Goal: Task Accomplishment & Management: Manage account settings

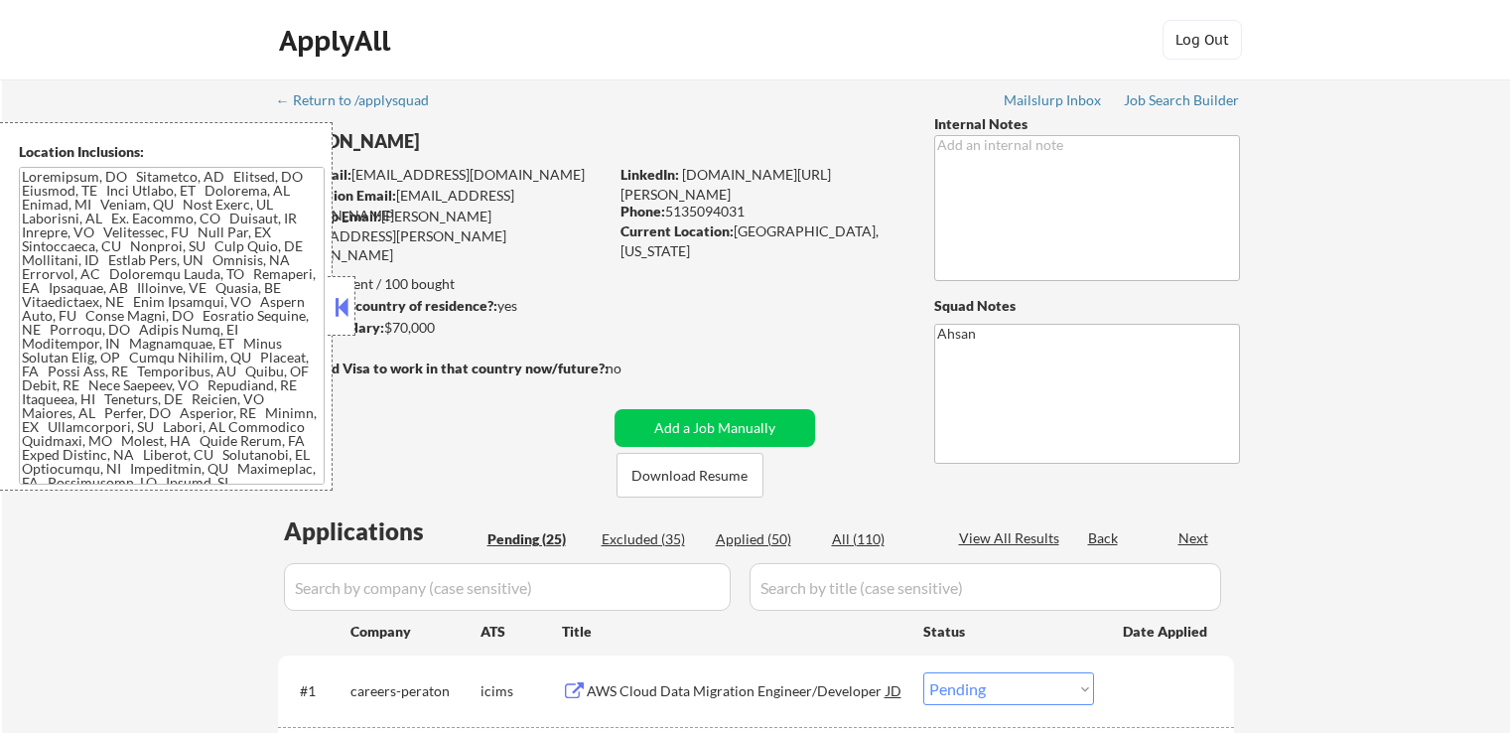
select select ""pending""
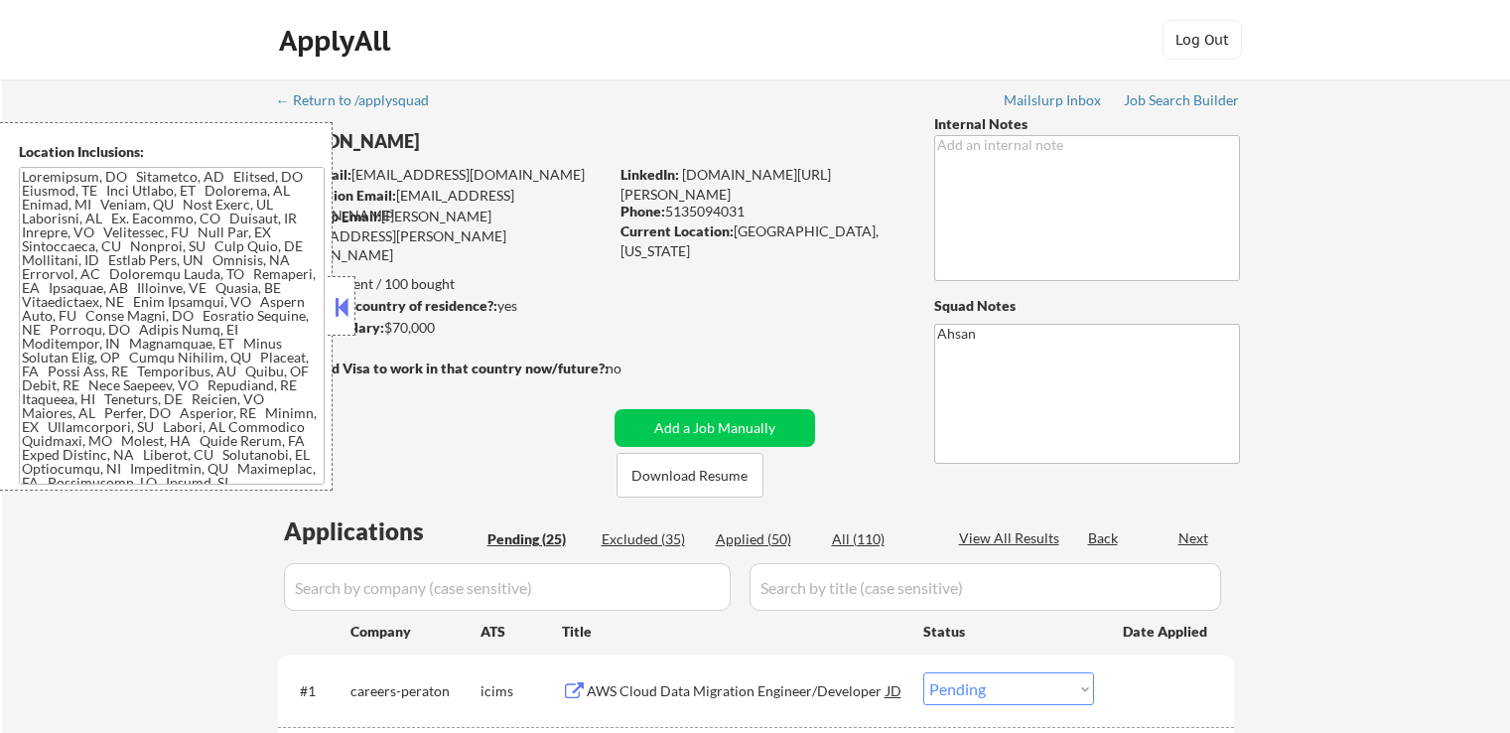
select select ""pending""
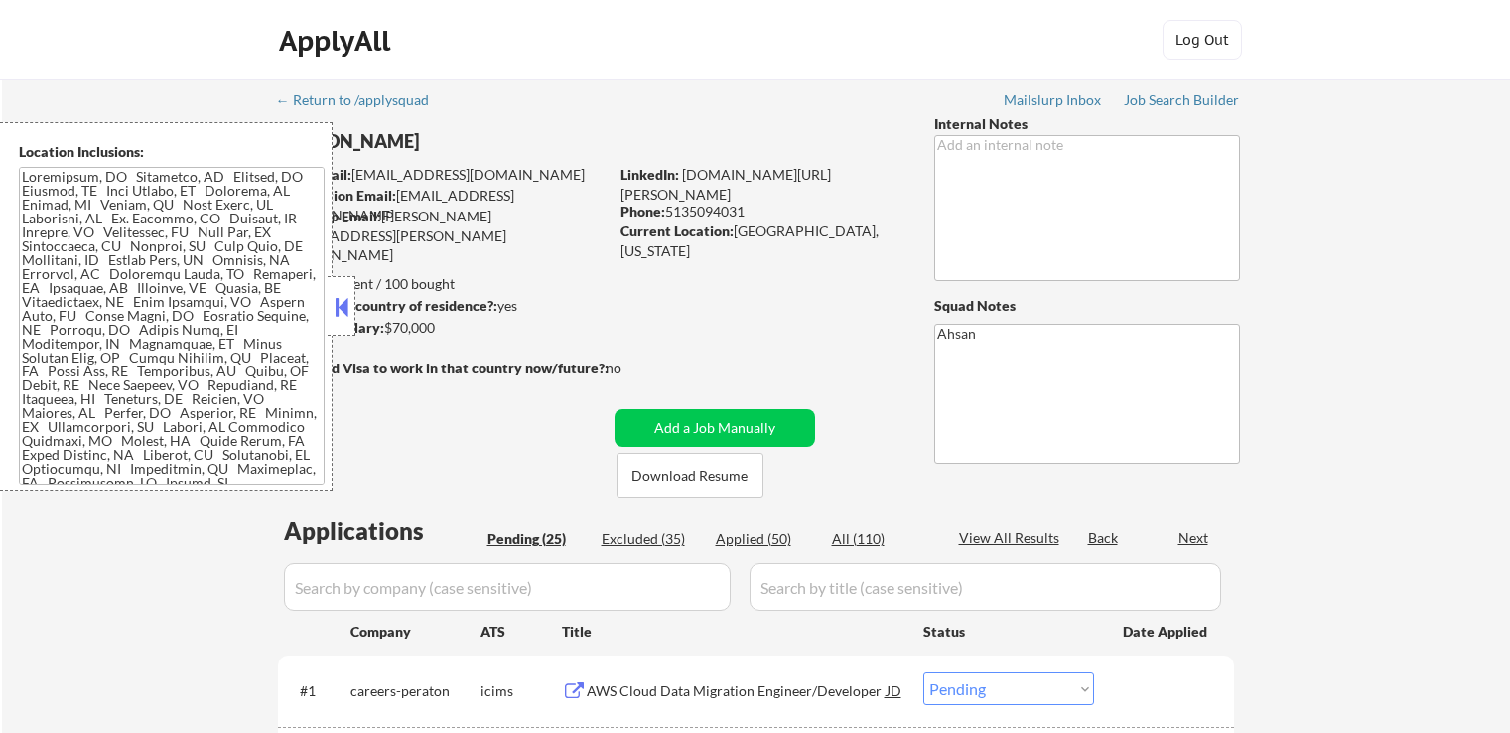
select select ""pending""
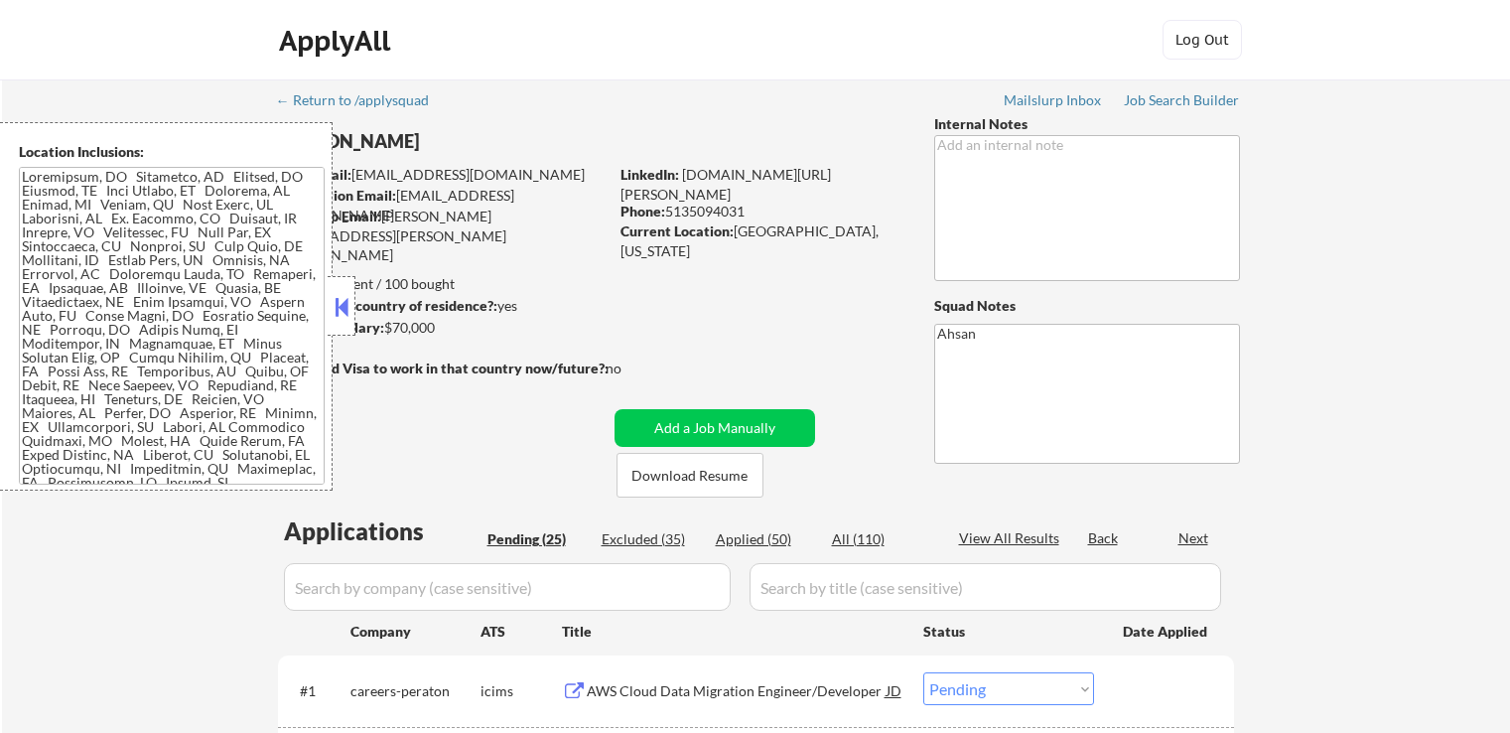
select select ""pending""
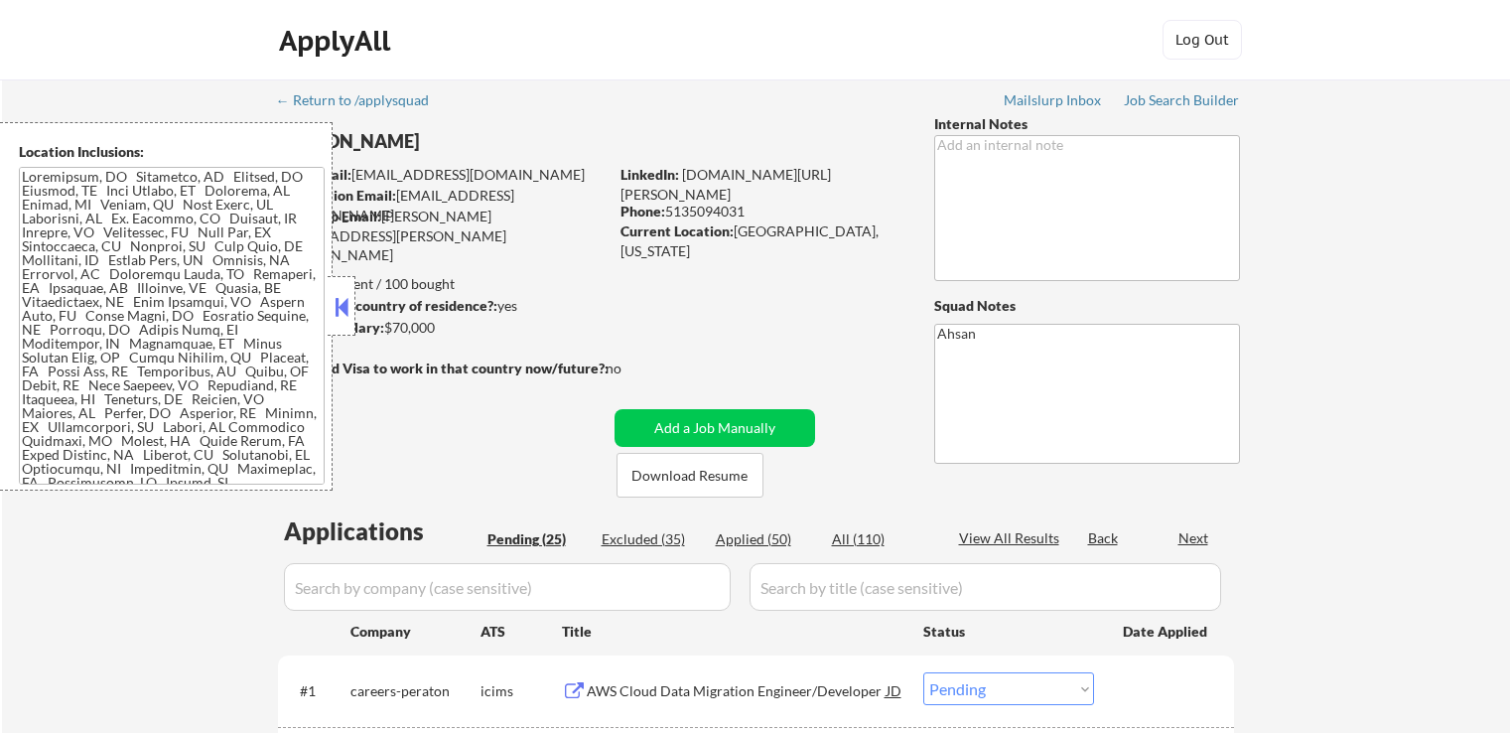
select select ""pending""
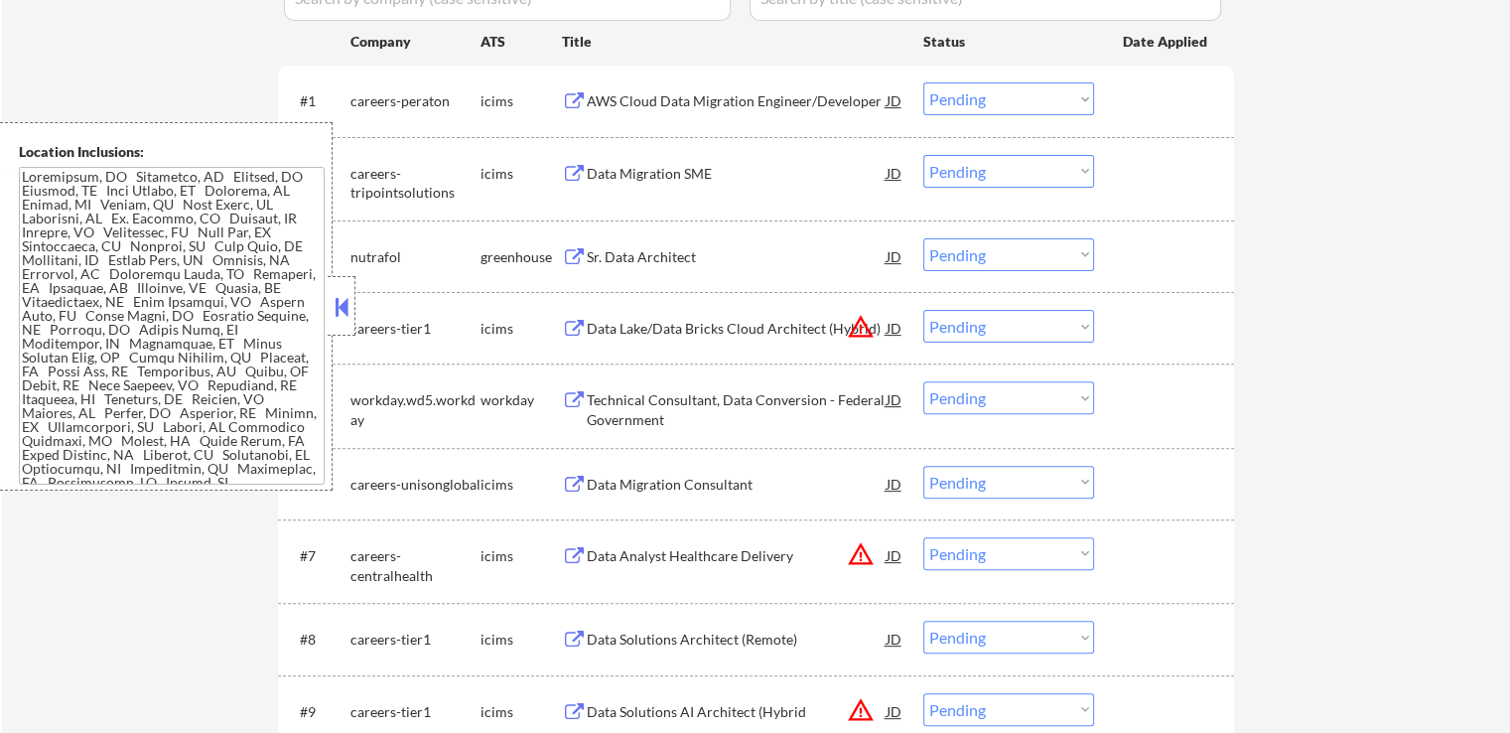
scroll to position [596, 0]
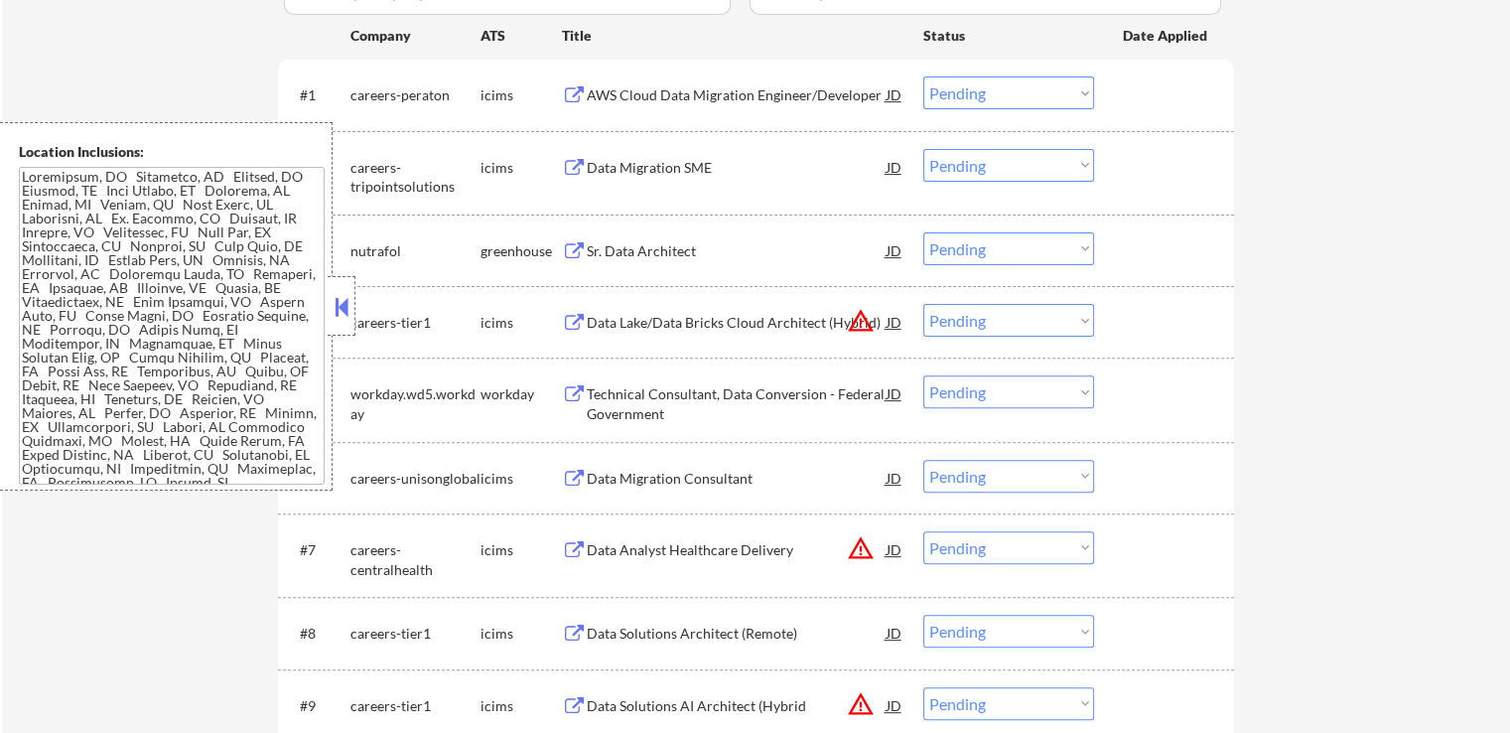
click at [346, 313] on button at bounding box center [342, 307] width 22 height 30
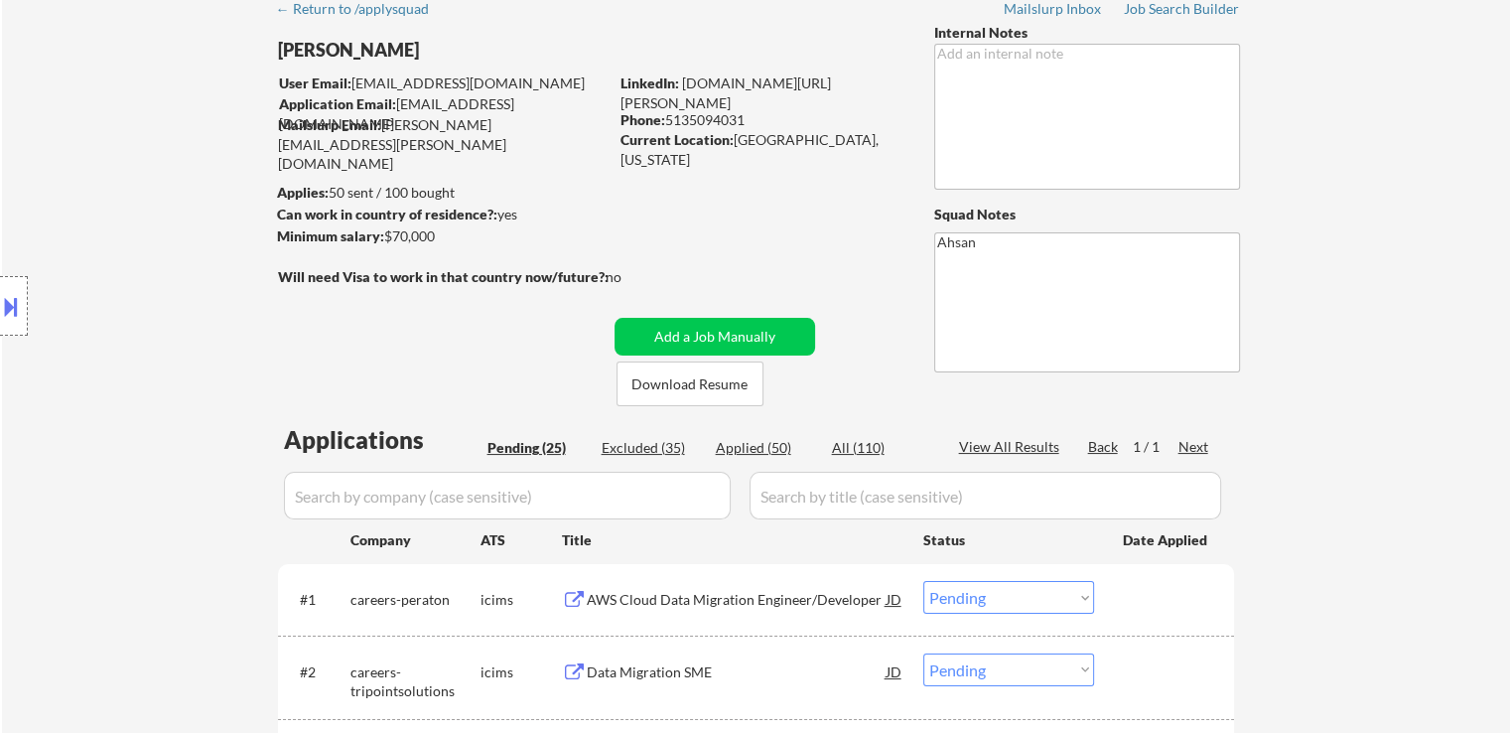
scroll to position [0, 0]
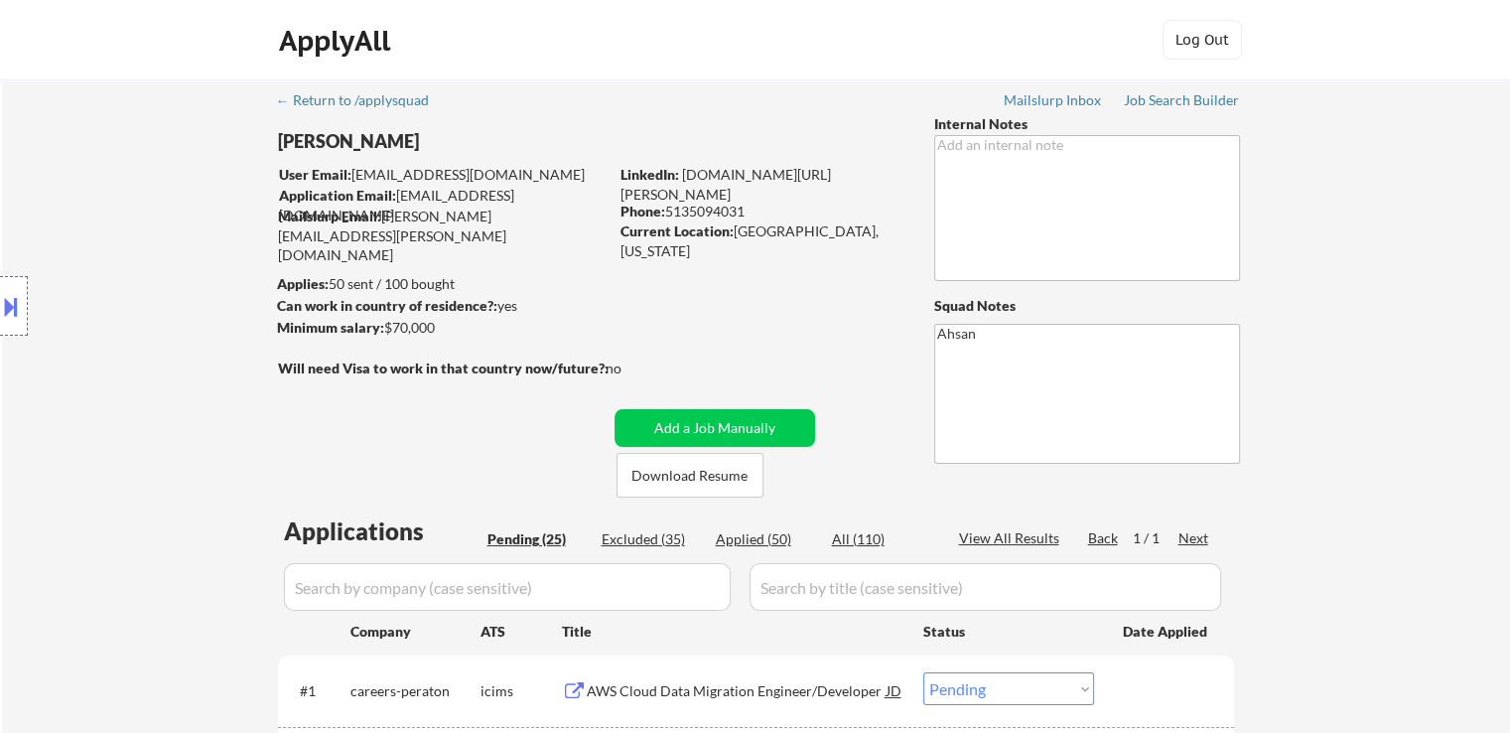
click at [61, 432] on div "Location Inclusions:" at bounding box center [177, 306] width 355 height 368
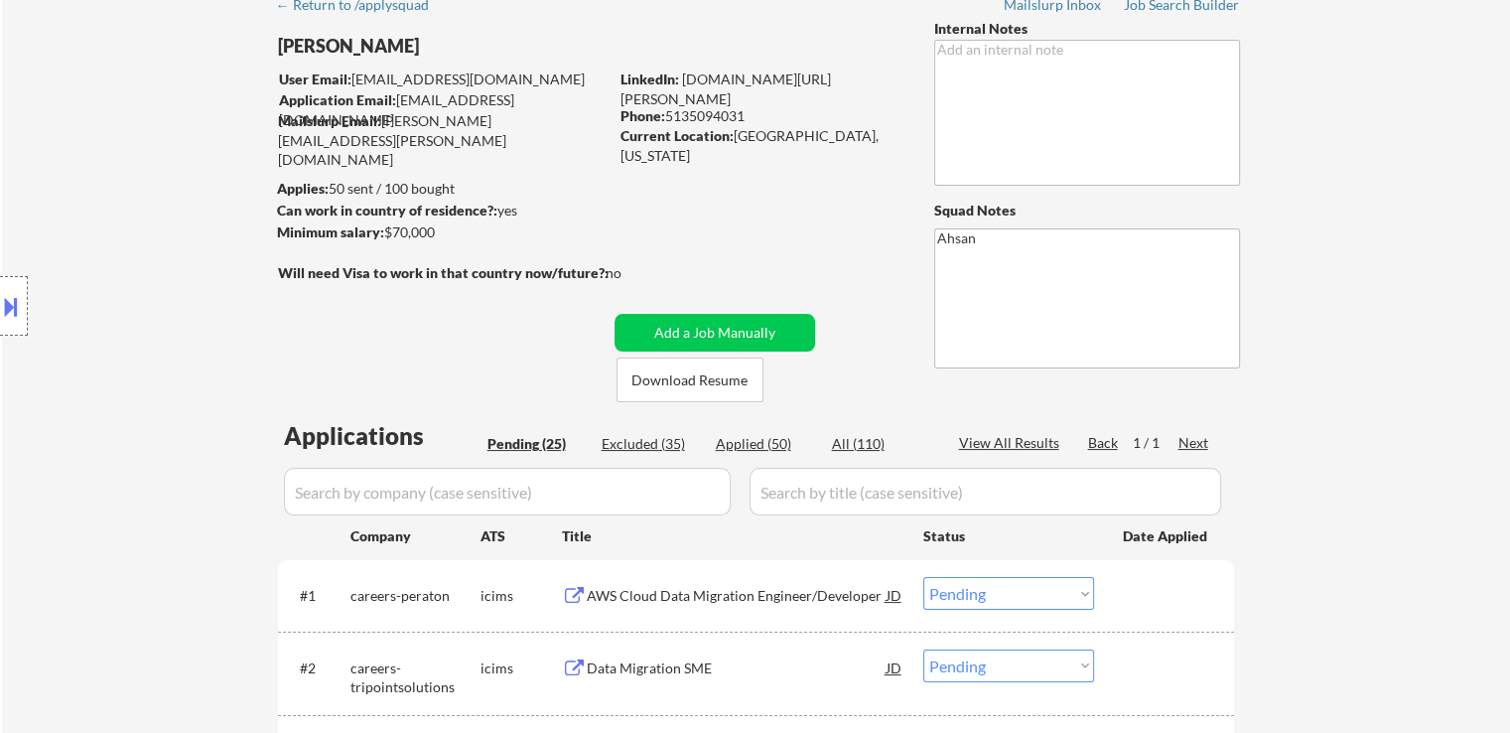
scroll to position [199, 0]
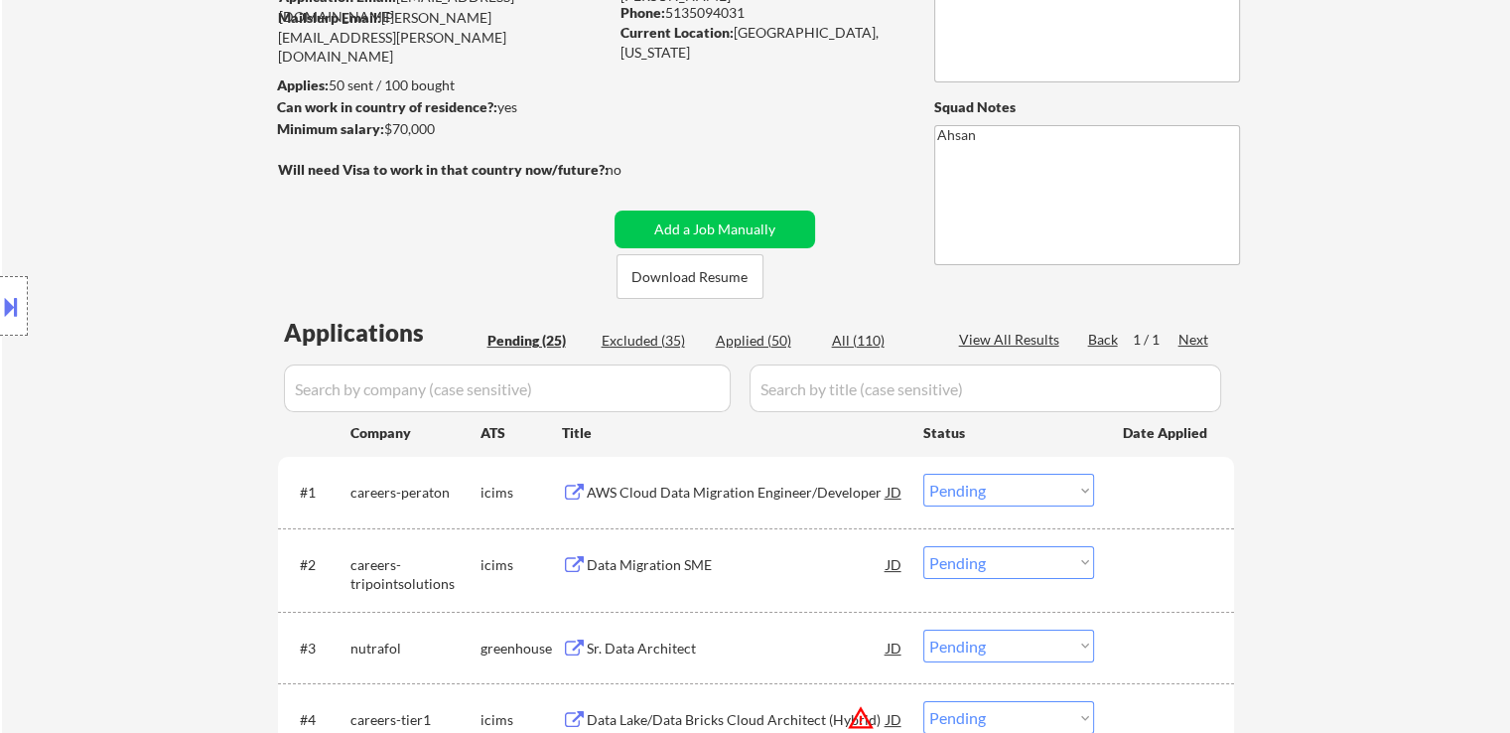
click at [177, 482] on div "Location Inclusions:" at bounding box center [177, 306] width 355 height 368
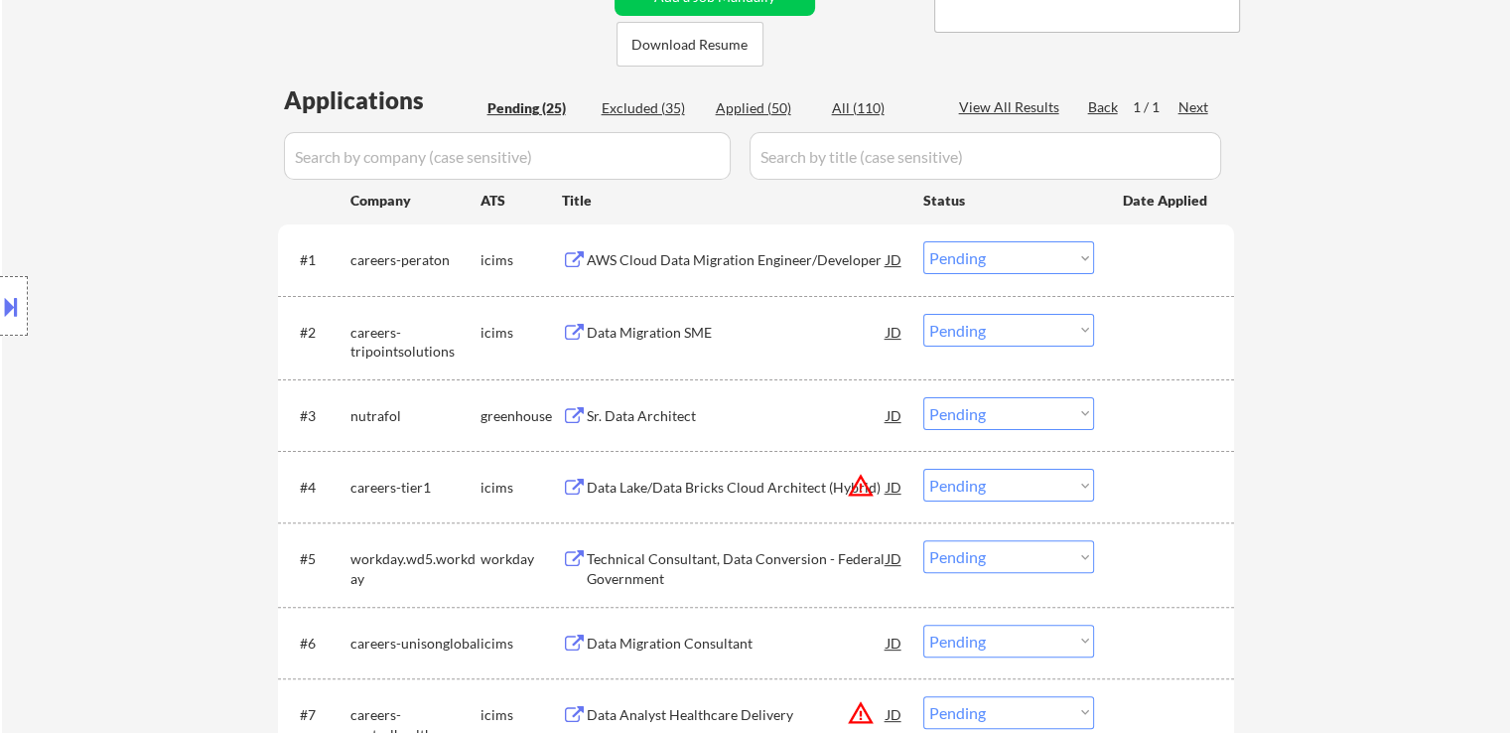
scroll to position [596, 0]
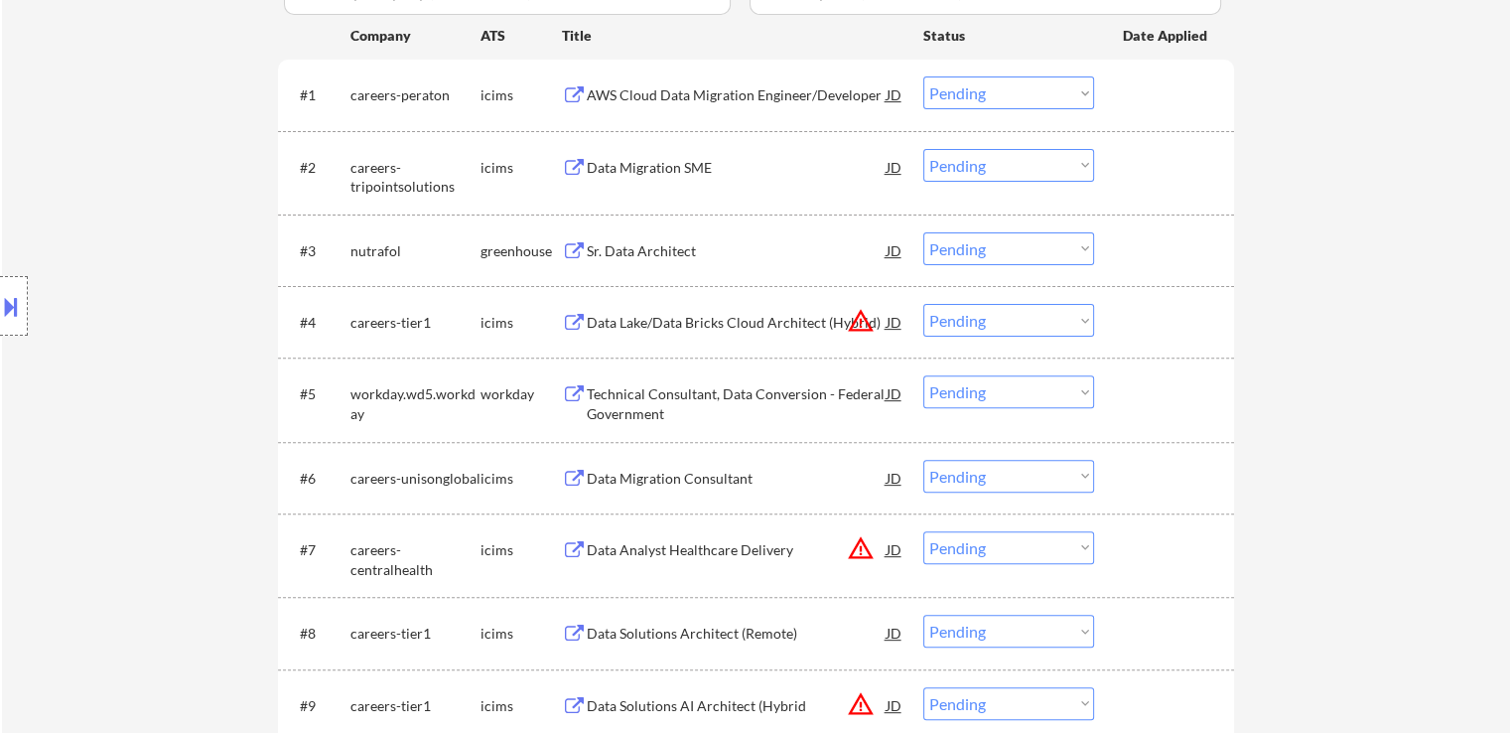
click at [125, 322] on div "Location Inclusions:" at bounding box center [177, 306] width 355 height 368
click at [666, 247] on div "Sr. Data Architect" at bounding box center [737, 251] width 300 height 20
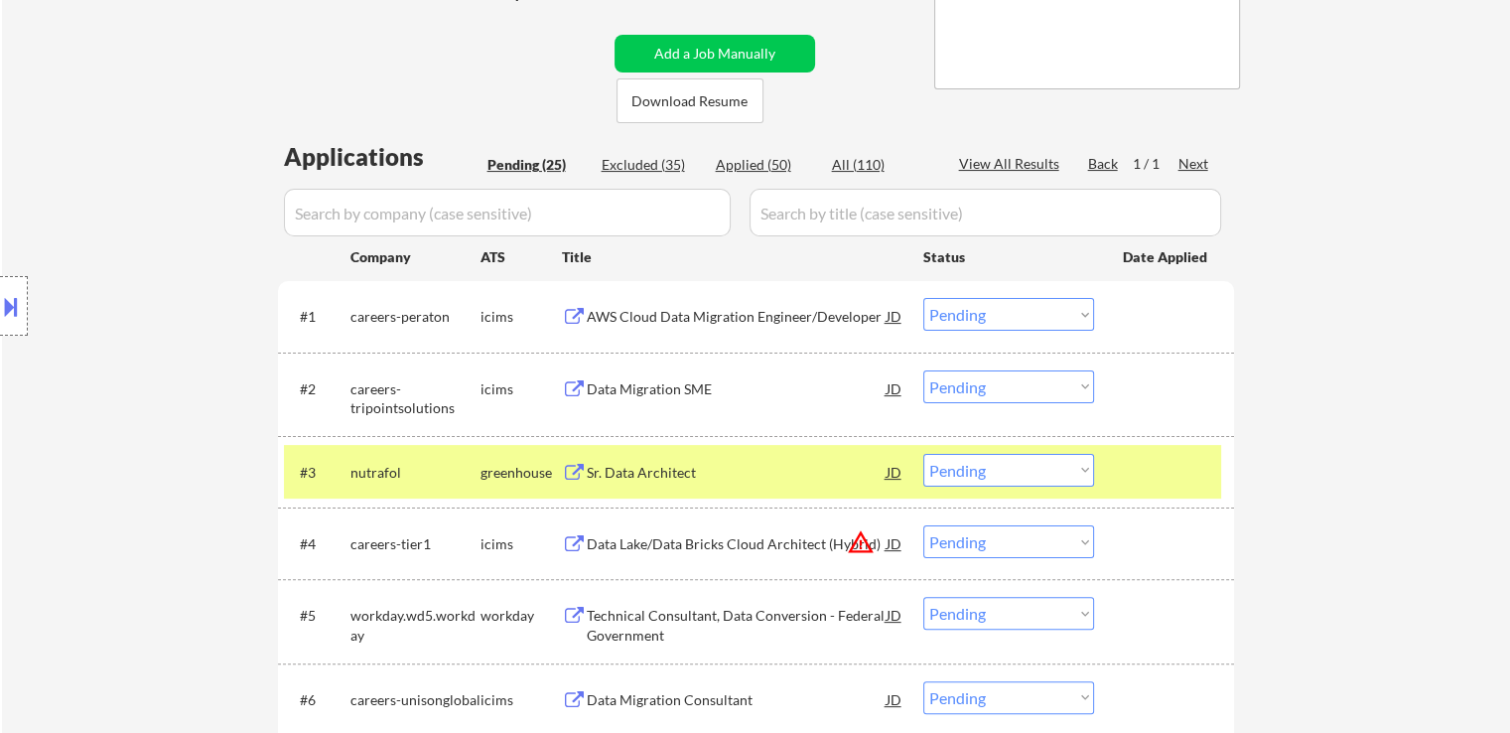
scroll to position [397, 0]
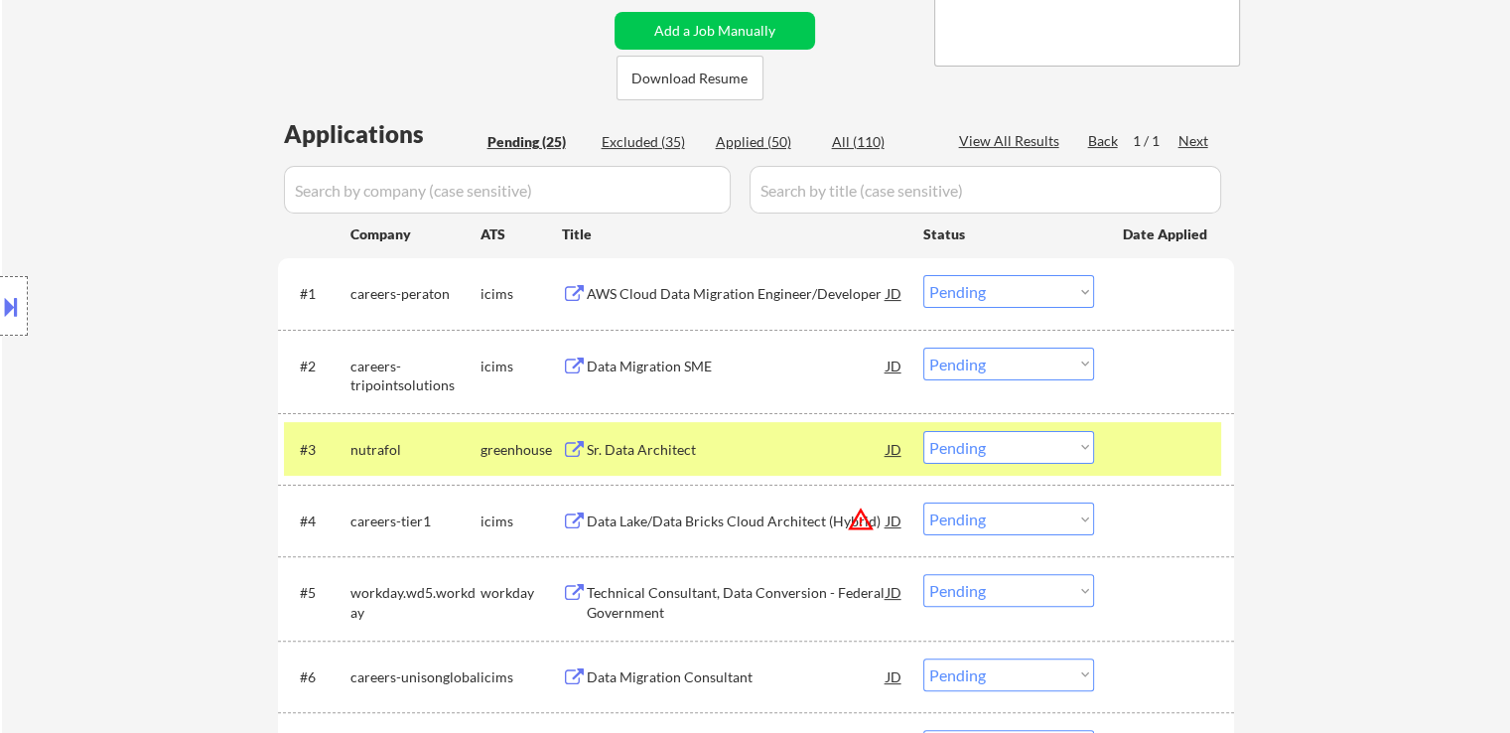
click at [684, 299] on div "AWS Cloud Data Migration Engineer/Developer" at bounding box center [737, 294] width 300 height 20
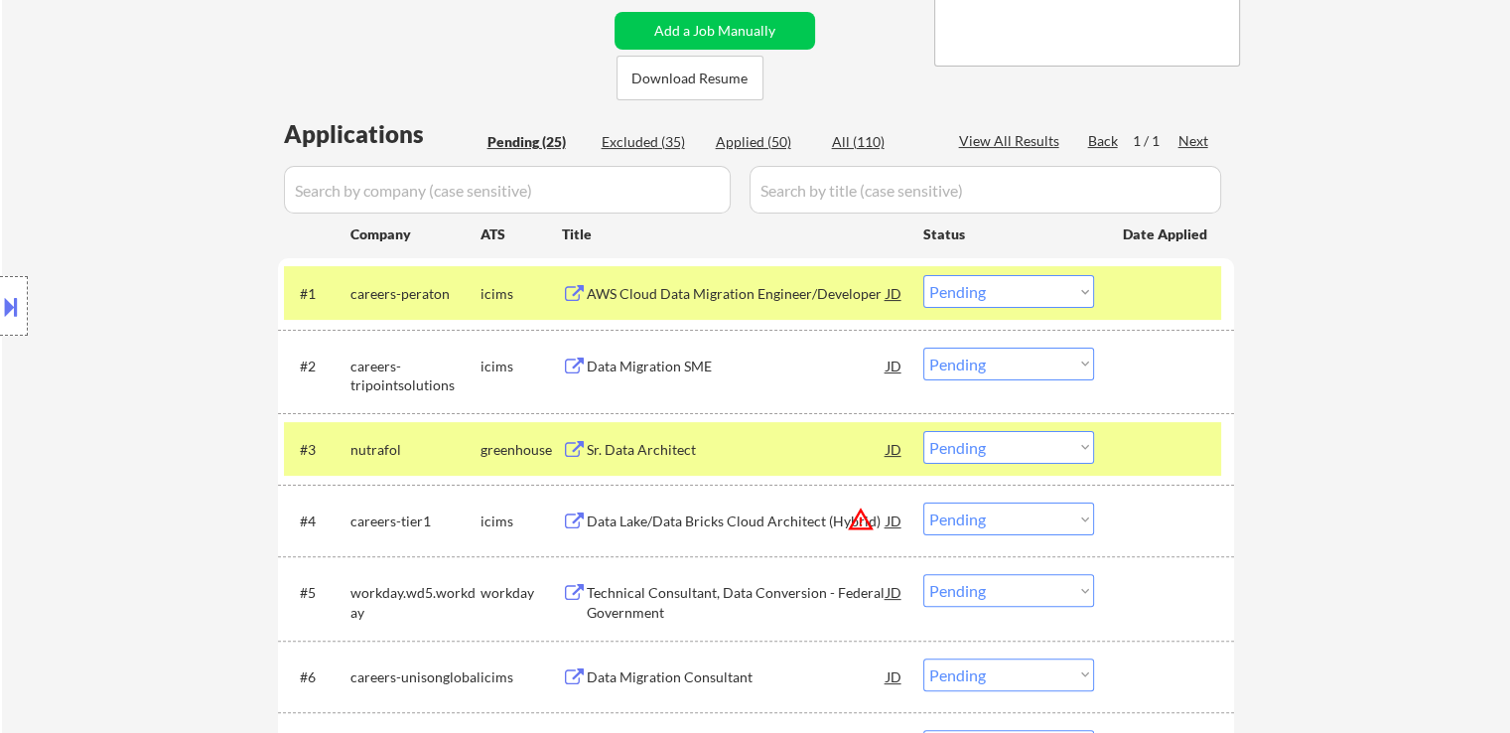
click at [641, 362] on div "Data Migration SME" at bounding box center [737, 366] width 300 height 20
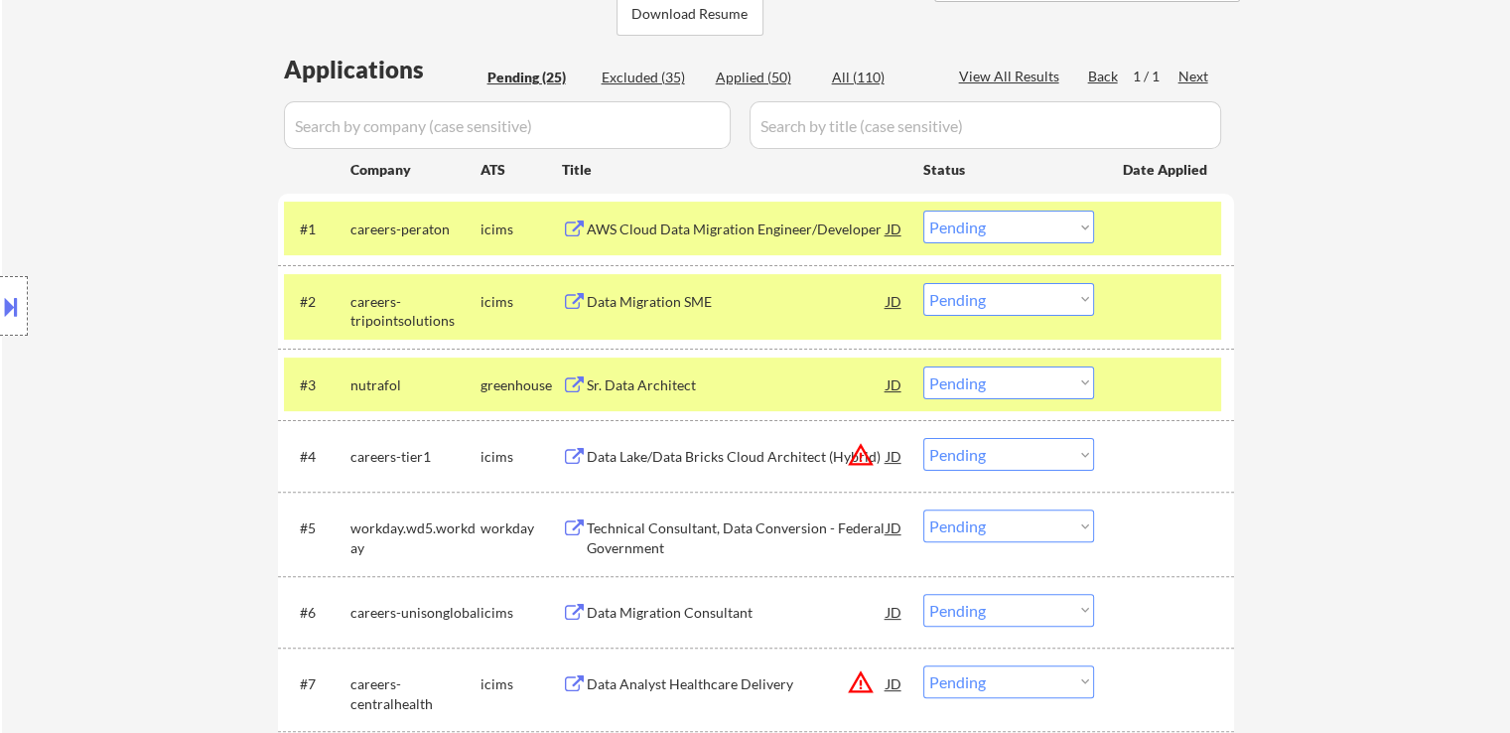
scroll to position [496, 0]
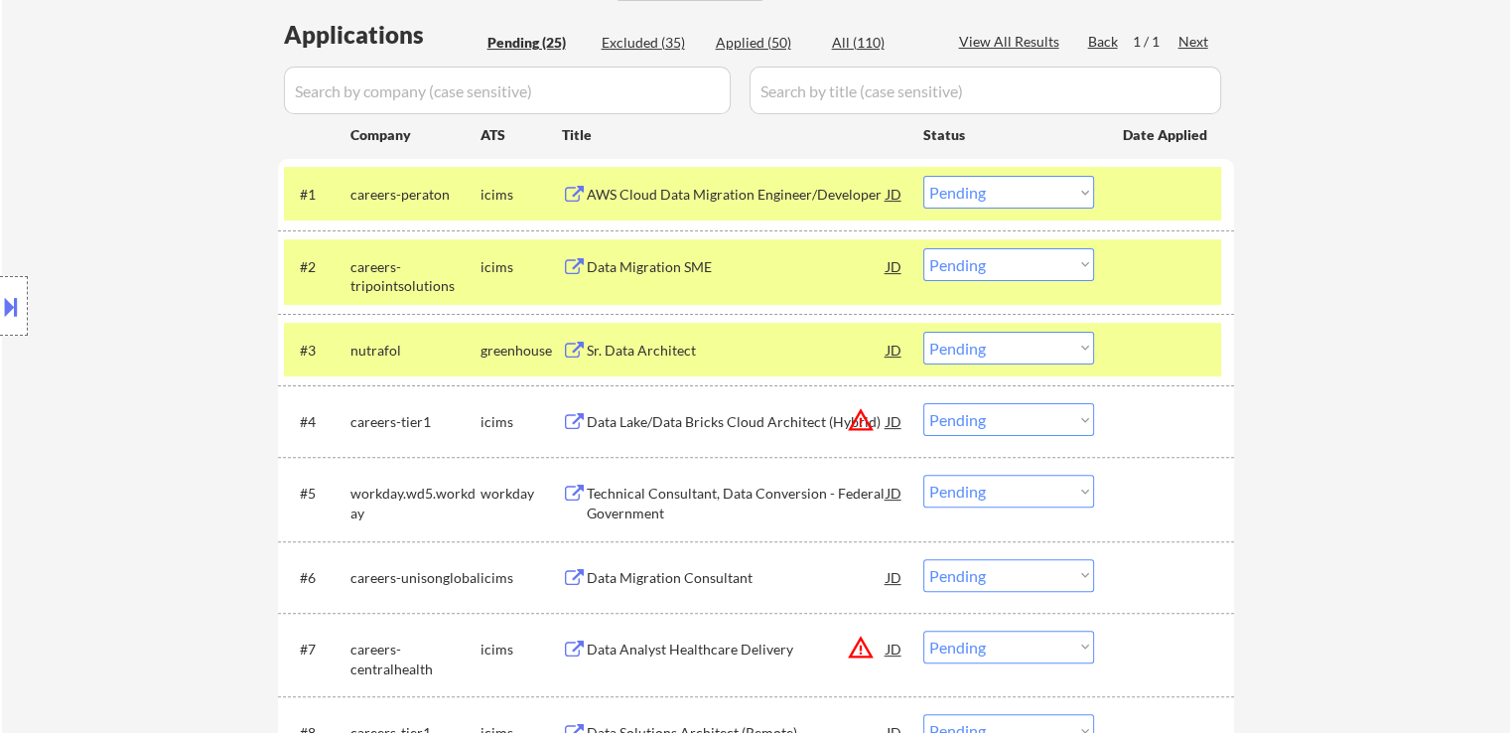
click at [624, 489] on div "Technical Consultant, Data Conversion - Federal Government" at bounding box center [737, 503] width 300 height 39
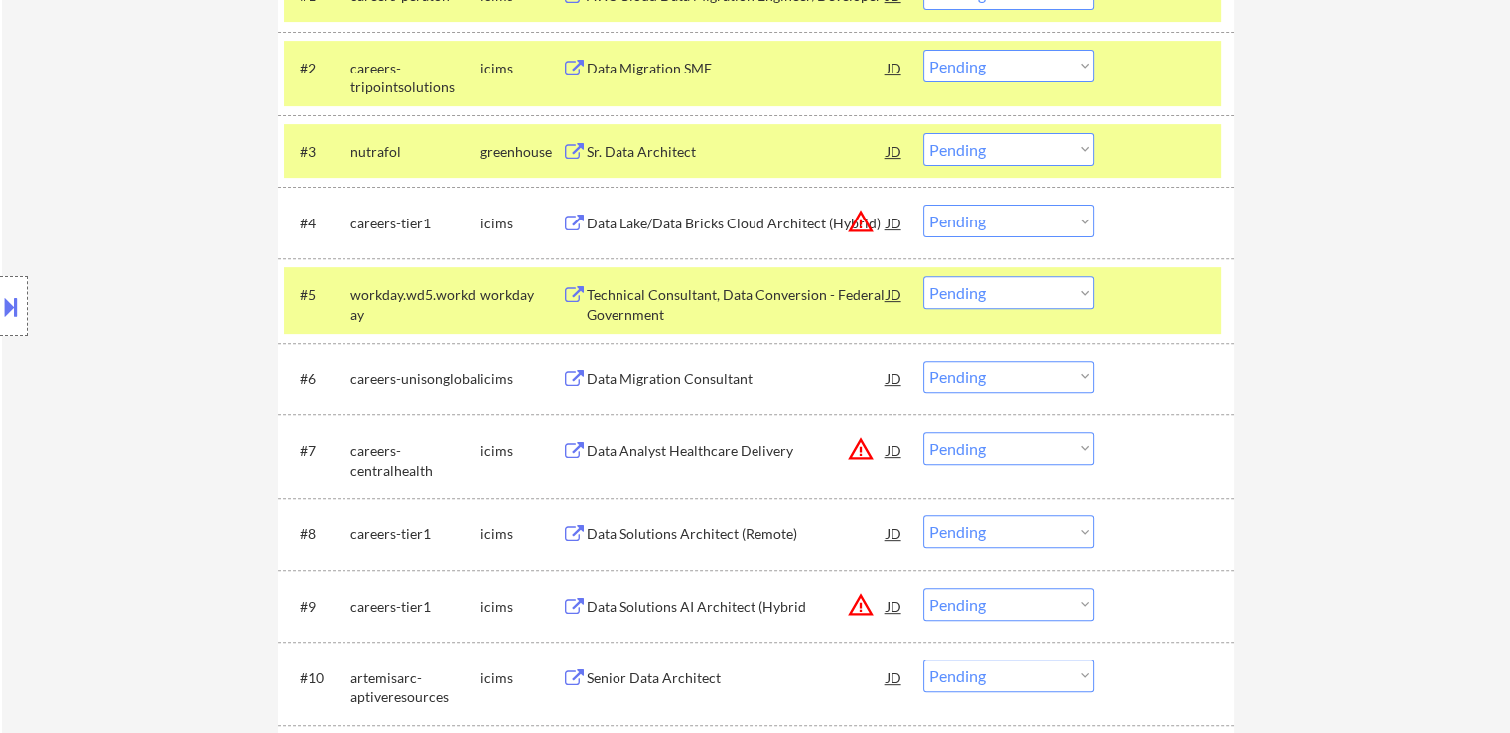
drag, startPoint x: 694, startPoint y: 364, endPoint x: 699, endPoint y: 373, distance: 10.2
click at [694, 362] on div "Data Migration Consultant" at bounding box center [737, 378] width 300 height 36
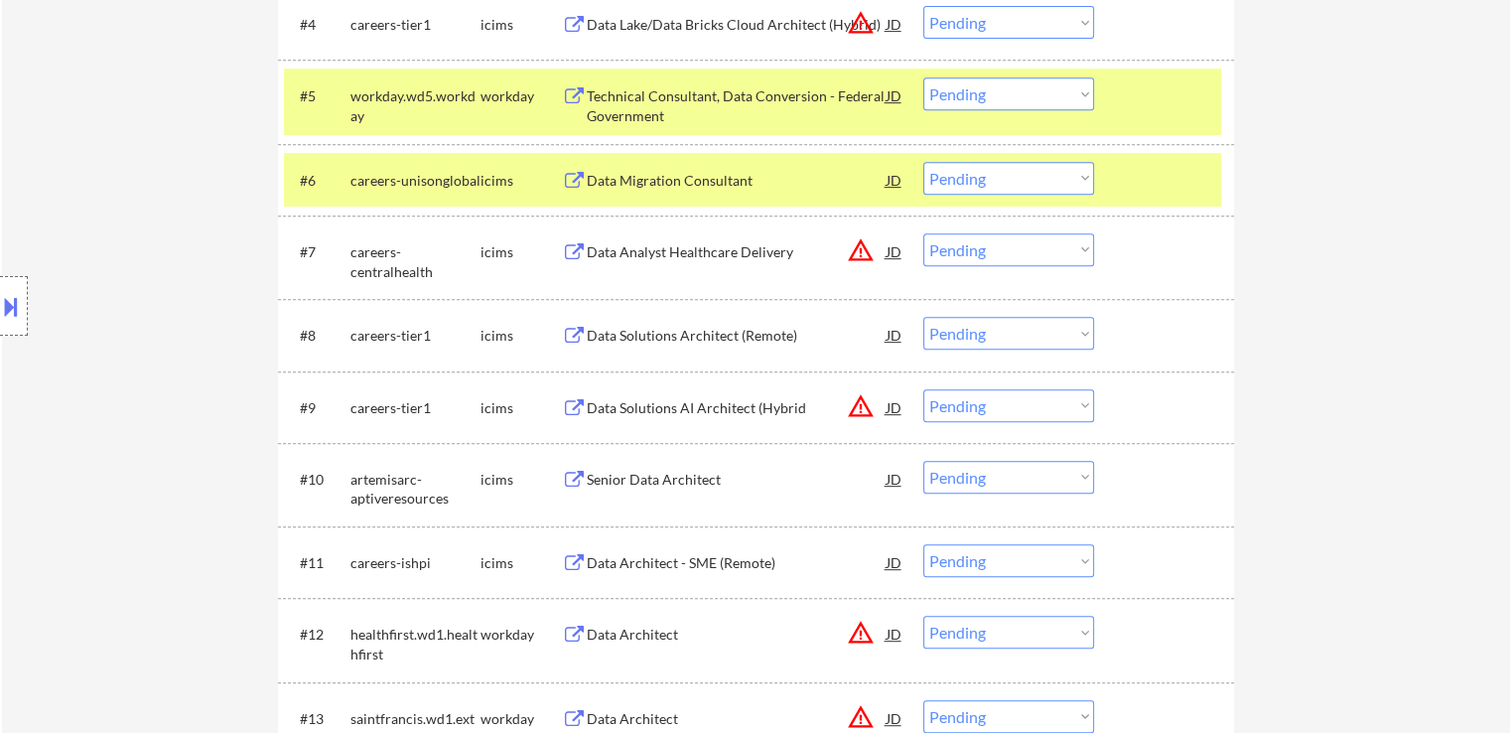
scroll to position [480, 0]
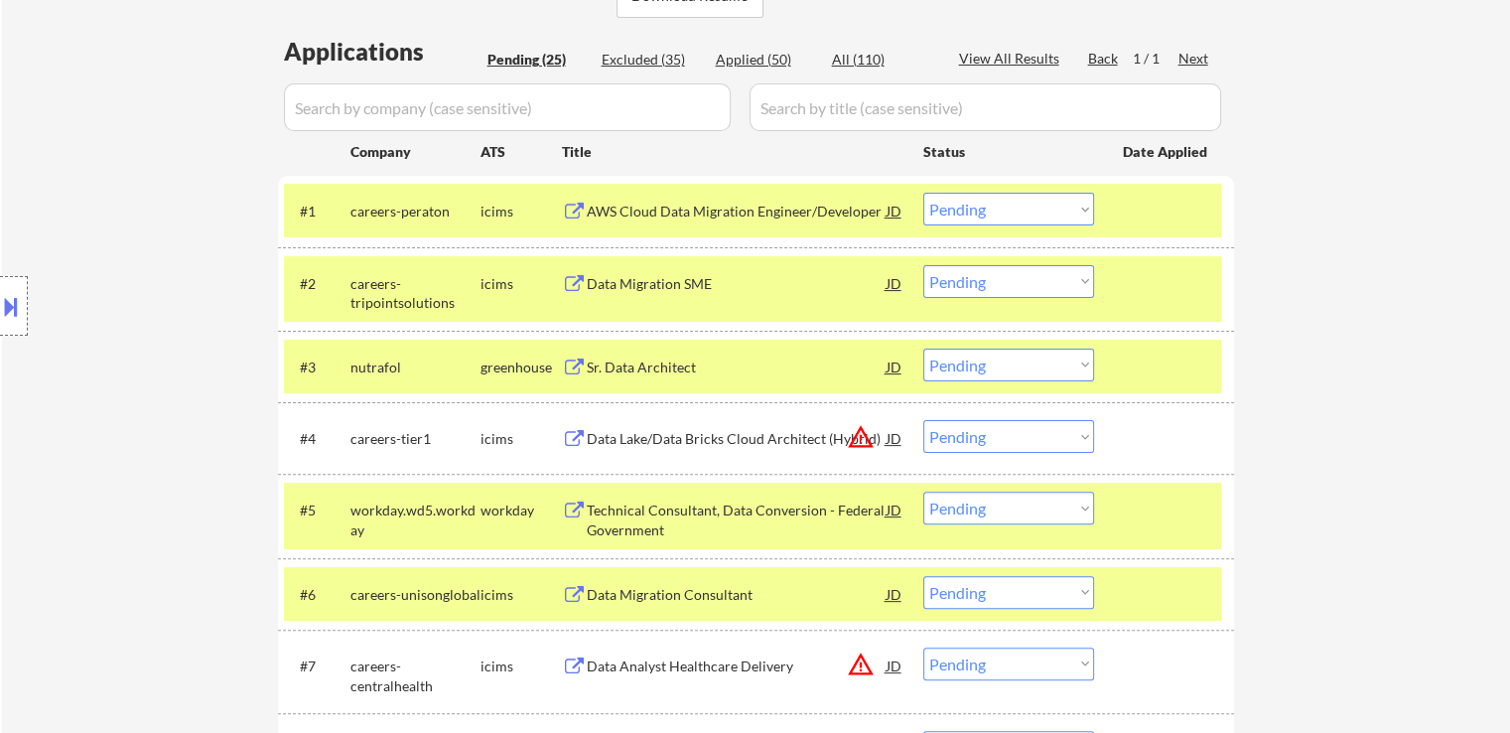
click at [952, 364] on select "Choose an option... Pending Applied Excluded (Questions) Excluded (Expired) Exc…" at bounding box center [1008, 364] width 171 height 33
click at [923, 348] on select "Choose an option... Pending Applied Excluded (Questions) Excluded (Expired) Exc…" at bounding box center [1008, 364] width 171 height 33
select select ""pending""
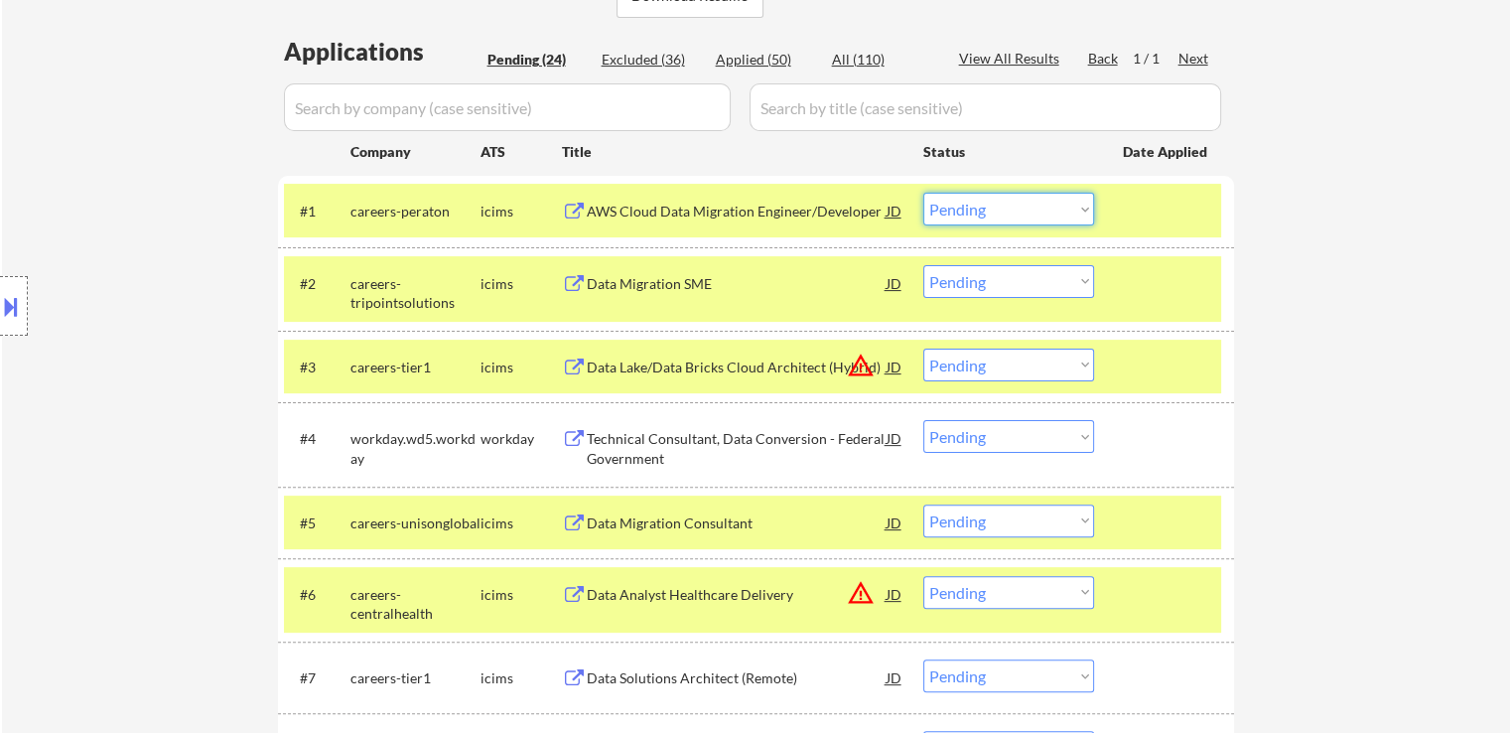
click at [983, 215] on select "Choose an option... Pending Applied Excluded (Questions) Excluded (Expired) Exc…" at bounding box center [1008, 209] width 171 height 33
click at [923, 193] on select "Choose an option... Pending Applied Excluded (Questions) Excluded (Expired) Exc…" at bounding box center [1008, 209] width 171 height 33
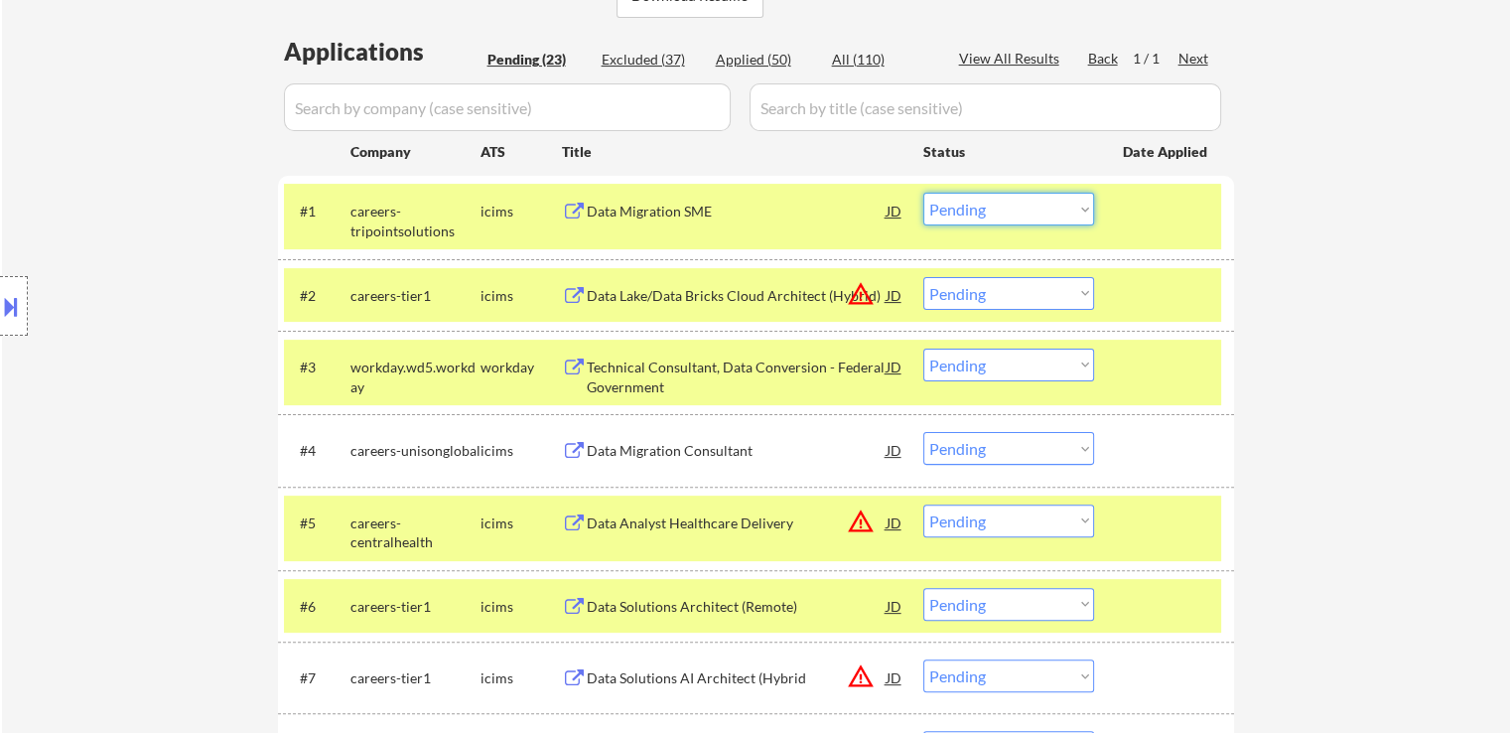
click at [1053, 222] on select "Choose an option... Pending Applied Excluded (Questions) Excluded (Expired) Exc…" at bounding box center [1008, 209] width 171 height 33
click at [923, 193] on select "Choose an option... Pending Applied Excluded (Questions) Excluded (Expired) Exc…" at bounding box center [1008, 209] width 171 height 33
select select ""pending""
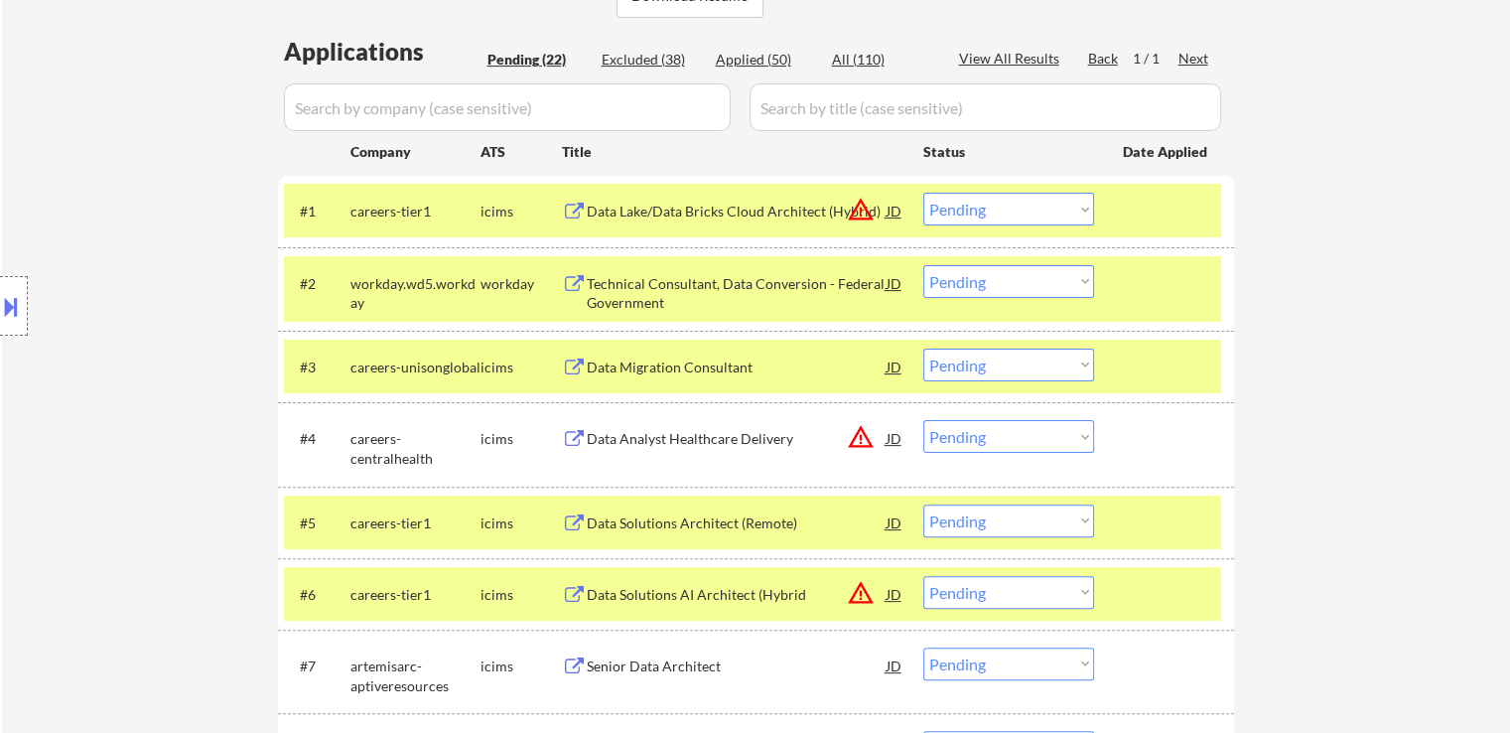
click at [1001, 369] on select "Choose an option... Pending Applied Excluded (Questions) Excluded (Expired) Exc…" at bounding box center [1008, 364] width 171 height 33
click at [923, 348] on select "Choose an option... Pending Applied Excluded (Questions) Excluded (Expired) Exc…" at bounding box center [1008, 364] width 171 height 33
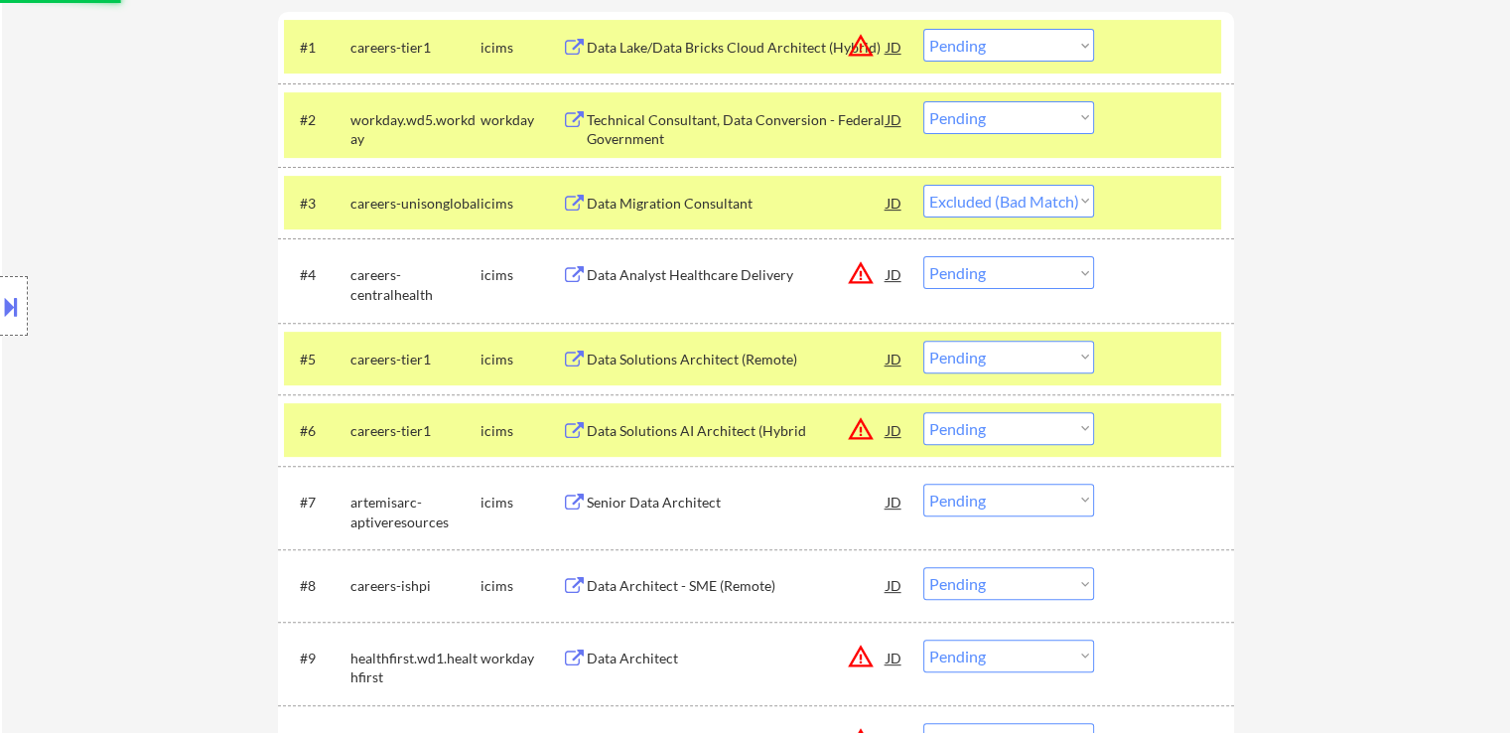
scroll to position [678, 0]
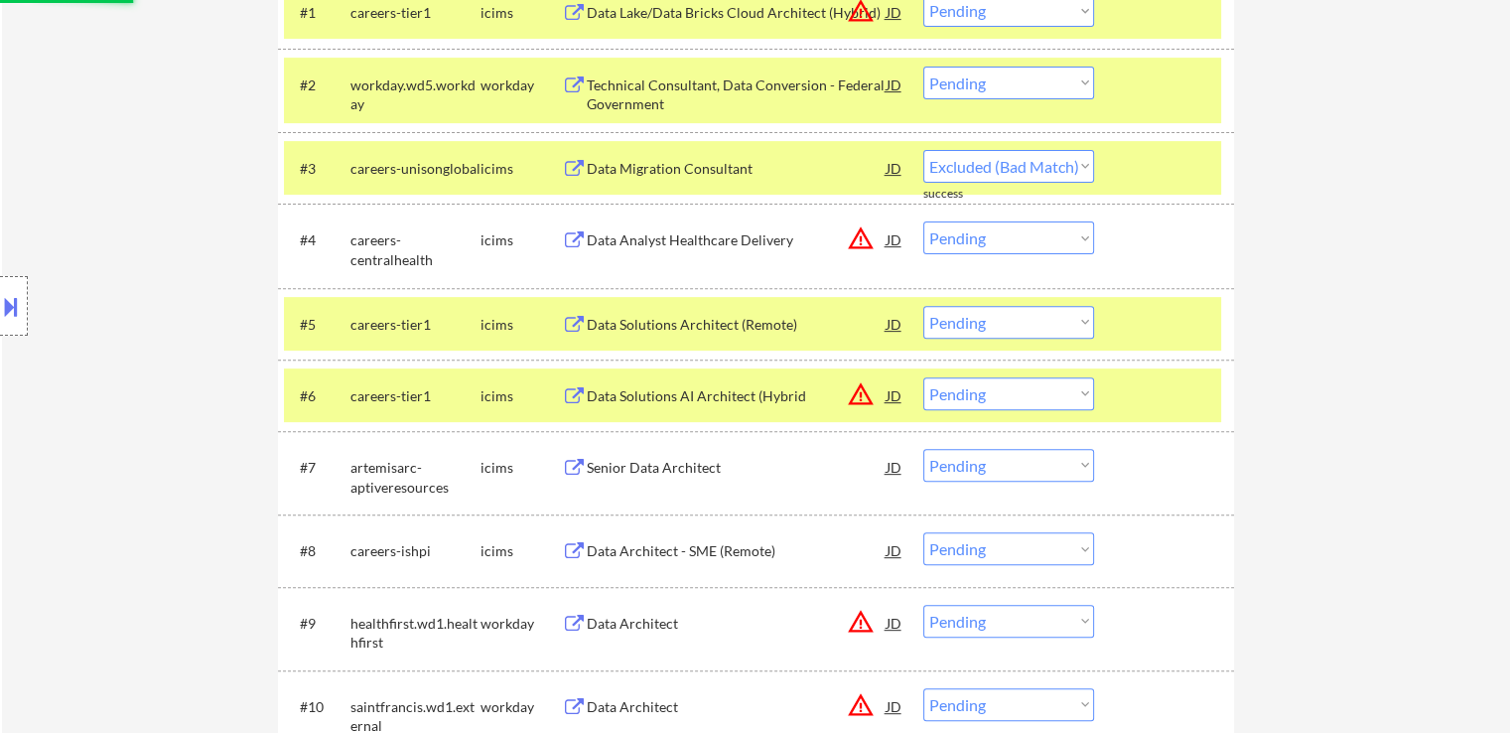
select select ""pending""
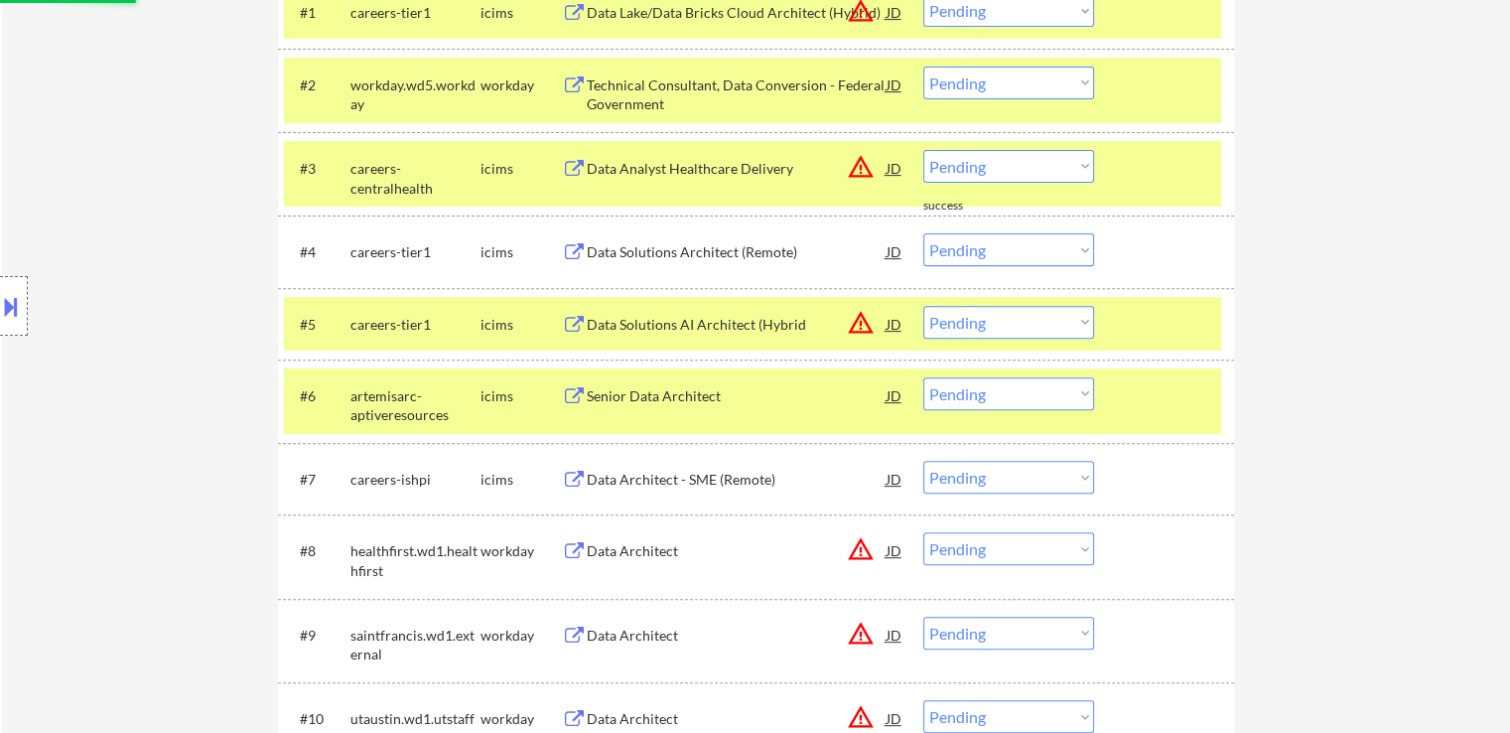
click at [3, 314] on button at bounding box center [11, 306] width 22 height 33
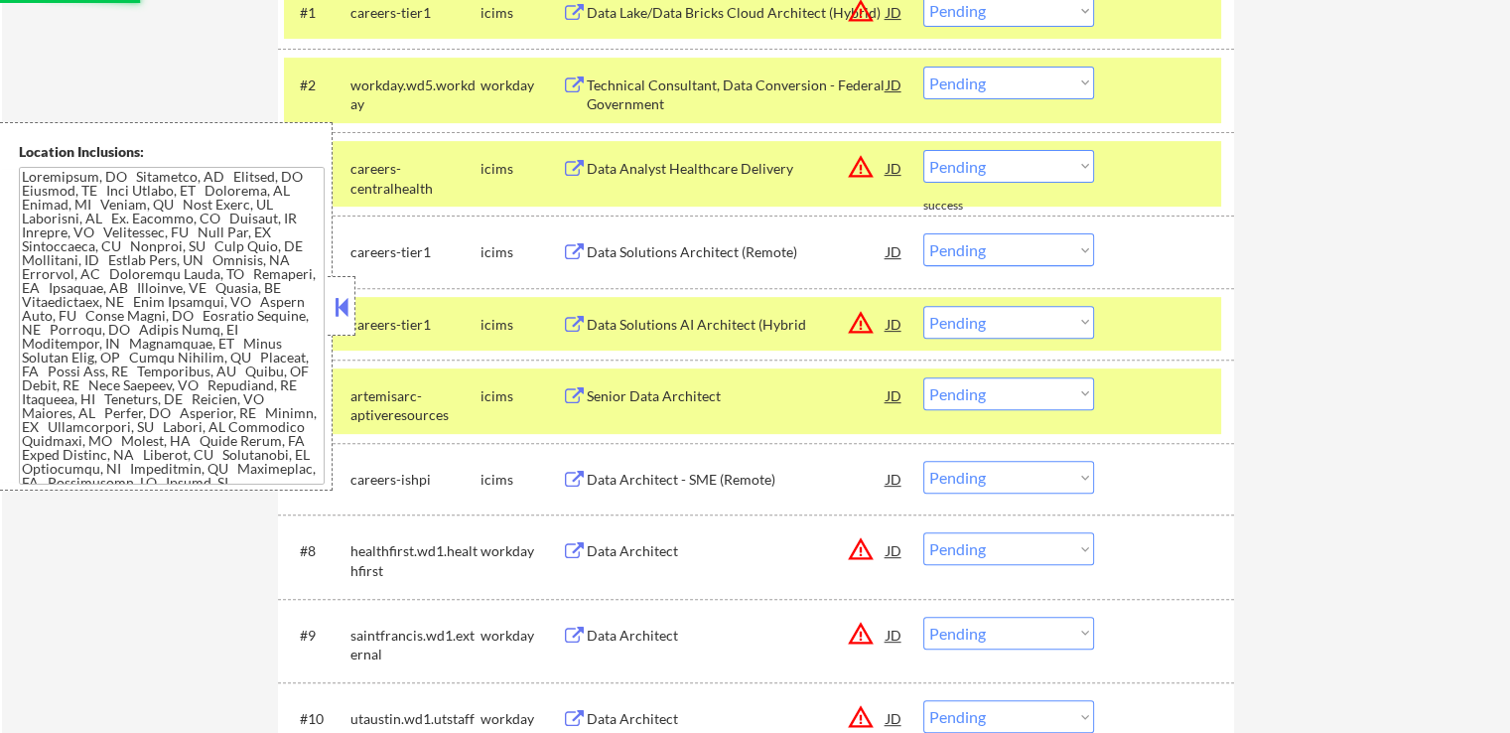
click at [169, 305] on textarea at bounding box center [172, 326] width 306 height 318
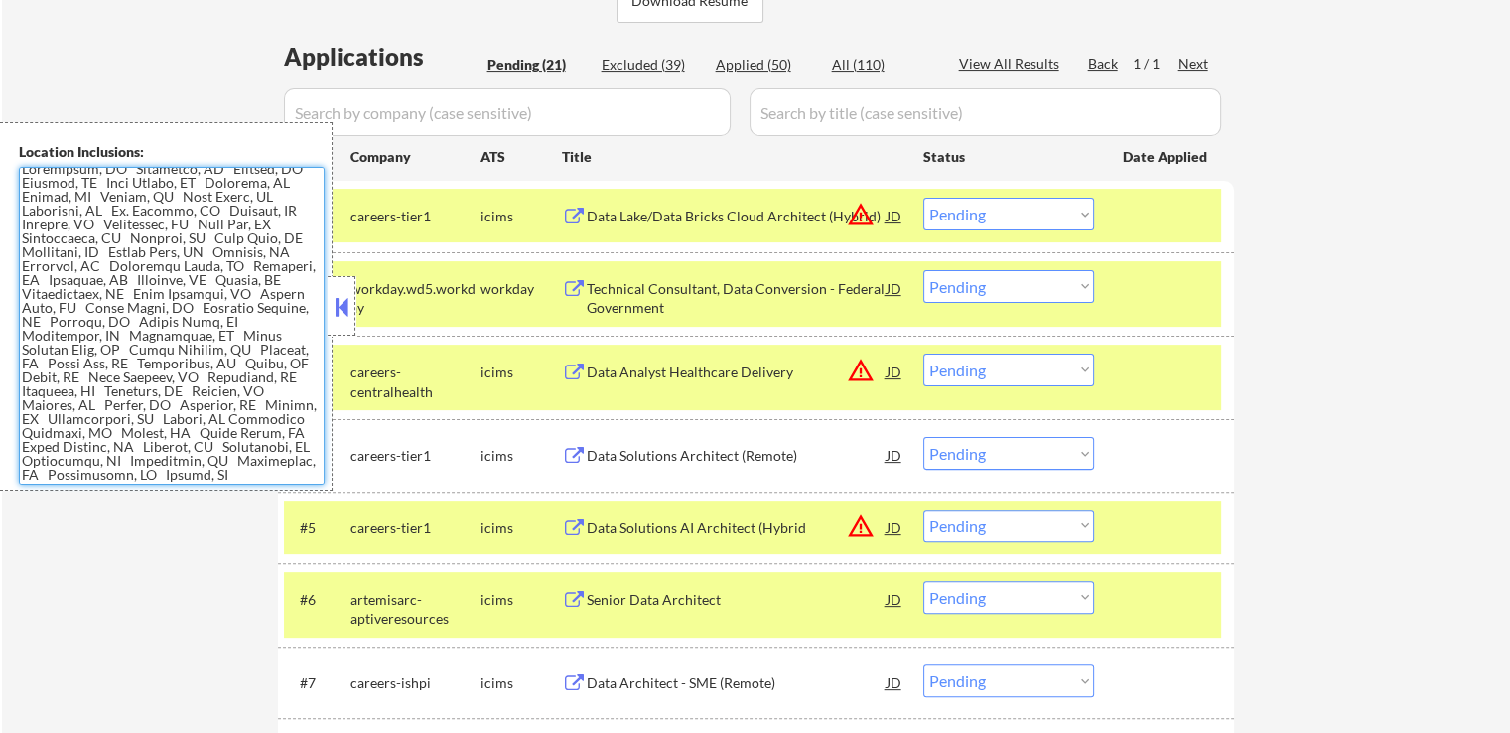
scroll to position [380, 0]
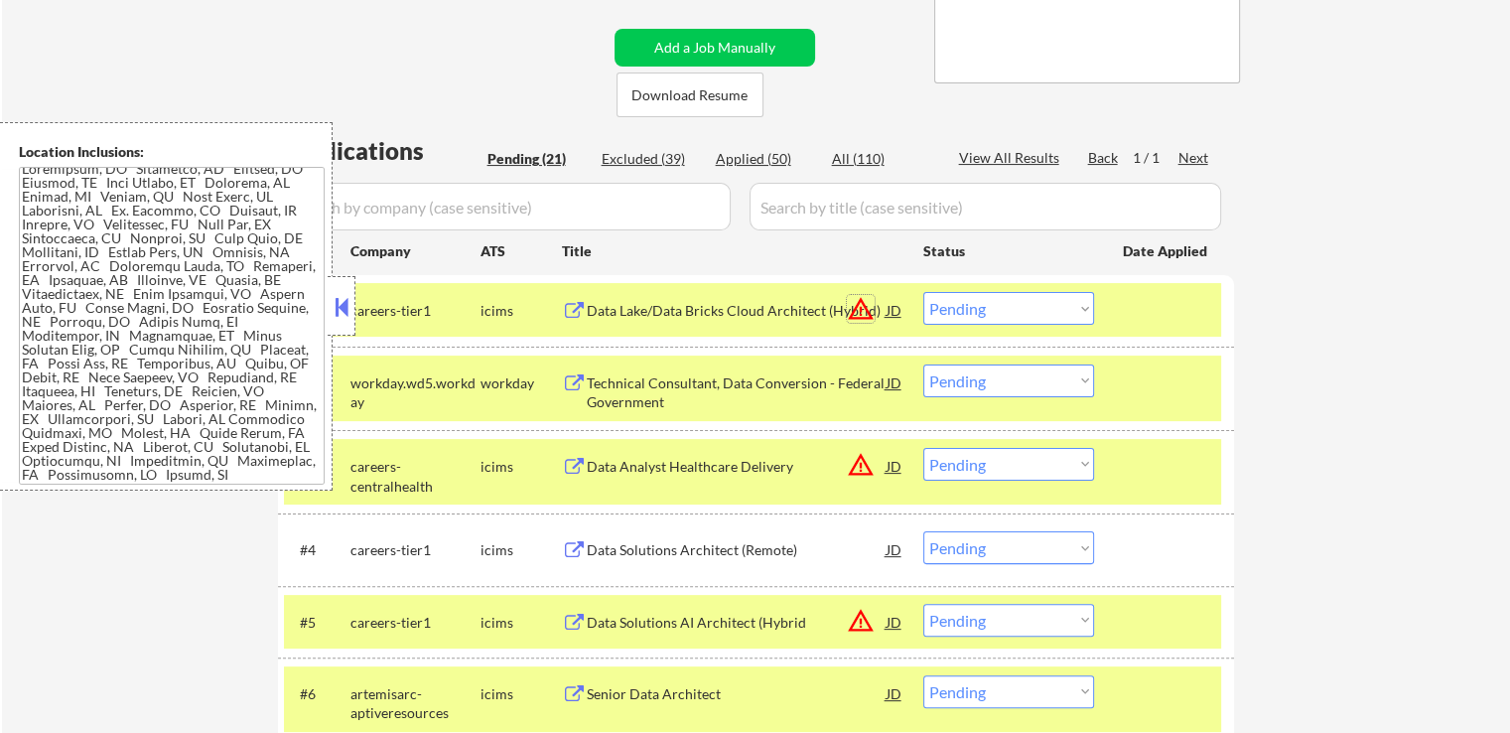
click at [866, 309] on button "warning_amber" at bounding box center [861, 309] width 28 height 28
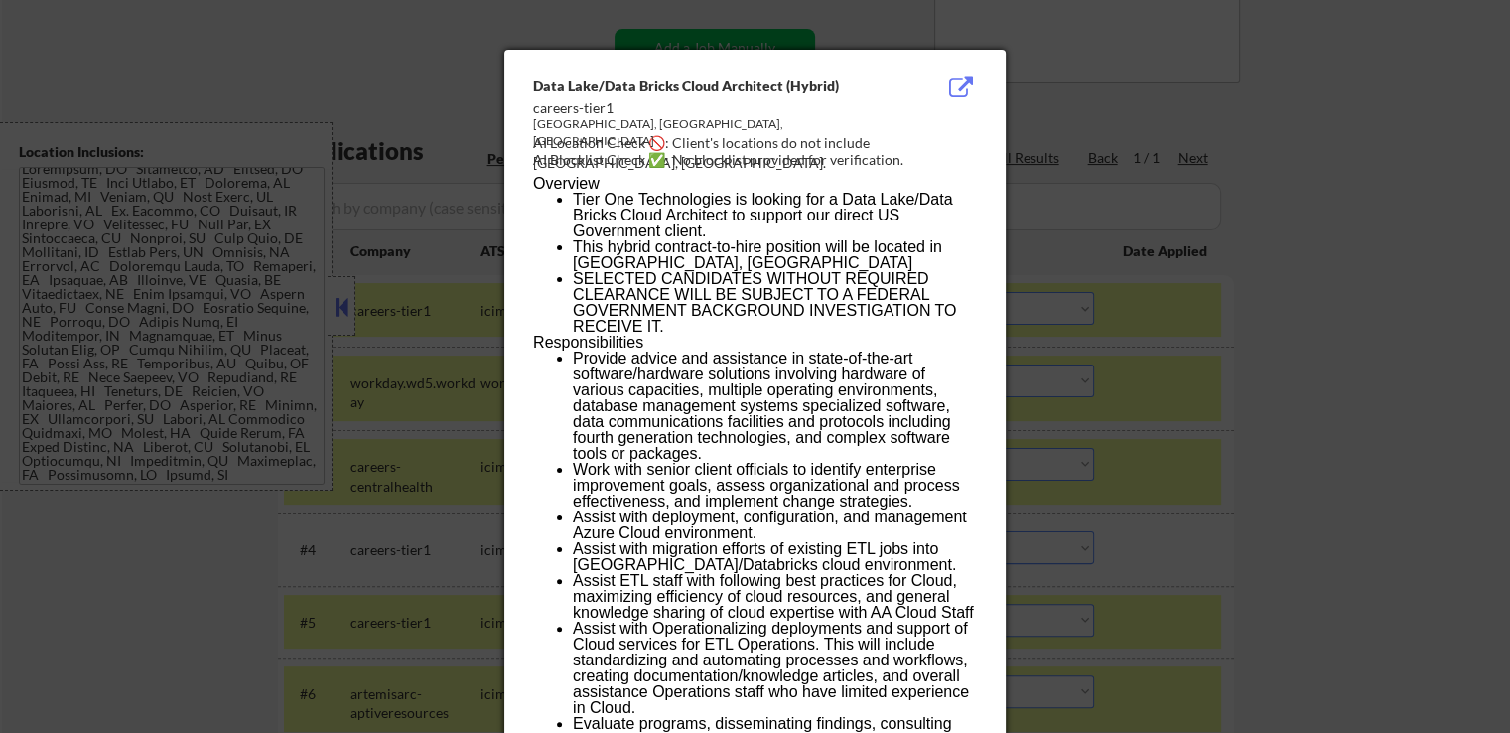
click at [943, 133] on div "AI Location Check 🚫: Client's locations do not include [GEOGRAPHIC_DATA], [GEOG…" at bounding box center [759, 152] width 452 height 39
click at [1333, 316] on div at bounding box center [755, 366] width 1510 height 733
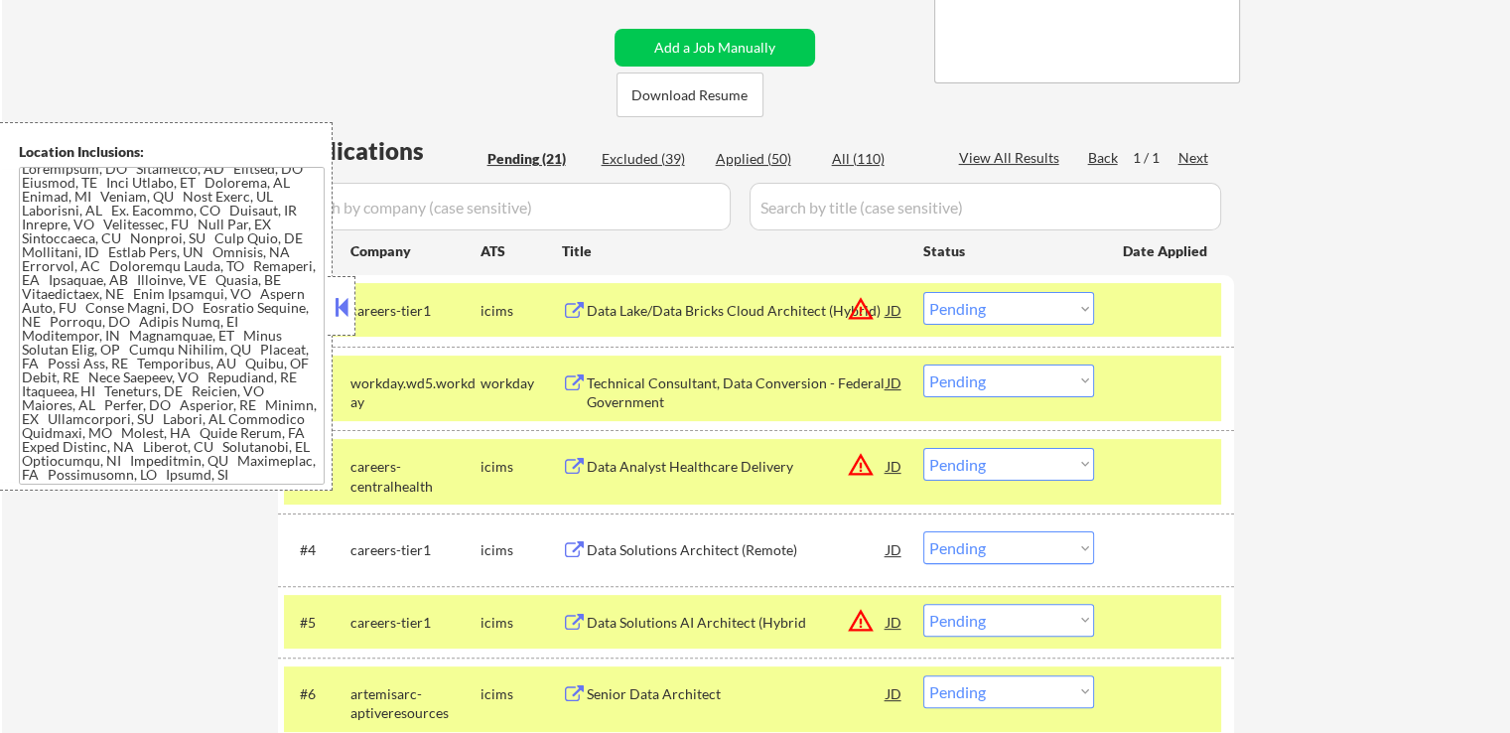
click at [1053, 292] on select "Choose an option... Pending Applied Excluded (Questions) Excluded (Expired) Exc…" at bounding box center [1008, 308] width 171 height 33
click at [923, 292] on select "Choose an option... Pending Applied Excluded (Questions) Excluded (Expired) Exc…" at bounding box center [1008, 308] width 171 height 33
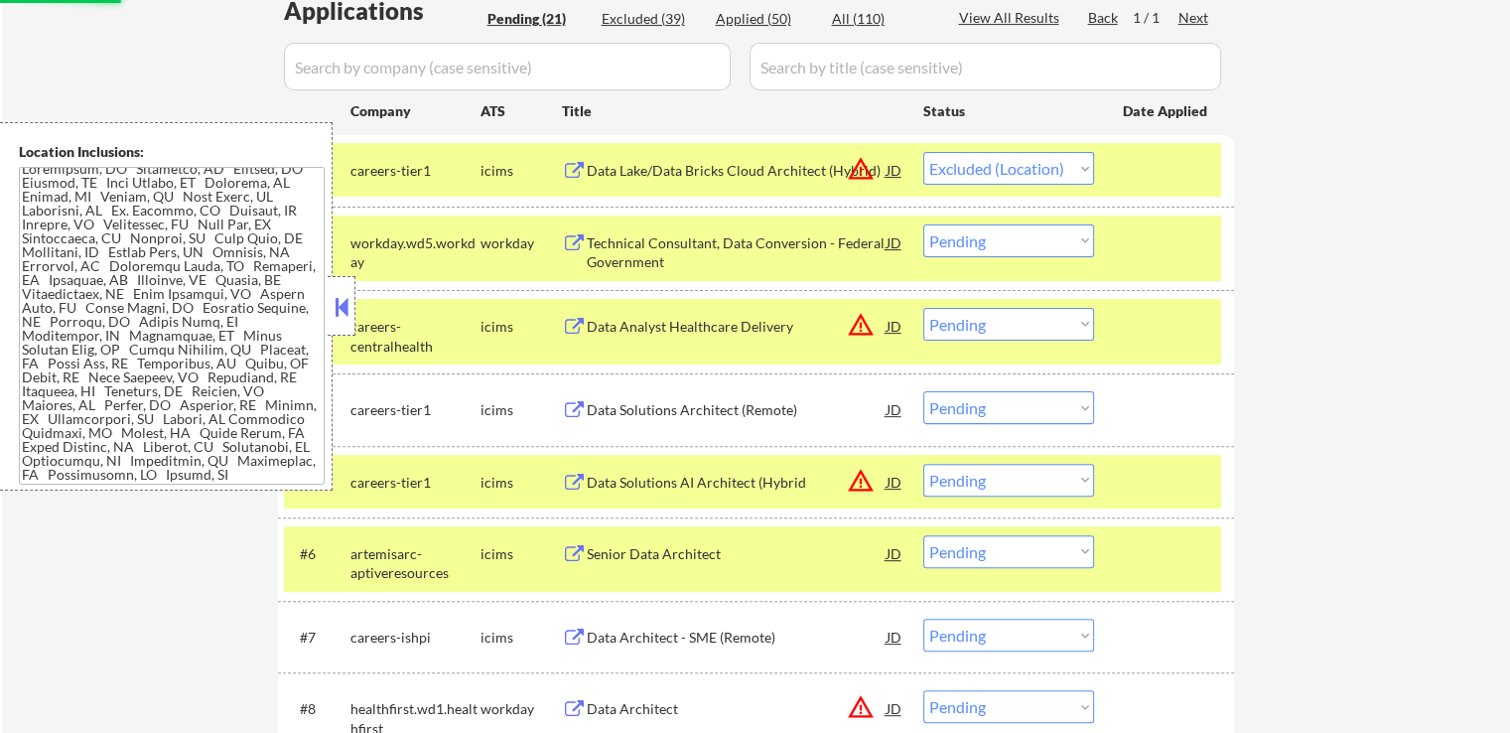
scroll to position [579, 0]
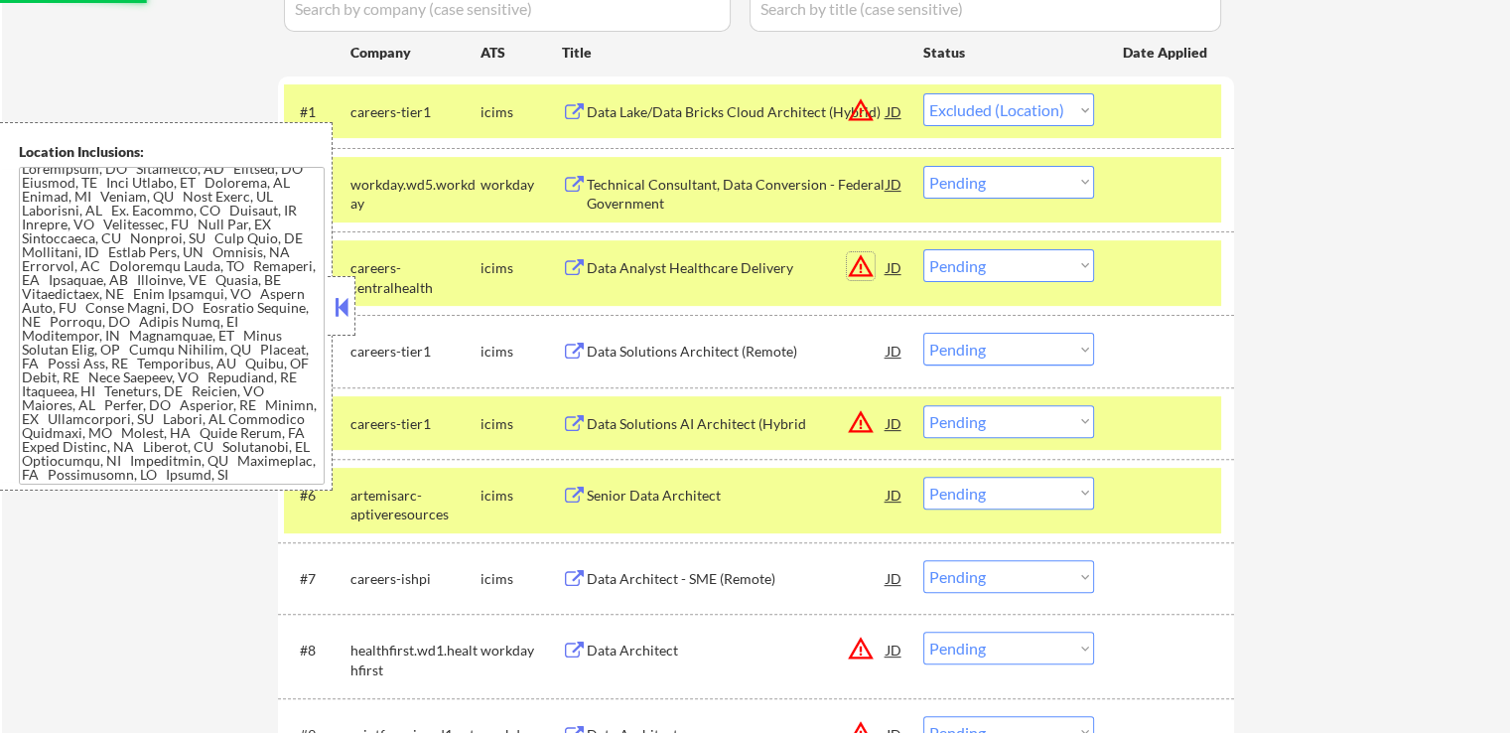
click at [866, 271] on button "warning_amber" at bounding box center [861, 266] width 28 height 28
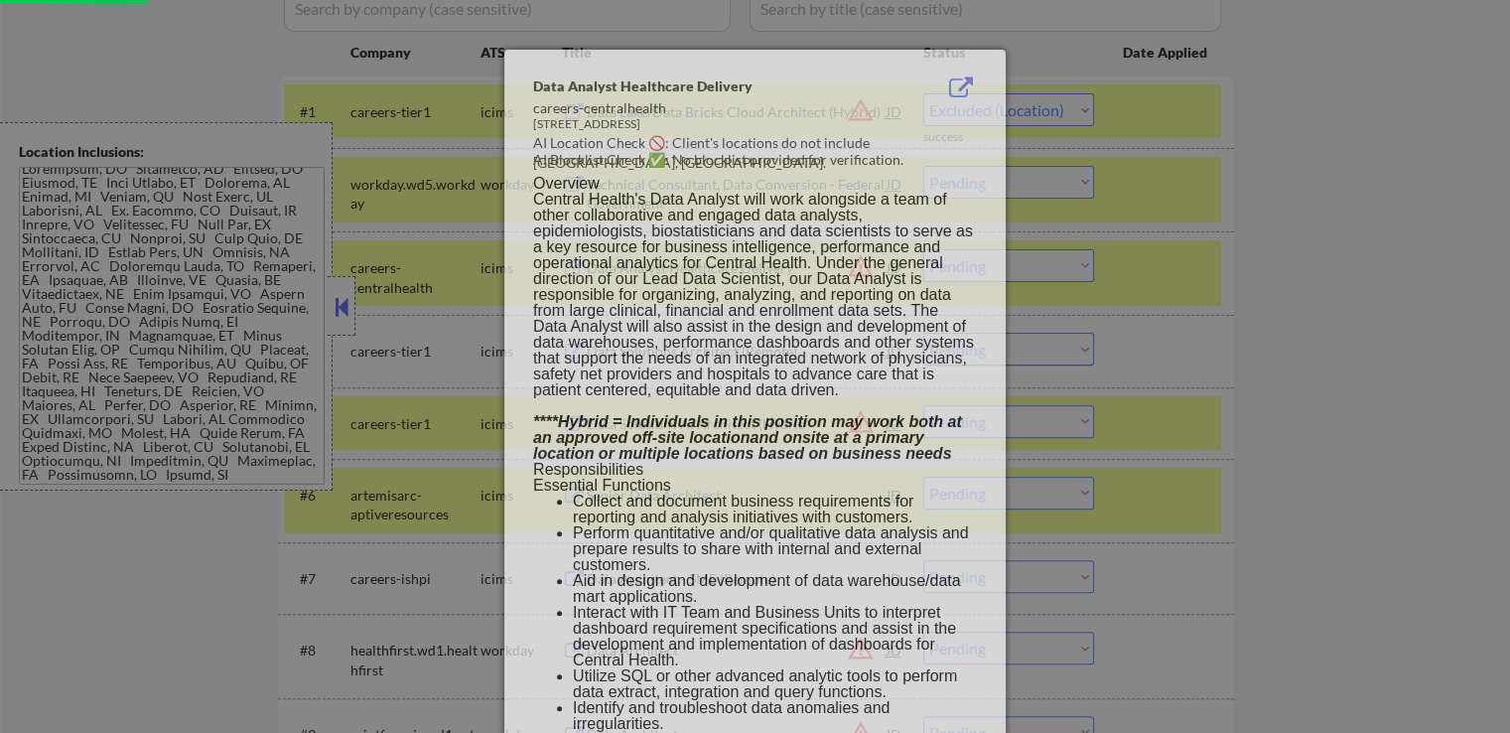
select select ""pending""
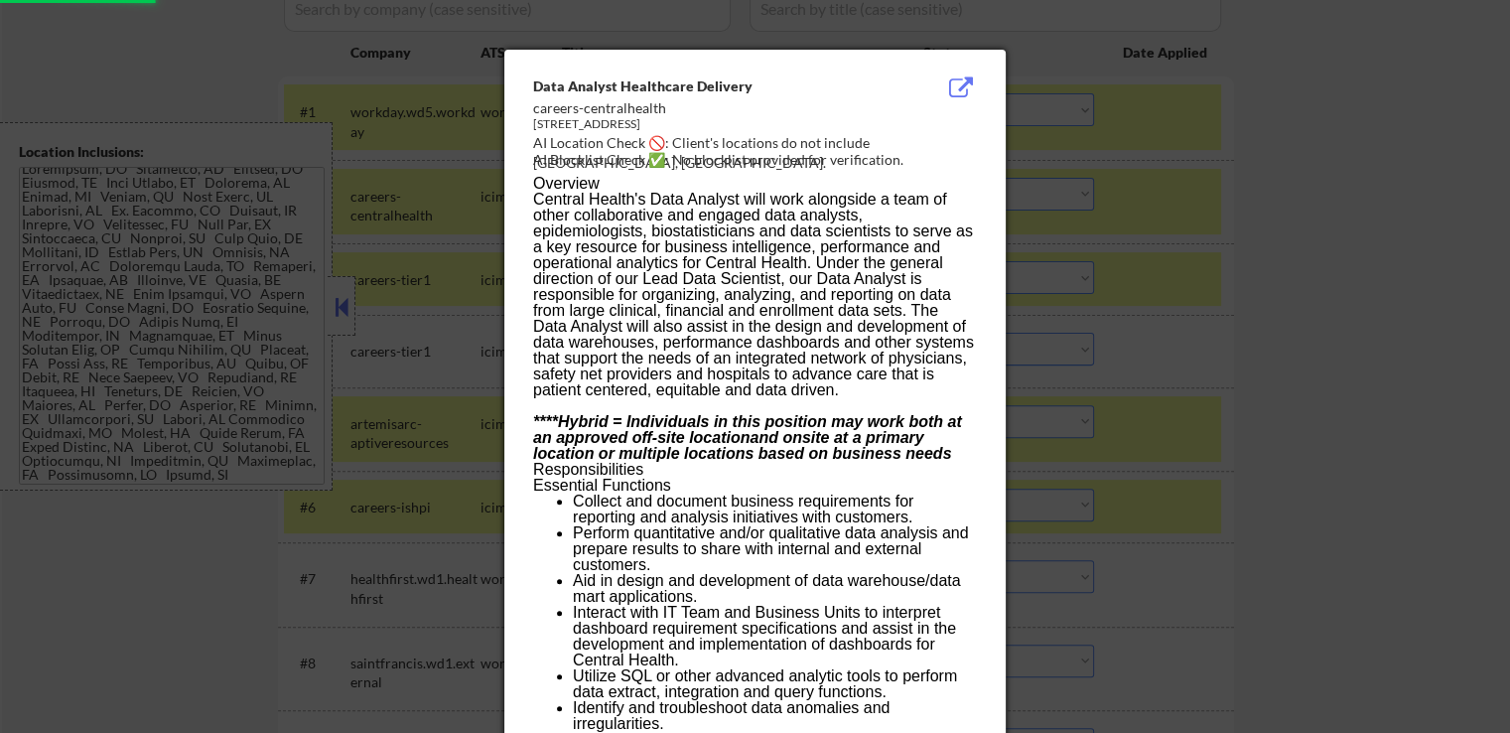
click at [1332, 247] on div at bounding box center [755, 366] width 1510 height 733
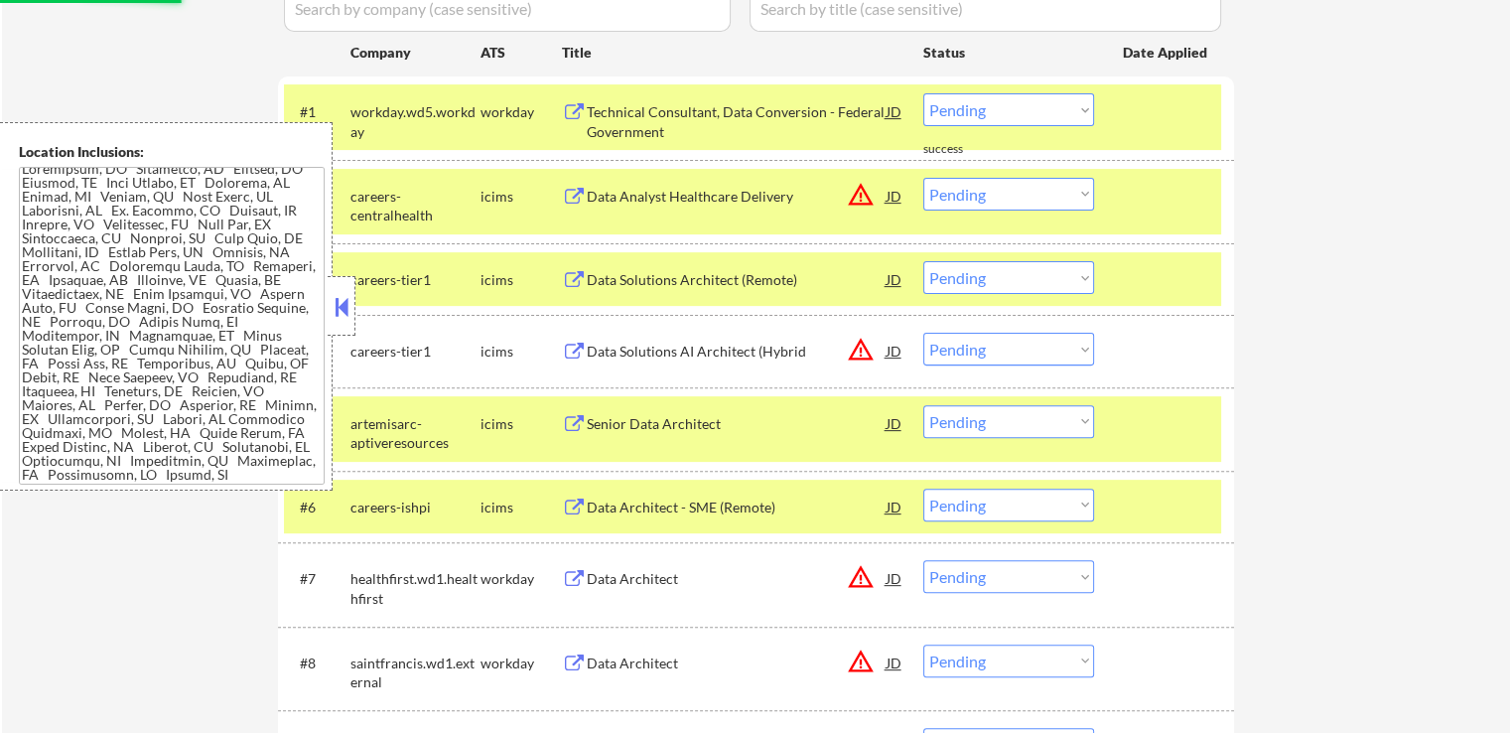
scroll to position [0, 0]
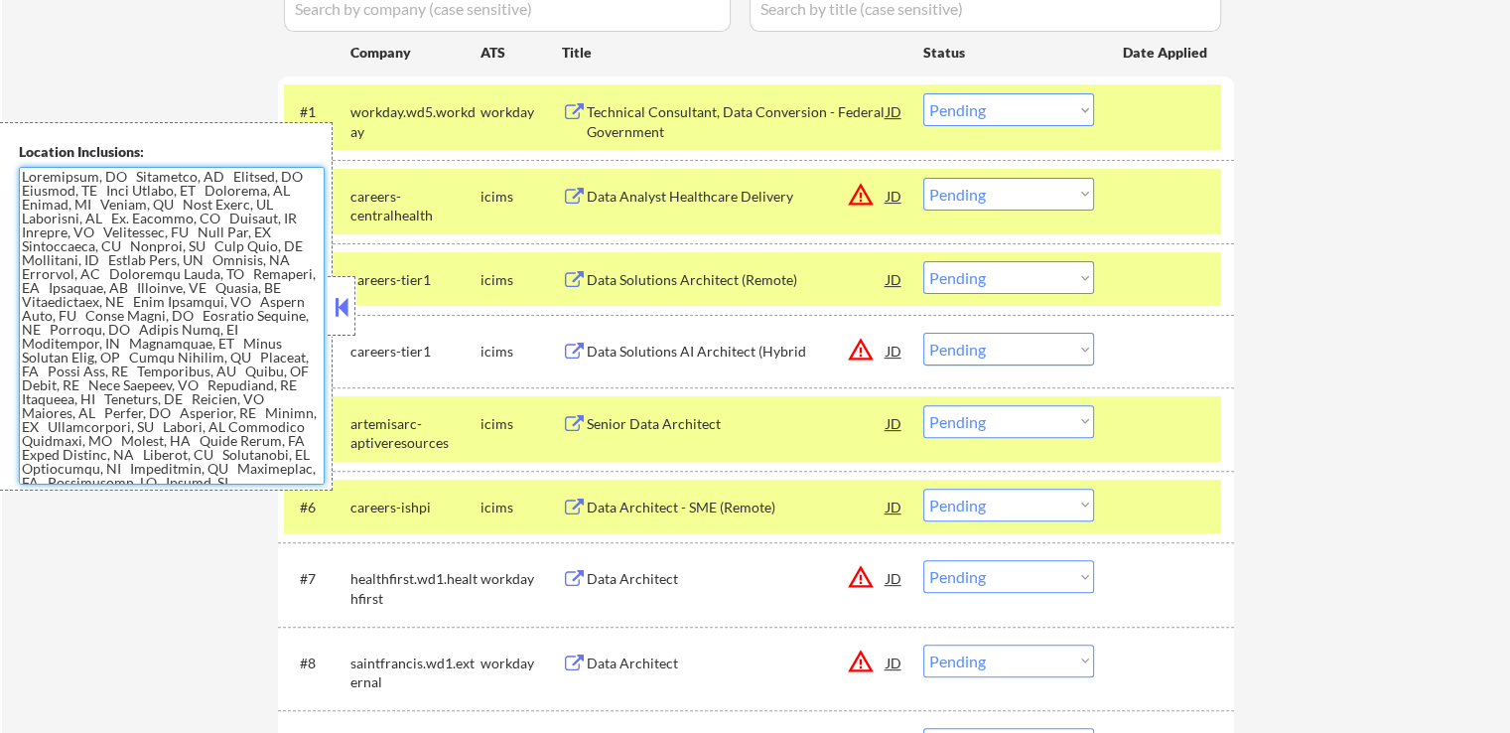
click at [180, 354] on textarea at bounding box center [172, 326] width 306 height 318
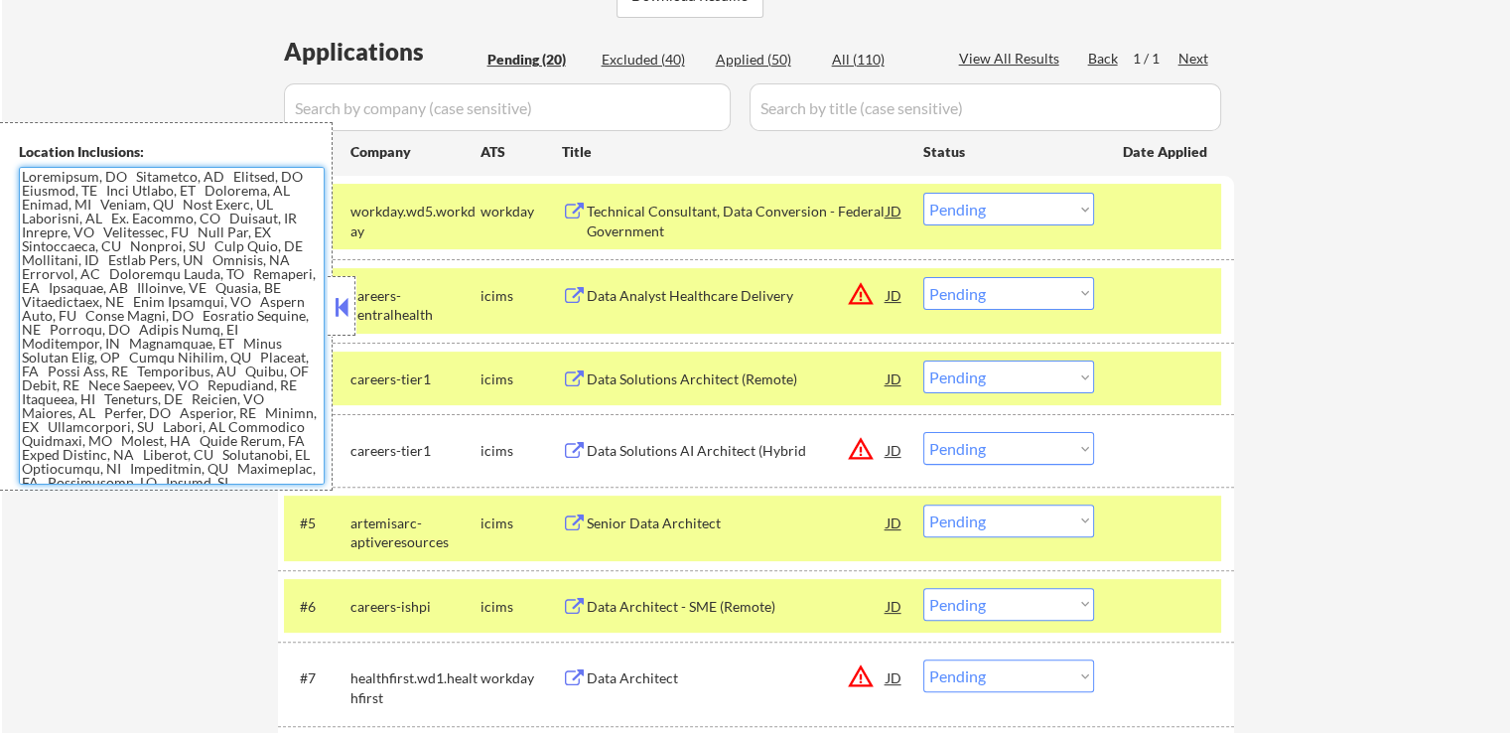
scroll to position [380, 0]
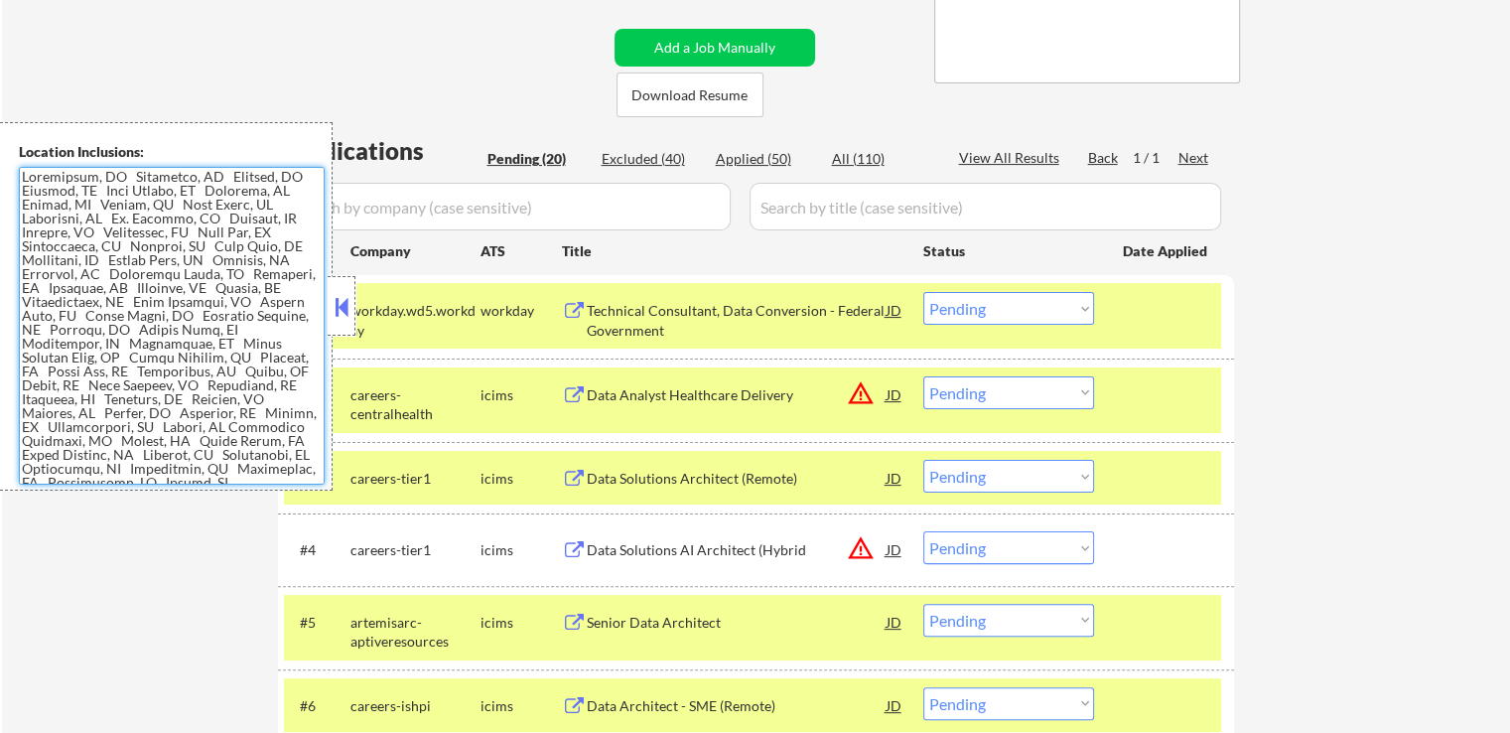
click at [982, 399] on select "Choose an option... Pending Applied Excluded (Questions) Excluded (Expired) Exc…" at bounding box center [1008, 392] width 171 height 33
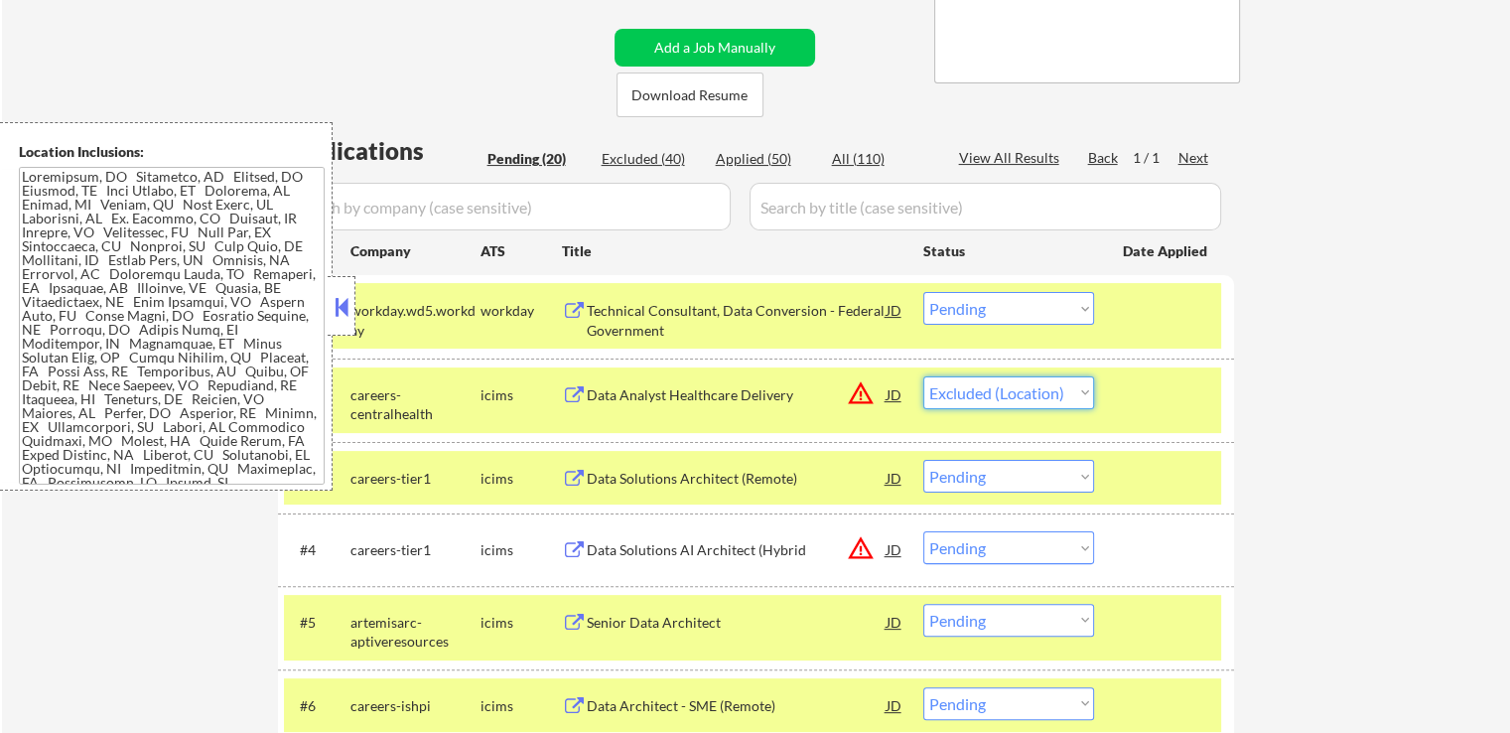
click at [923, 376] on select "Choose an option... Pending Applied Excluded (Questions) Excluded (Expired) Exc…" at bounding box center [1008, 392] width 171 height 33
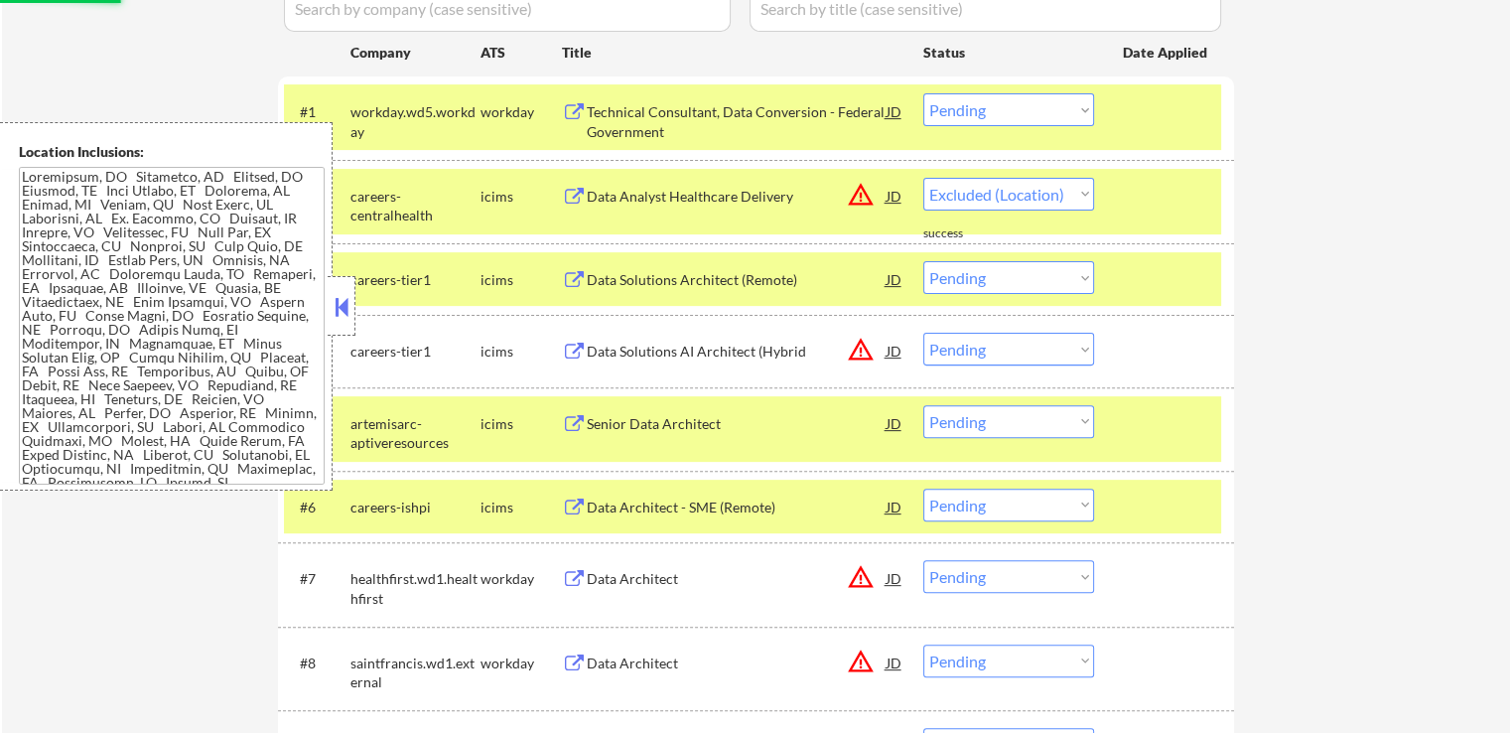
click at [858, 352] on button "warning_amber" at bounding box center [861, 350] width 28 height 28
select select ""pending""
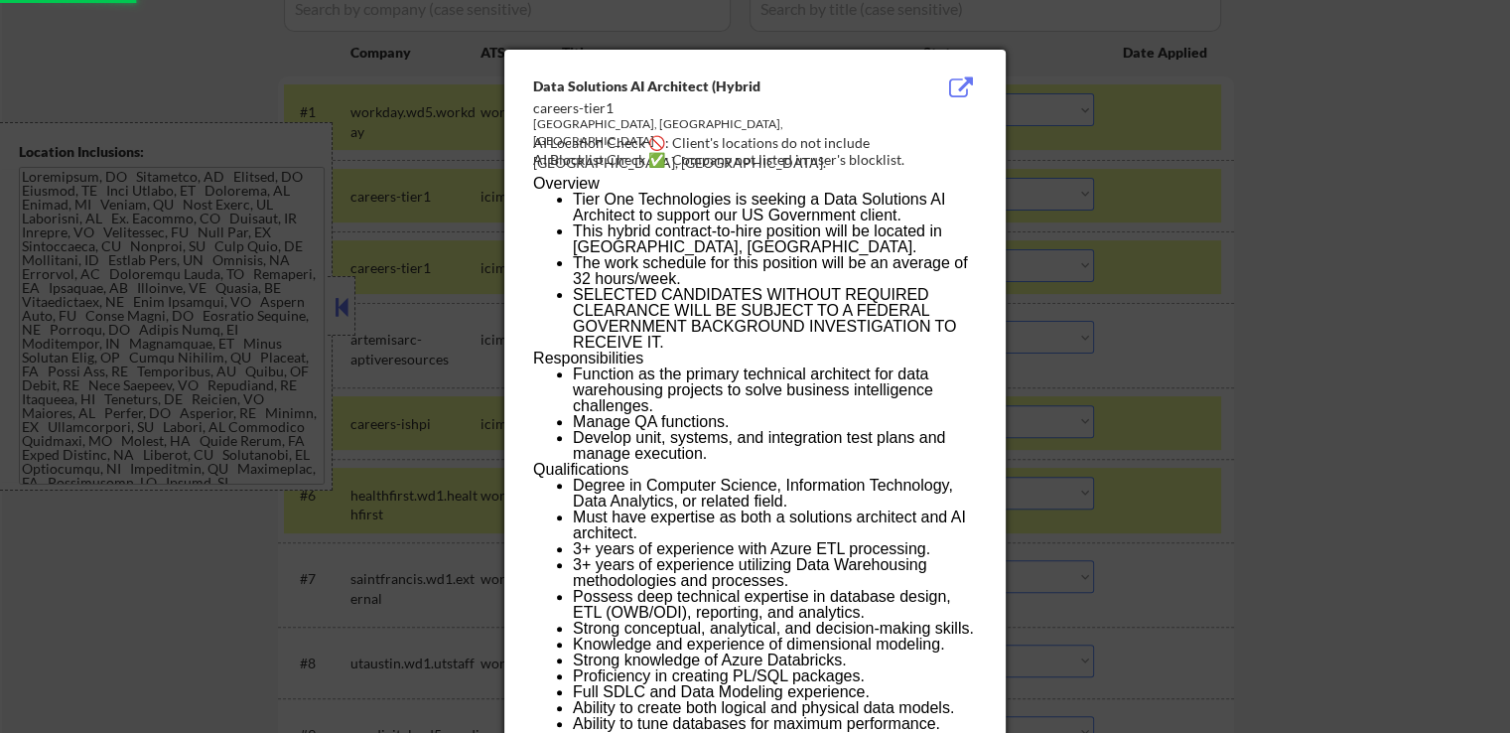
click at [1271, 331] on div at bounding box center [755, 366] width 1510 height 733
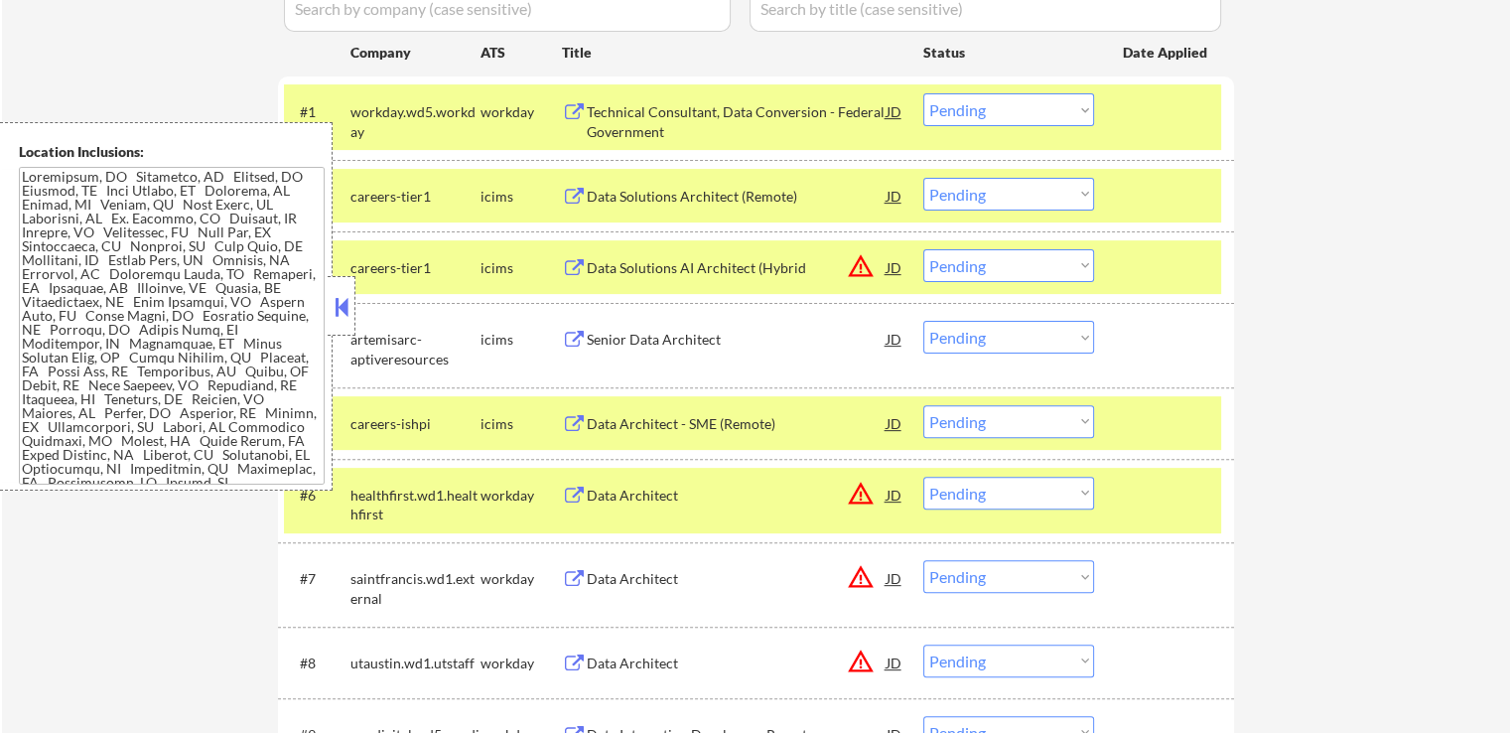
click at [977, 267] on select "Choose an option... Pending Applied Excluded (Questions) Excluded (Expired) Exc…" at bounding box center [1008, 265] width 171 height 33
click at [923, 249] on select "Choose an option... Pending Applied Excluded (Questions) Excluded (Expired) Exc…" at bounding box center [1008, 265] width 171 height 33
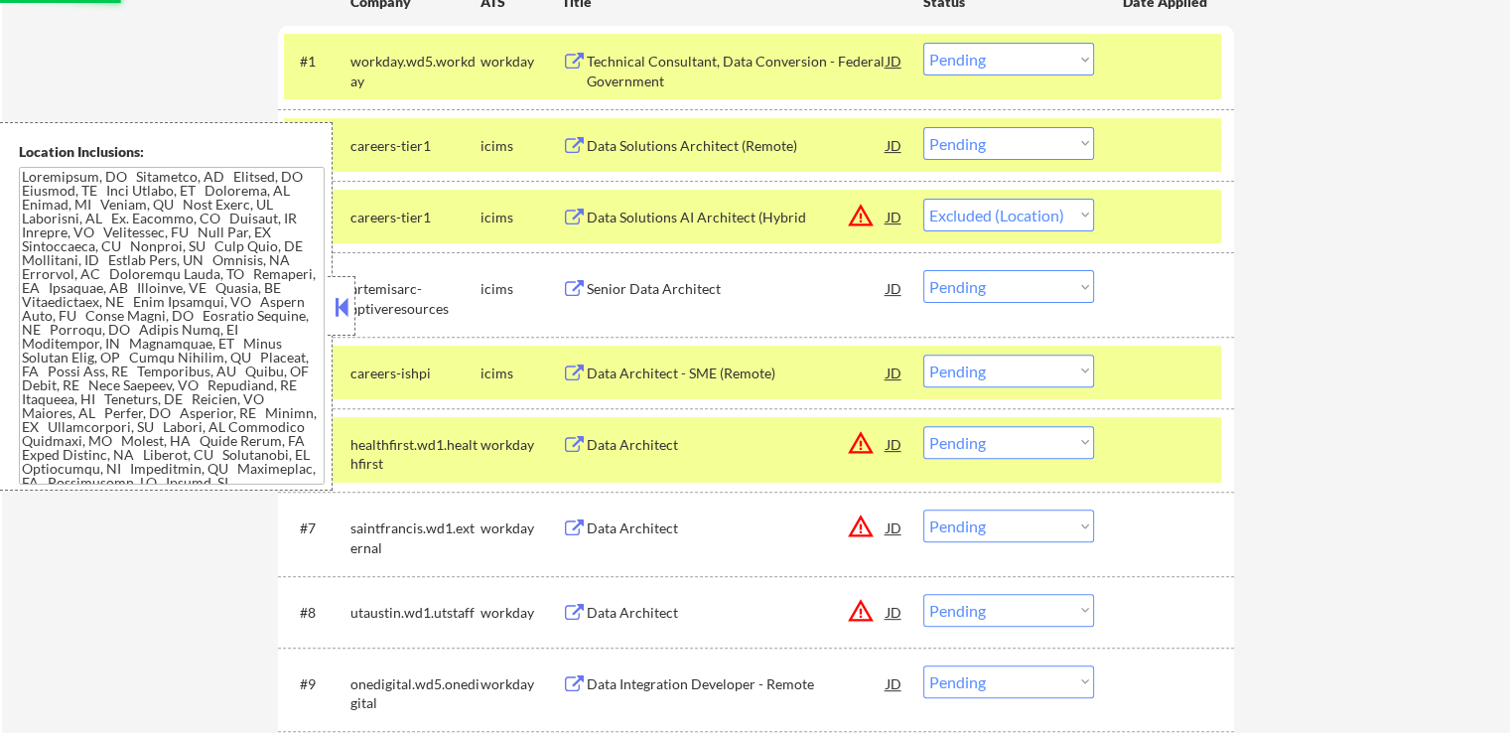
scroll to position [678, 0]
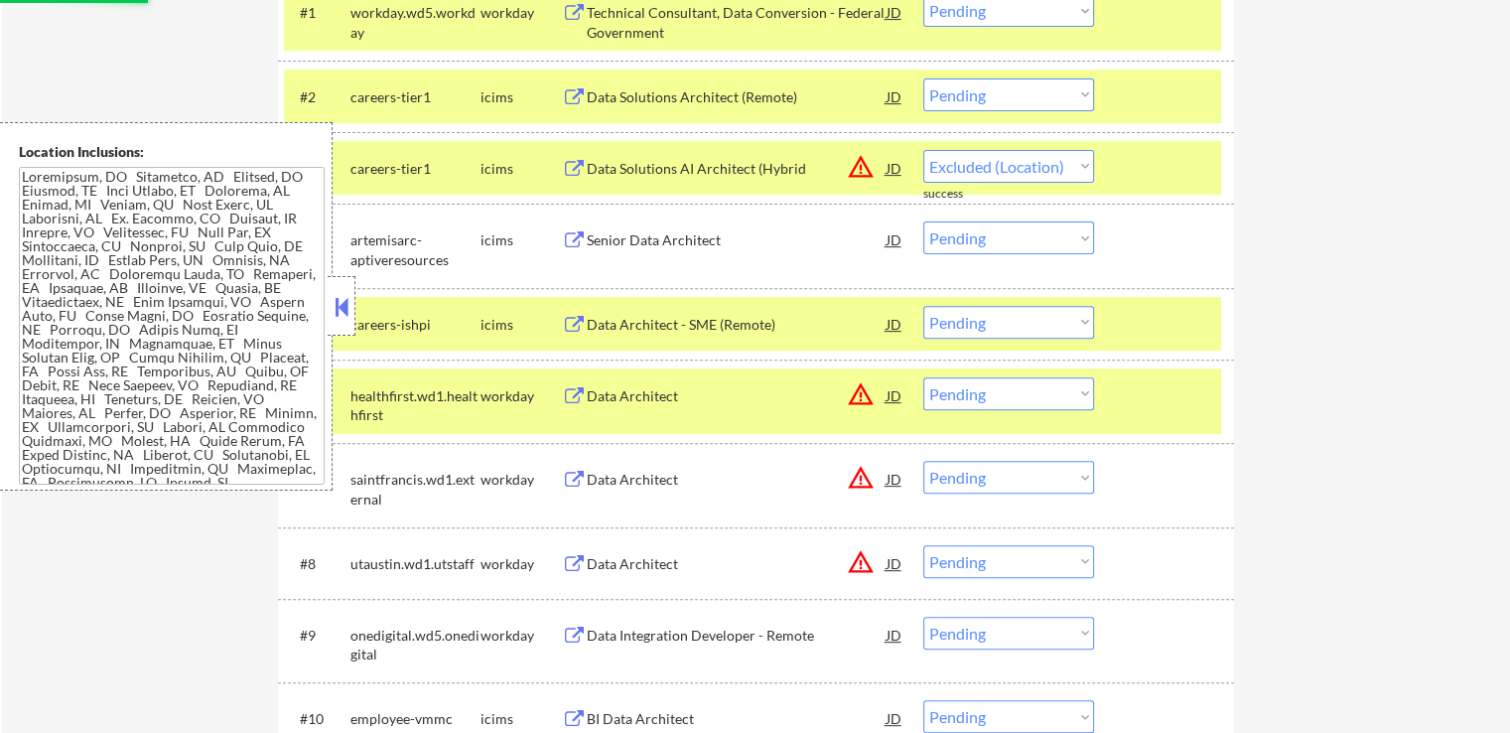
select select ""pending""
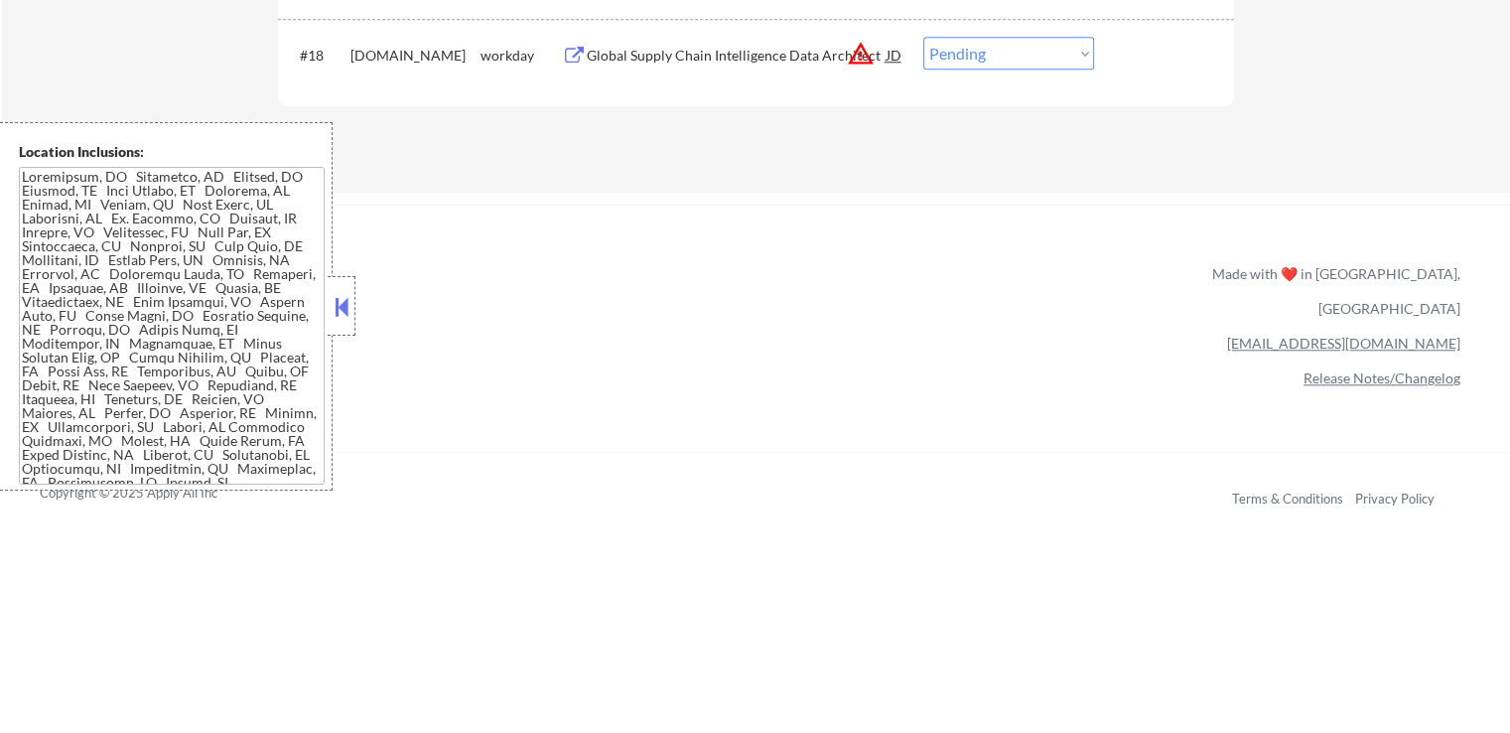
scroll to position [1373, 0]
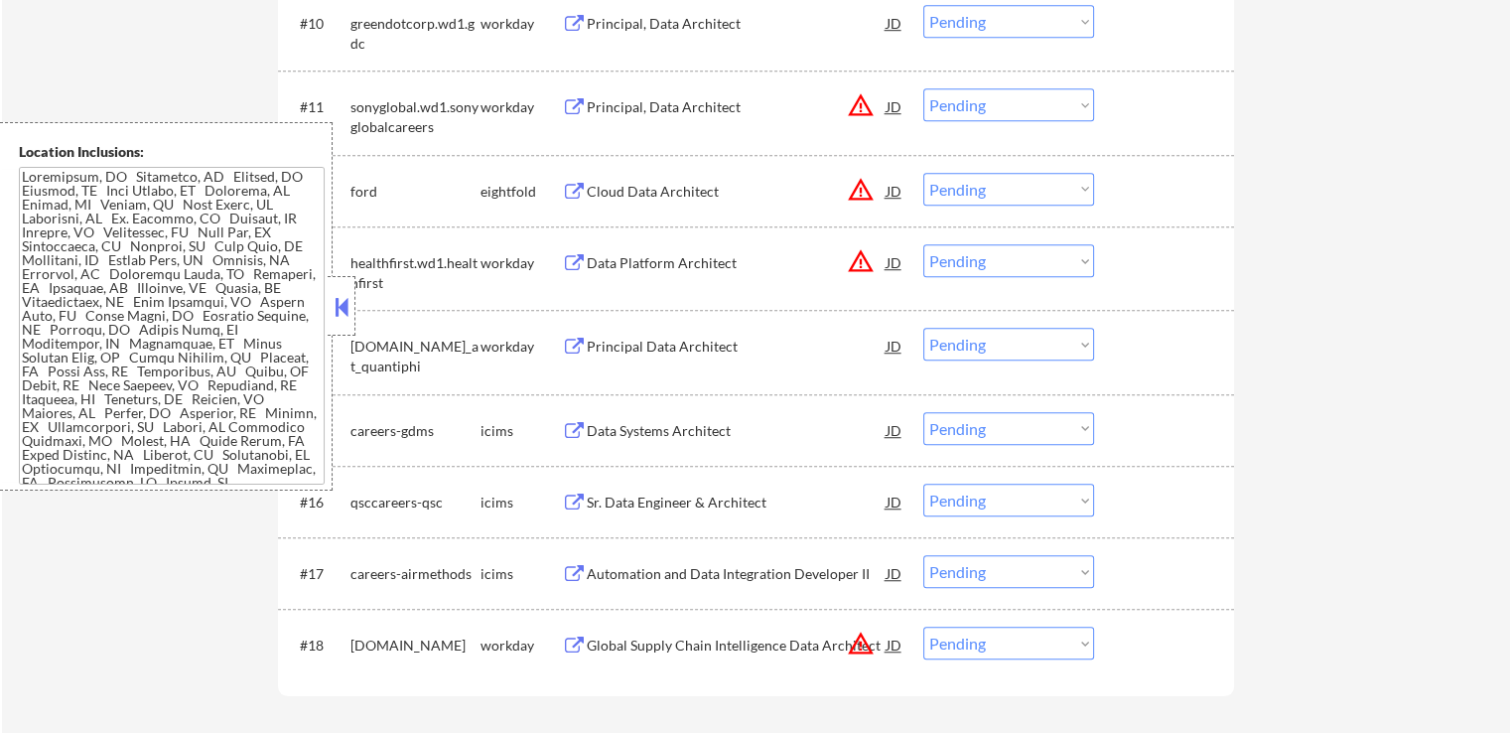
click at [340, 305] on button at bounding box center [342, 307] width 22 height 30
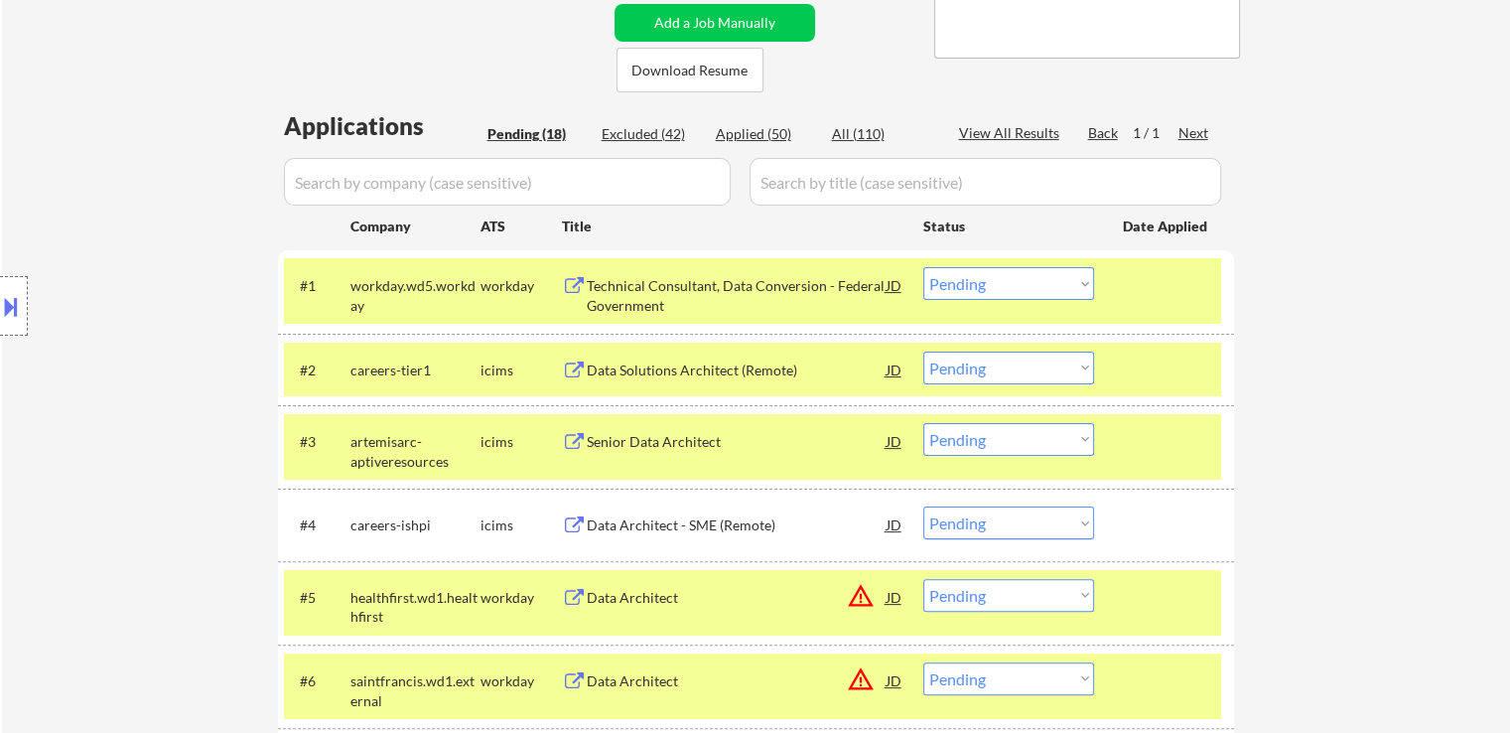
scroll to position [281, 0]
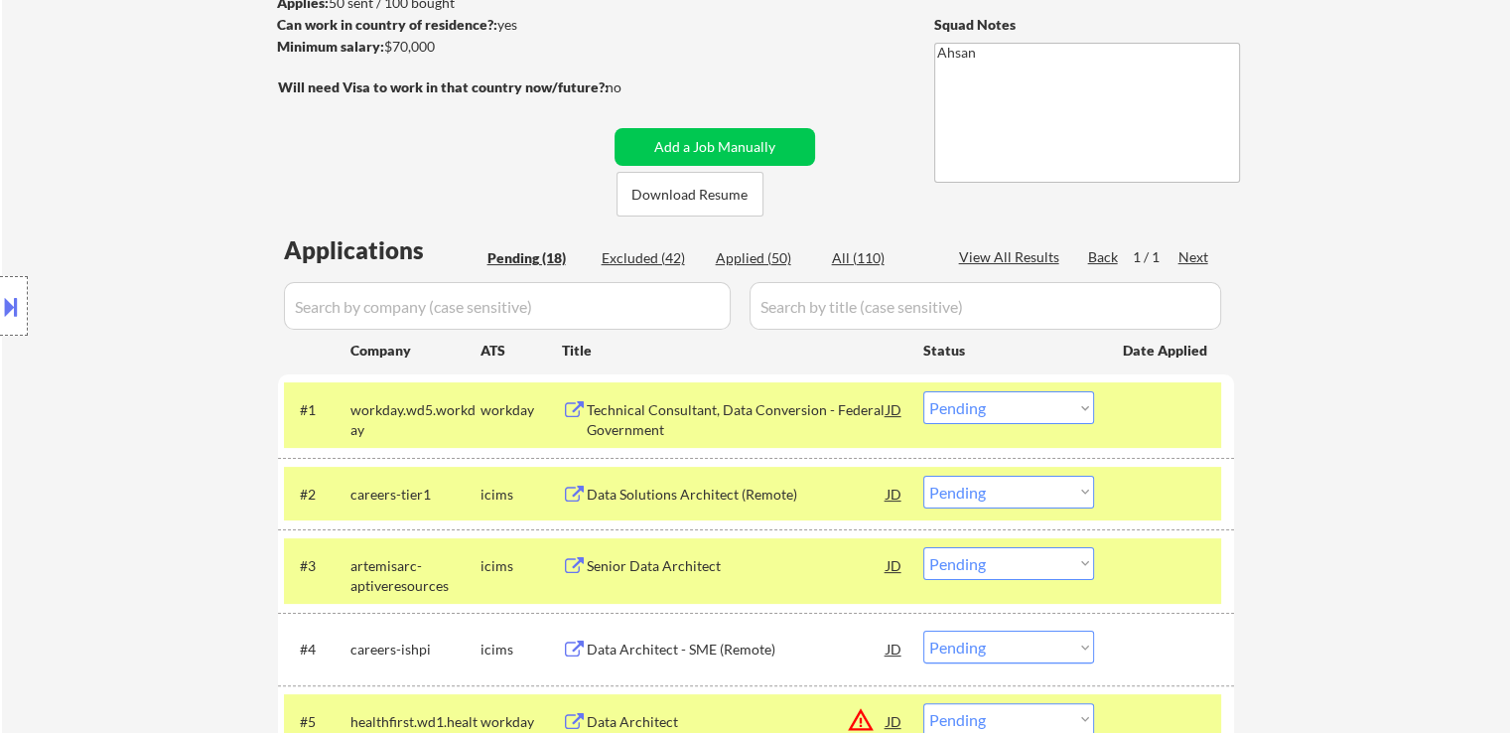
click at [146, 248] on div "Location Inclusions:" at bounding box center [177, 306] width 355 height 368
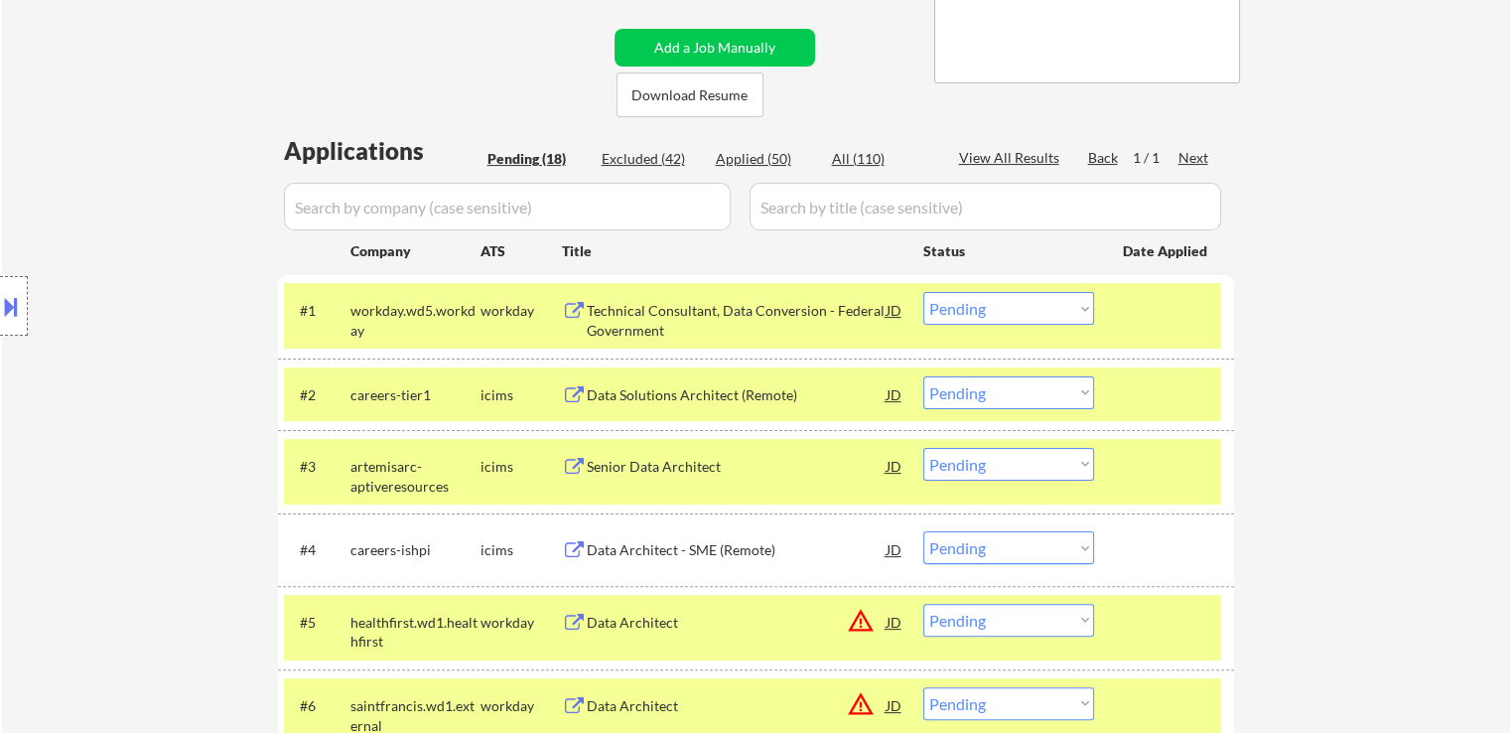
scroll to position [480, 0]
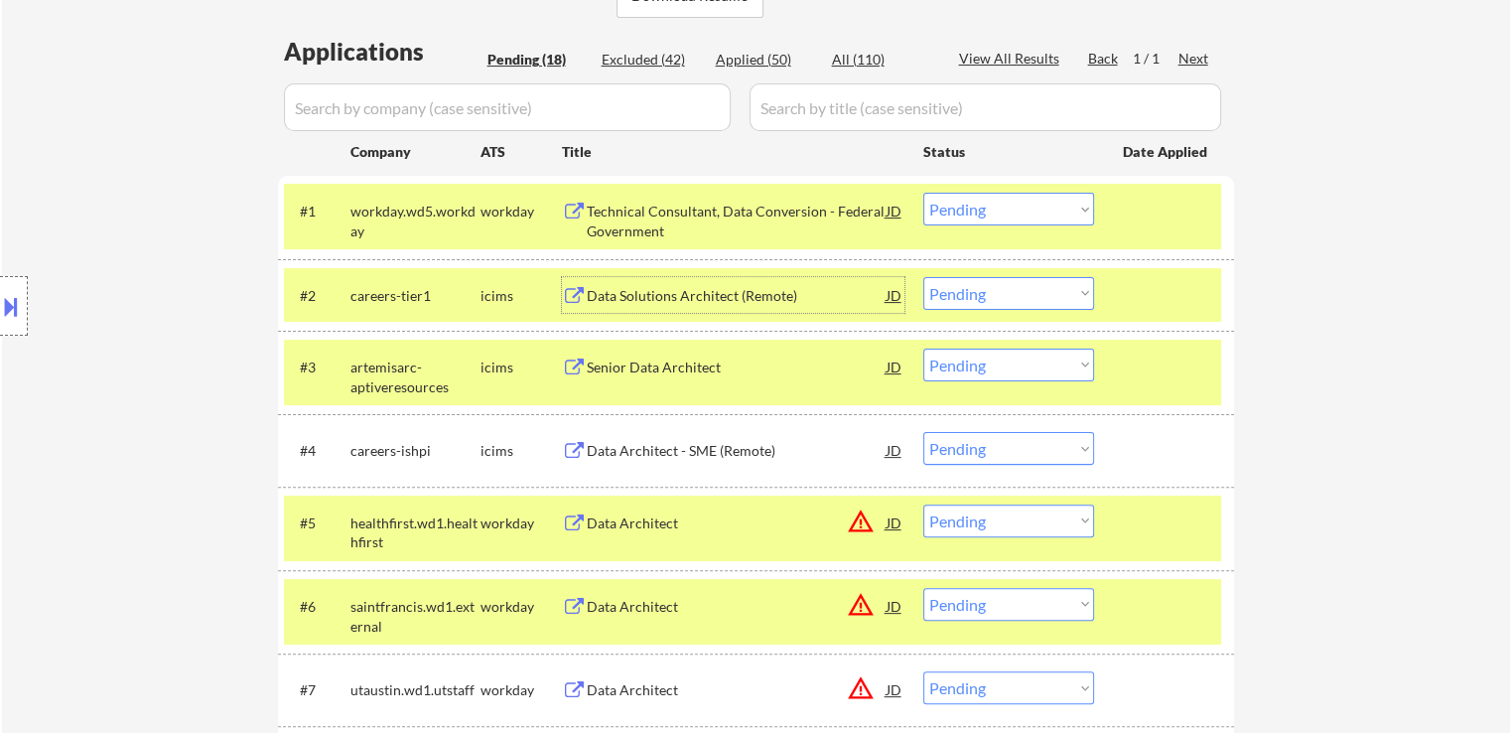
drag, startPoint x: 670, startPoint y: 299, endPoint x: 671, endPoint y: 346, distance: 46.7
click at [671, 299] on div "Data Solutions Architect (Remote)" at bounding box center [737, 296] width 300 height 20
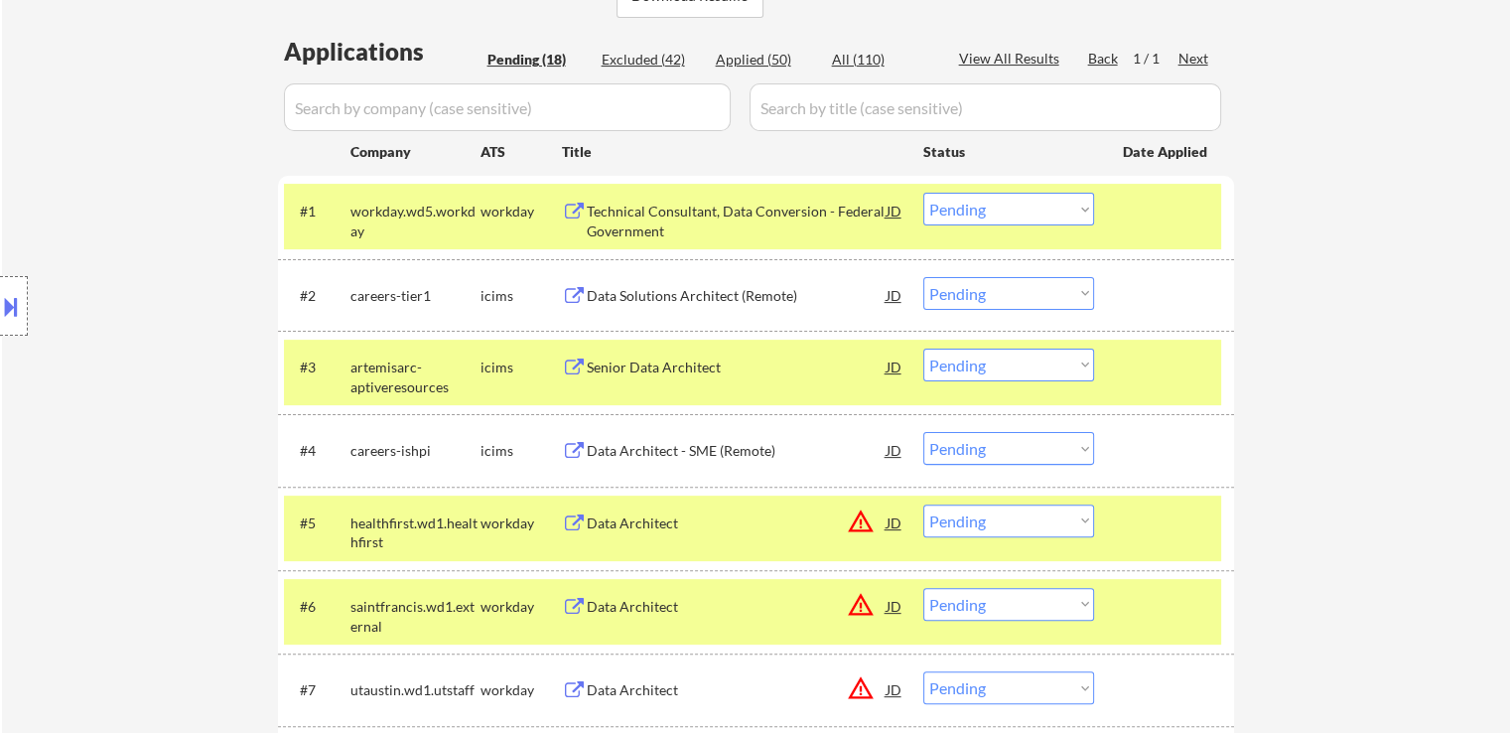
click at [669, 355] on div "Senior Data Architect" at bounding box center [737, 366] width 300 height 36
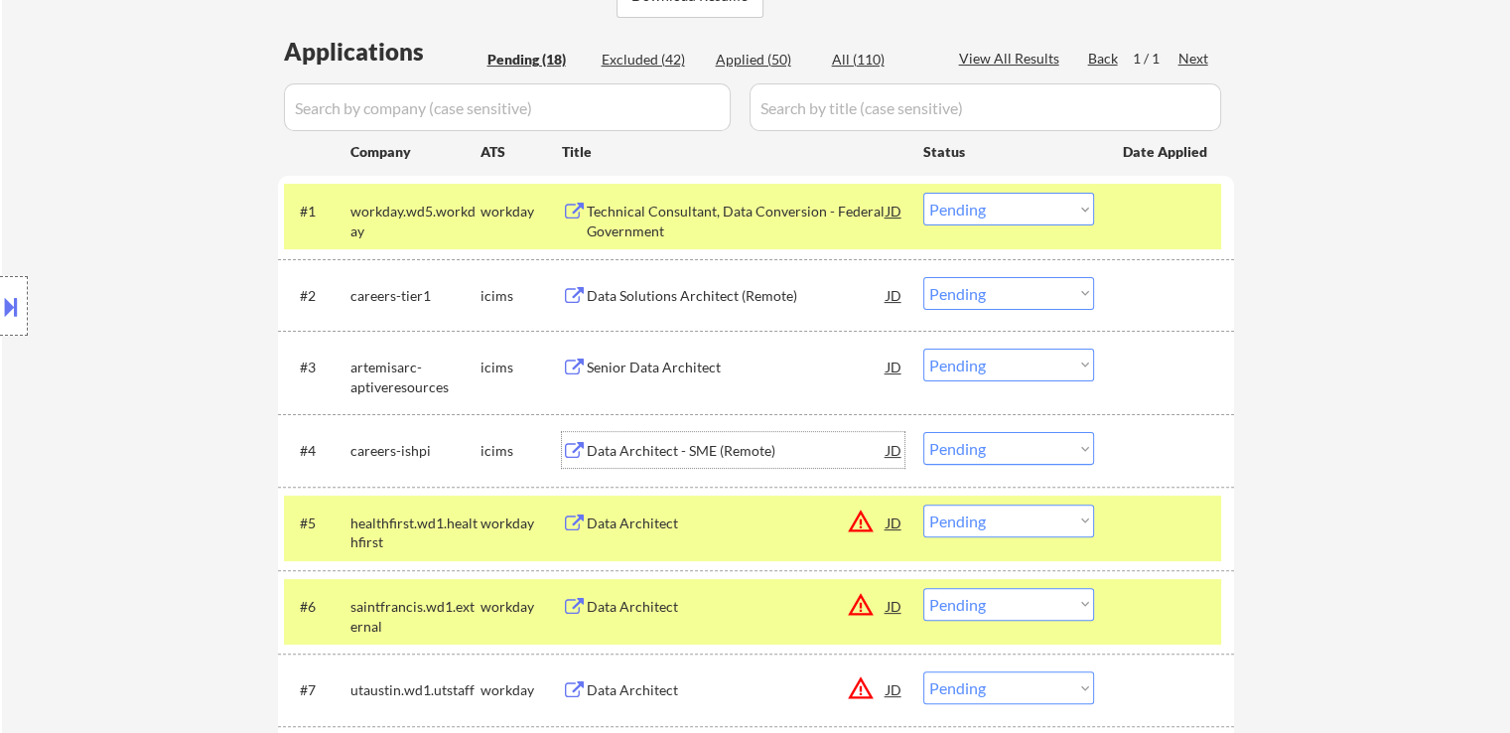
click at [656, 458] on div "Data Architect - SME (Remote)" at bounding box center [737, 451] width 300 height 20
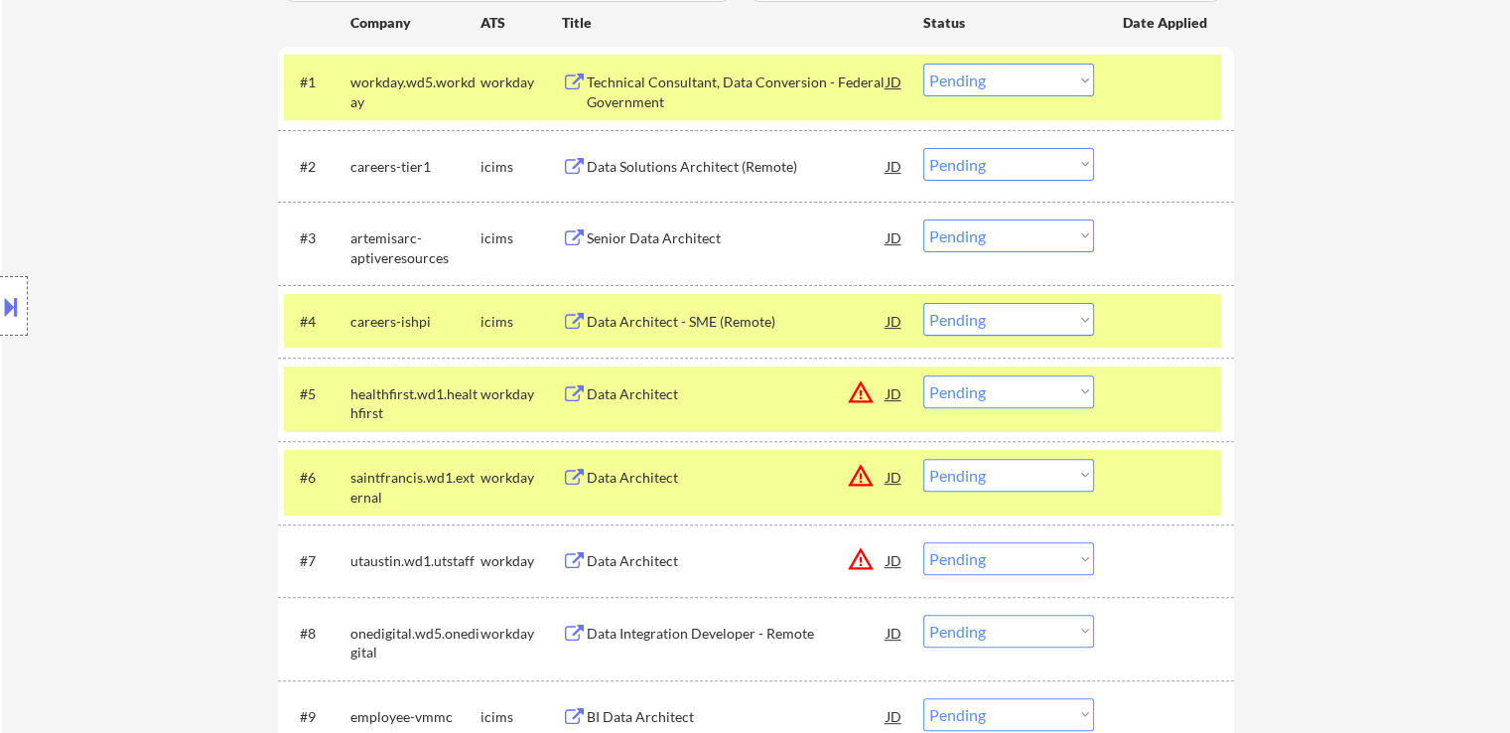
scroll to position [678, 0]
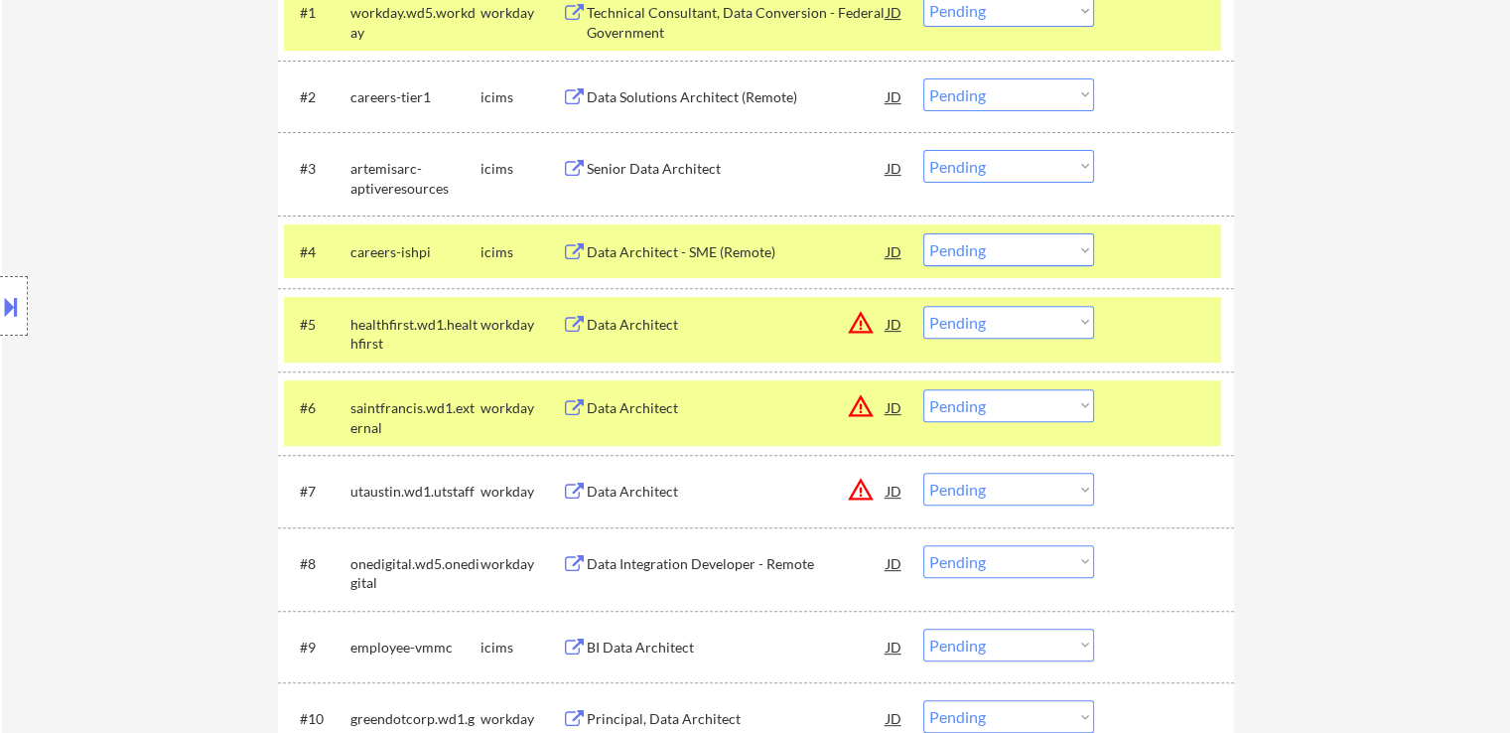
drag, startPoint x: 999, startPoint y: 311, endPoint x: 1001, endPoint y: 331, distance: 20.0
click at [999, 311] on select "Choose an option... Pending Applied Excluded (Questions) Excluded (Expired) Exc…" at bounding box center [1008, 322] width 171 height 33
select select ""excluded__location_""
click at [923, 306] on select "Choose an option... Pending Applied Excluded (Questions) Excluded (Expired) Exc…" at bounding box center [1008, 322] width 171 height 33
click at [1008, 408] on select "Choose an option... Pending Applied Excluded (Questions) Excluded (Expired) Exc…" at bounding box center [1008, 405] width 171 height 33
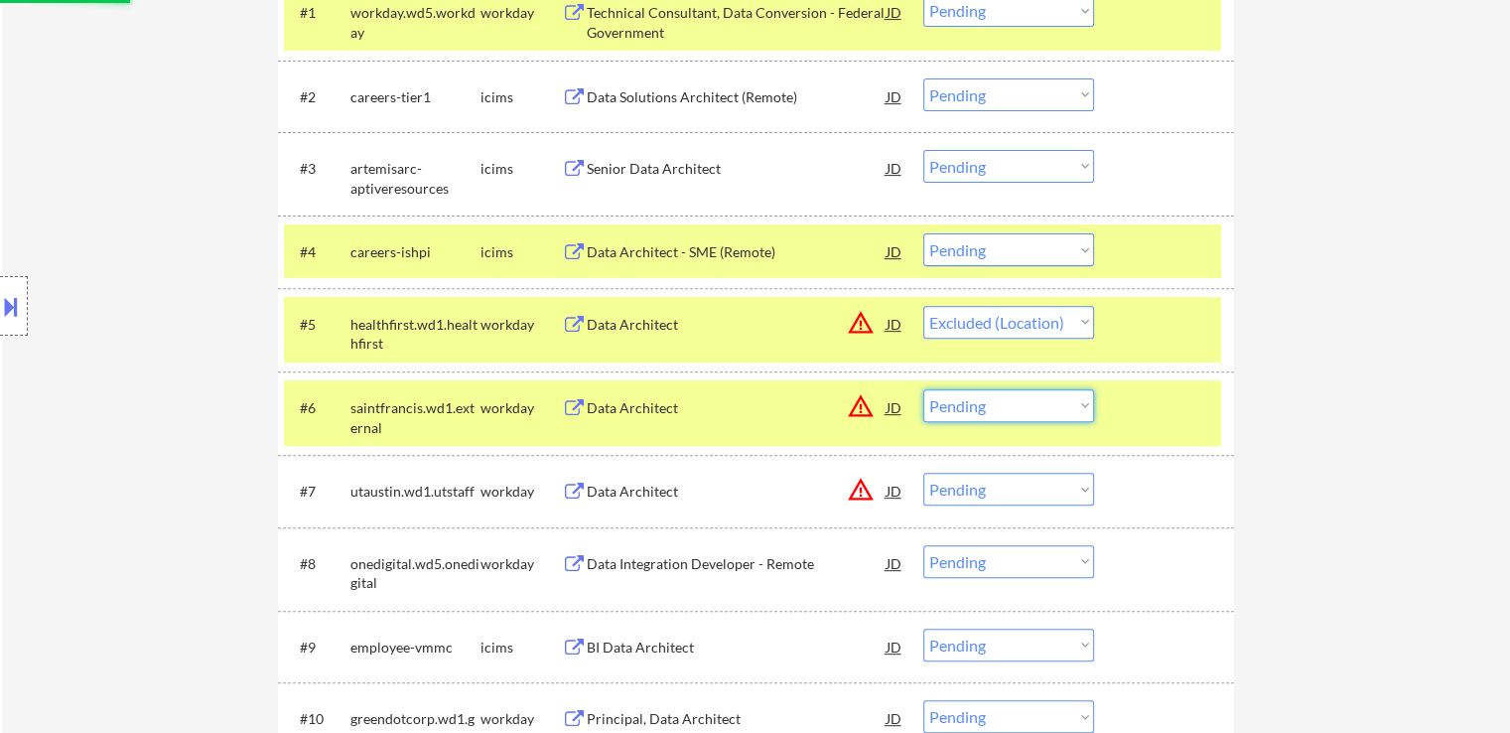
select select ""excluded__location_""
click at [923, 389] on select "Choose an option... Pending Applied Excluded (Questions) Excluded (Expired) Exc…" at bounding box center [1008, 405] width 171 height 33
click at [989, 482] on select "Choose an option... Pending Applied Excluded (Questions) Excluded (Expired) Exc…" at bounding box center [1008, 489] width 171 height 33
select select ""pending""
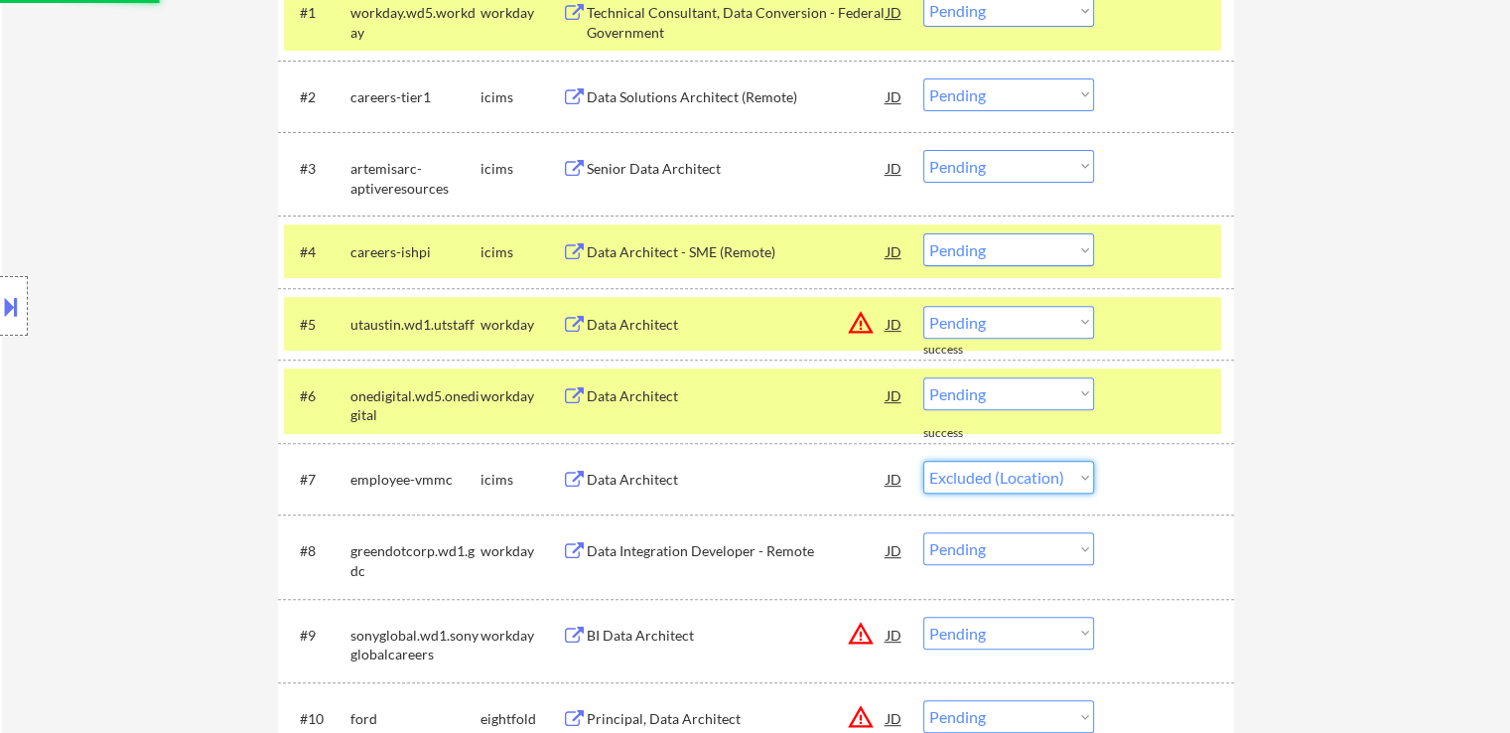
click at [923, 461] on select "Choose an option... Pending Applied Excluded (Questions) Excluded (Expired) Exc…" at bounding box center [1008, 477] width 171 height 33
select select ""pending""
click at [977, 316] on select "Choose an option... Pending Applied Excluded (Questions) Excluded (Expired) Exc…" at bounding box center [1008, 322] width 171 height 33
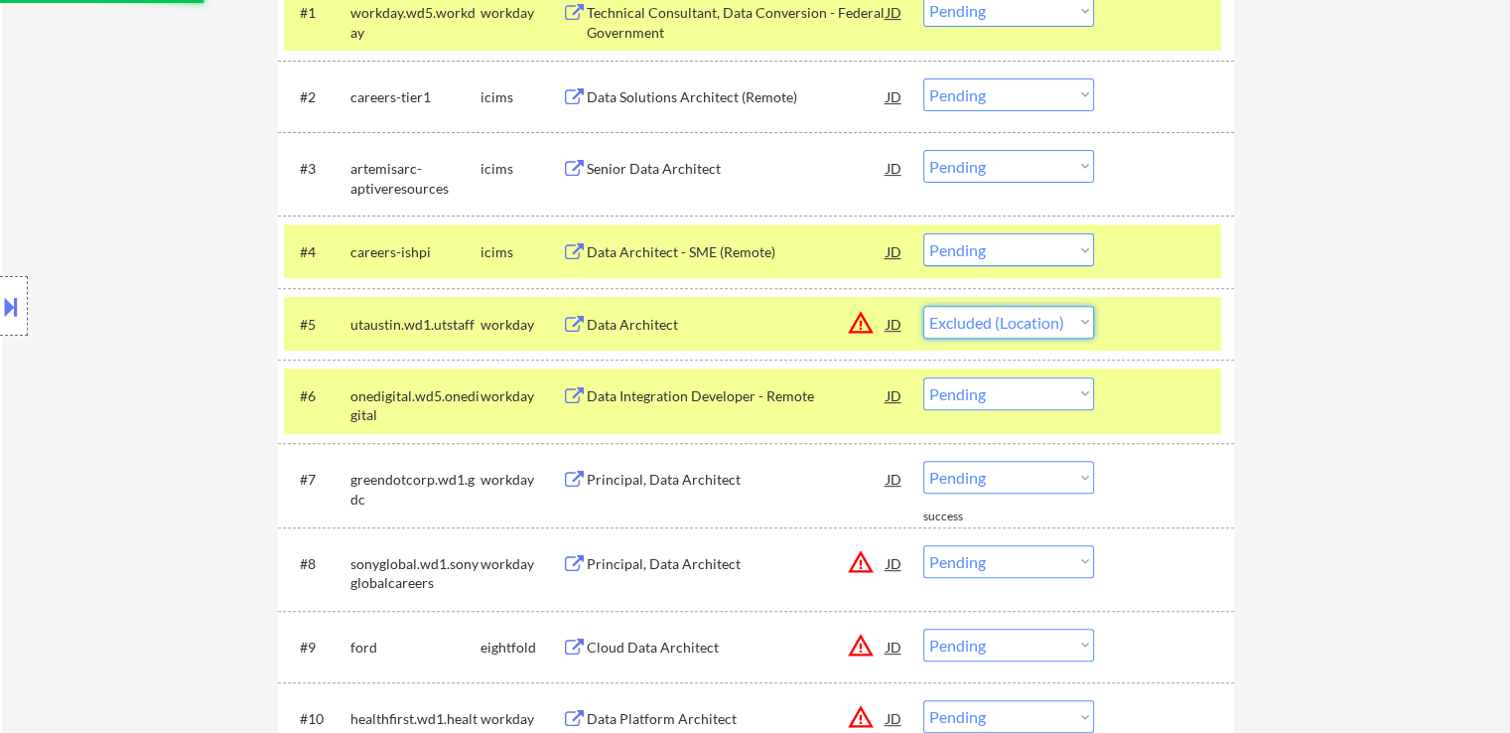
click at [923, 306] on select "Choose an option... Pending Applied Excluded (Questions) Excluded (Expired) Exc…" at bounding box center [1008, 322] width 171 height 33
drag, startPoint x: 1420, startPoint y: 447, endPoint x: 1347, endPoint y: 436, distance: 73.3
click at [1354, 439] on div "← Return to /applysquad Mailslurp Inbox Job Search Builder [PERSON_NAME] User E…" at bounding box center [756, 319] width 1508 height 1837
select select ""pending""
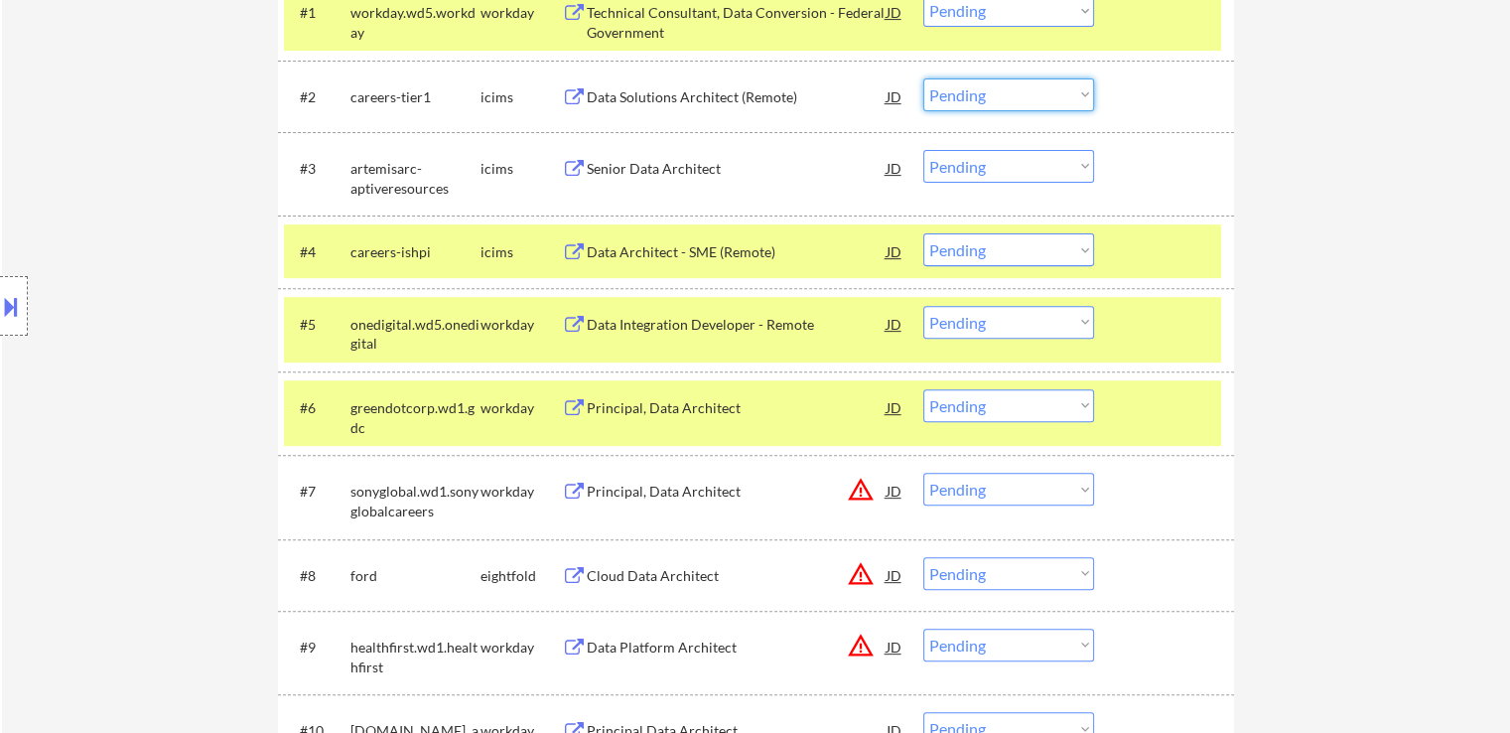
click at [961, 101] on select "Choose an option... Pending Applied Excluded (Questions) Excluded (Expired) Exc…" at bounding box center [1008, 94] width 171 height 33
click at [923, 78] on select "Choose an option... Pending Applied Excluded (Questions) Excluded (Expired) Exc…" at bounding box center [1008, 94] width 171 height 33
select select ""pending""
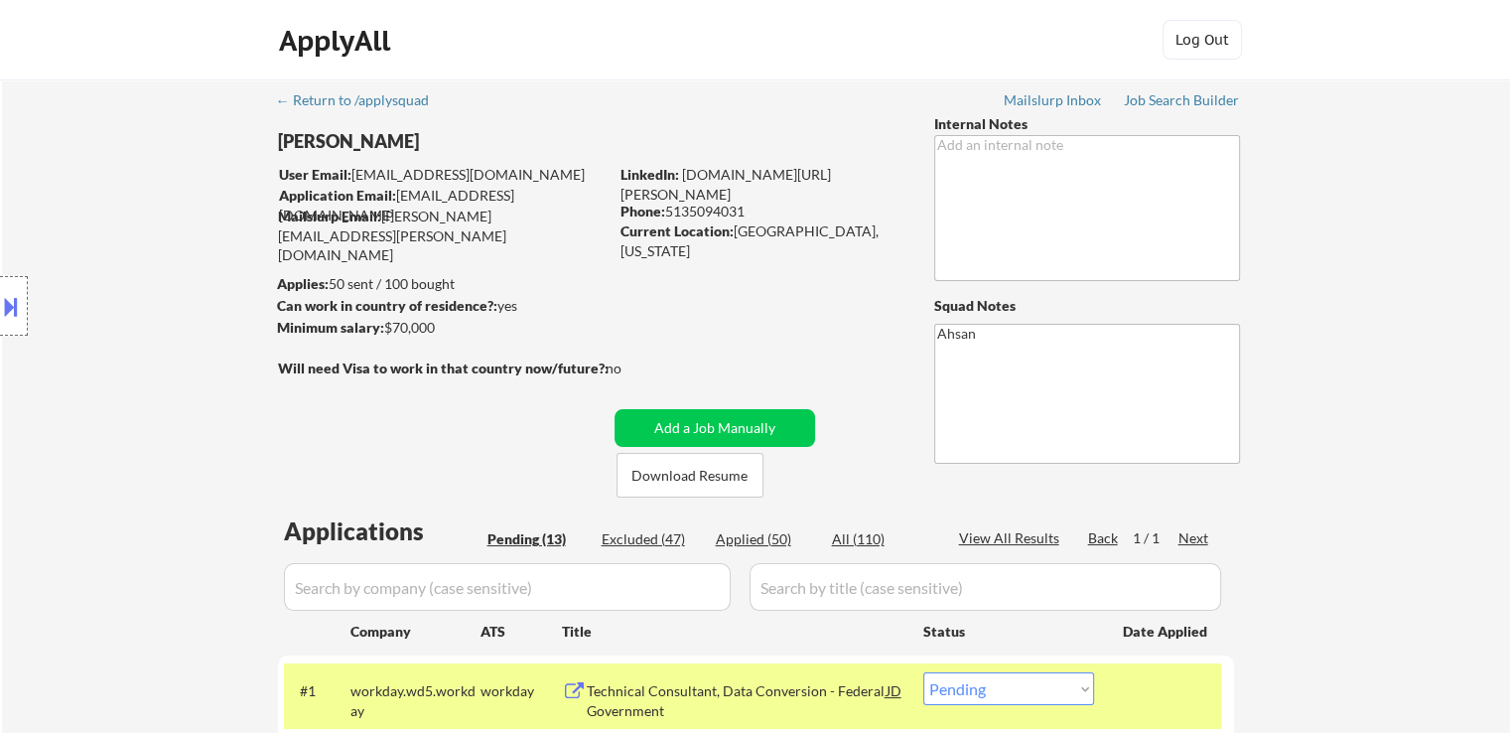
scroll to position [199, 0]
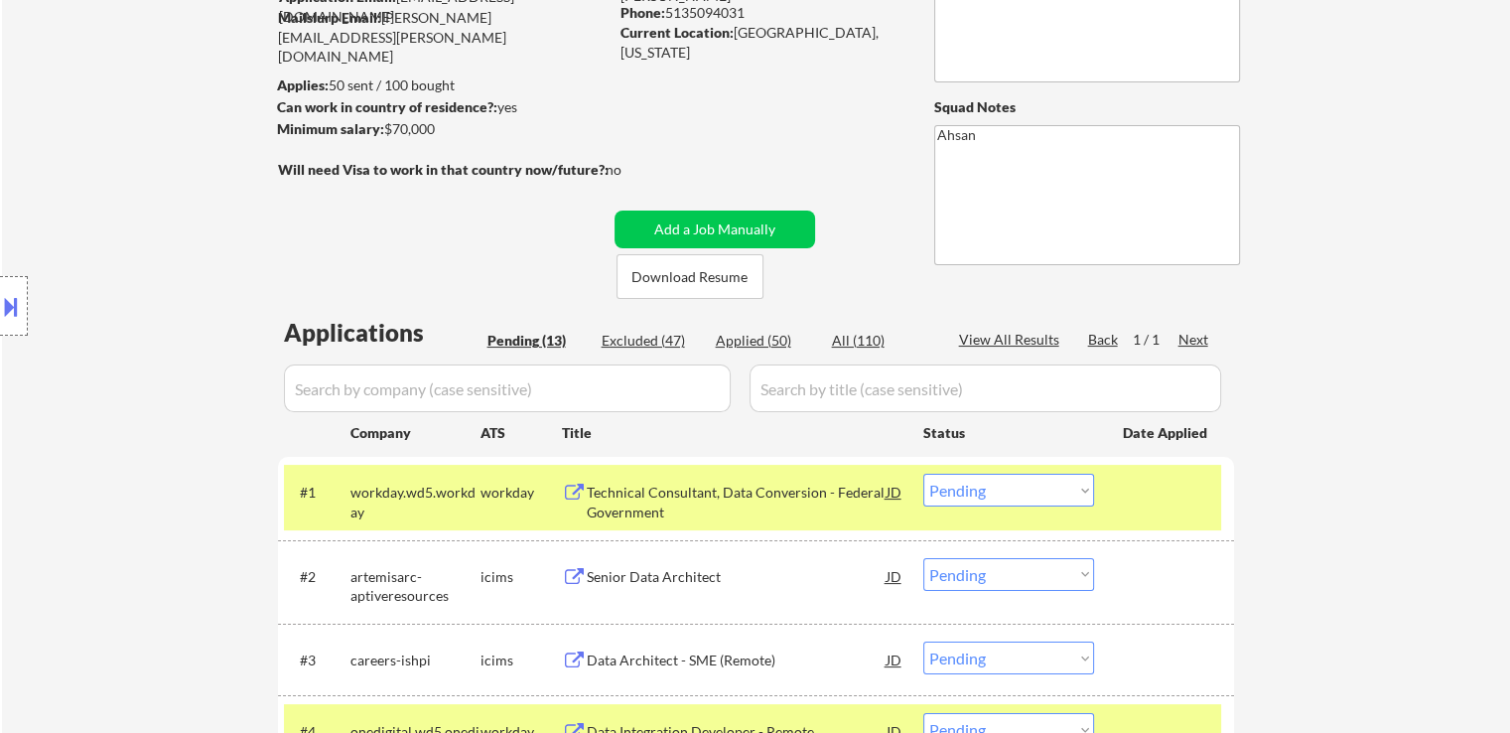
click at [977, 488] on select "Choose an option... Pending Applied Excluded (Questions) Excluded (Expired) Exc…" at bounding box center [1008, 490] width 171 height 33
click at [923, 474] on select "Choose an option... Pending Applied Excluded (Questions) Excluded (Expired) Exc…" at bounding box center [1008, 490] width 171 height 33
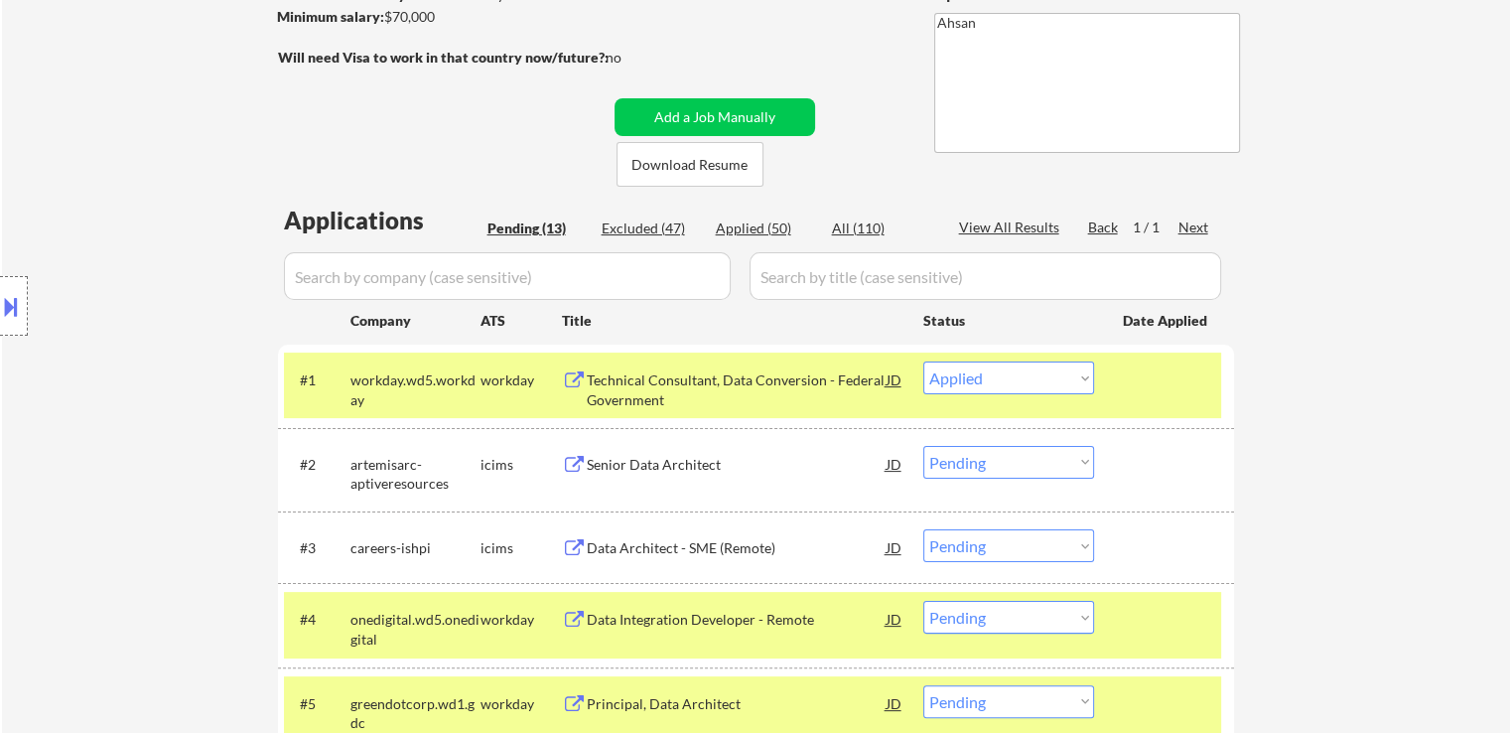
scroll to position [397, 0]
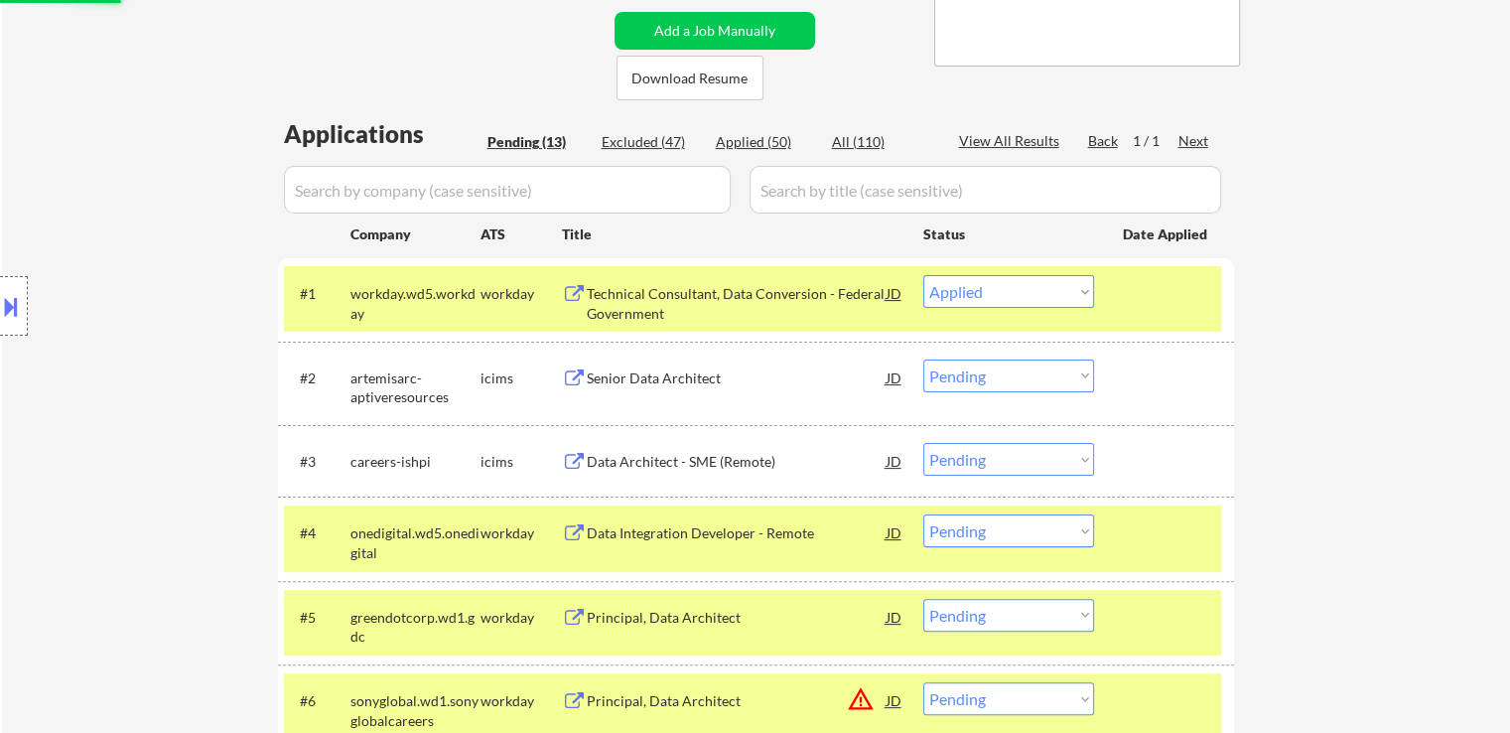
click at [203, 358] on div "Location Inclusions:" at bounding box center [177, 306] width 355 height 368
select select ""pending""
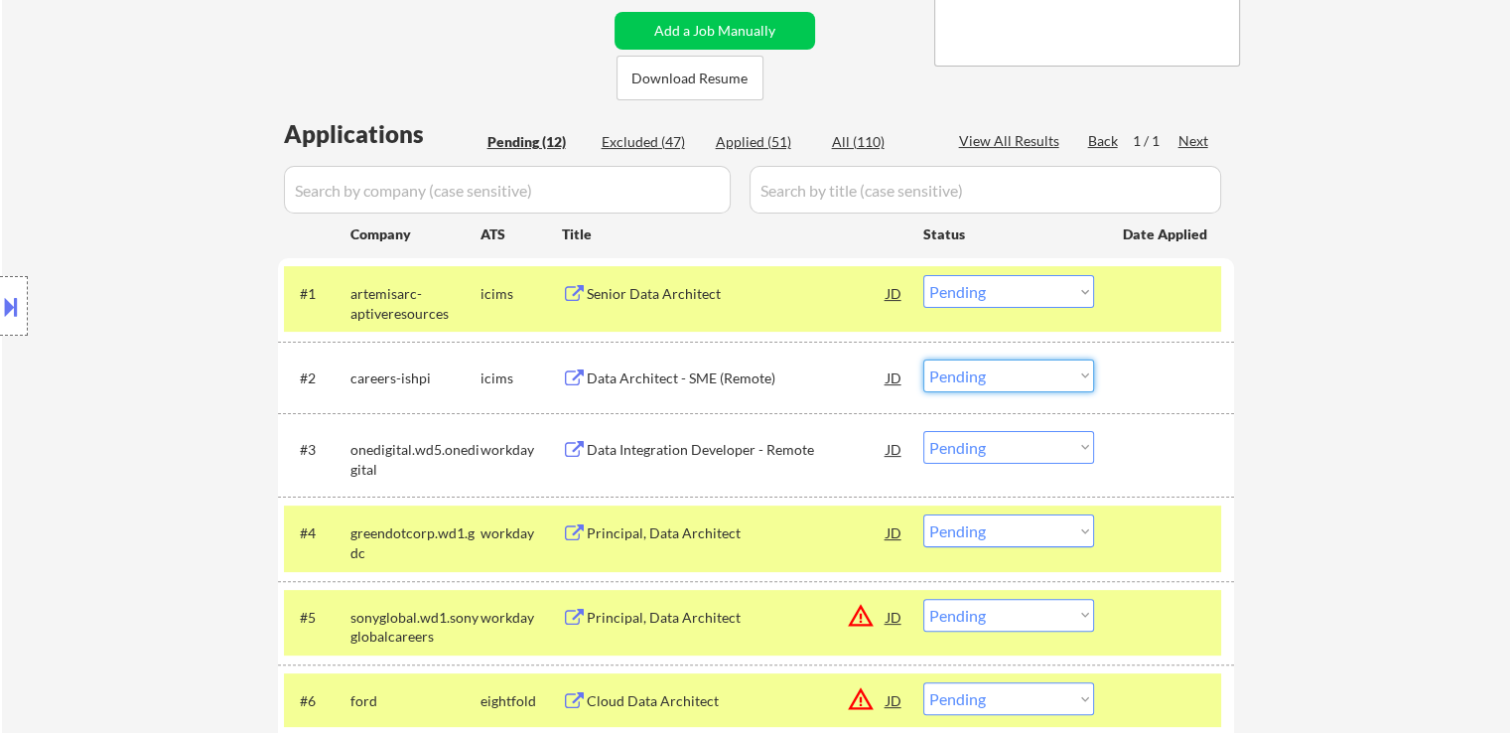
click at [1025, 370] on select "Choose an option... Pending Applied Excluded (Questions) Excluded (Expired) Exc…" at bounding box center [1008, 375] width 171 height 33
click at [923, 359] on select "Choose an option... Pending Applied Excluded (Questions) Excluded (Expired) Exc…" at bounding box center [1008, 375] width 171 height 33
select select ""pending""
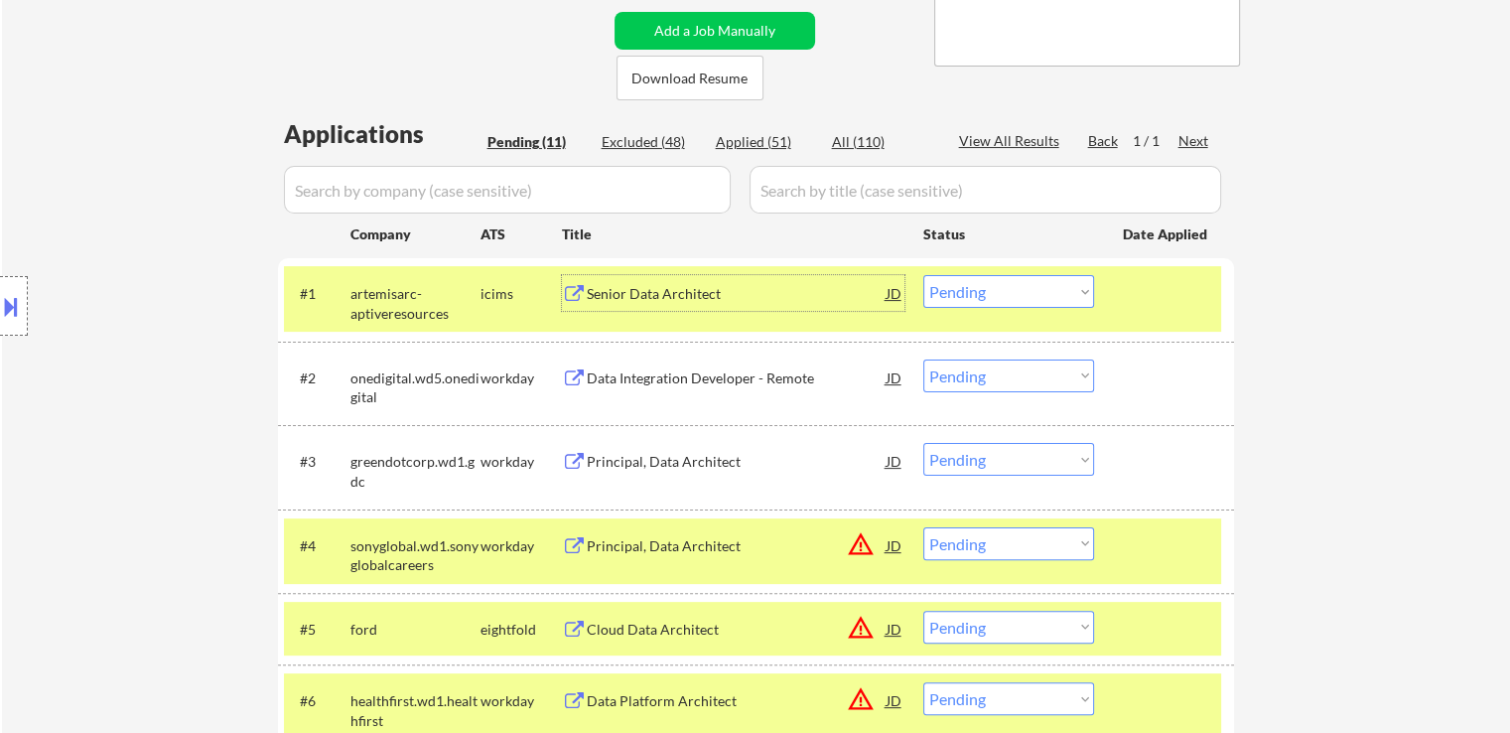
click at [695, 284] on div "Senior Data Architect" at bounding box center [737, 294] width 300 height 20
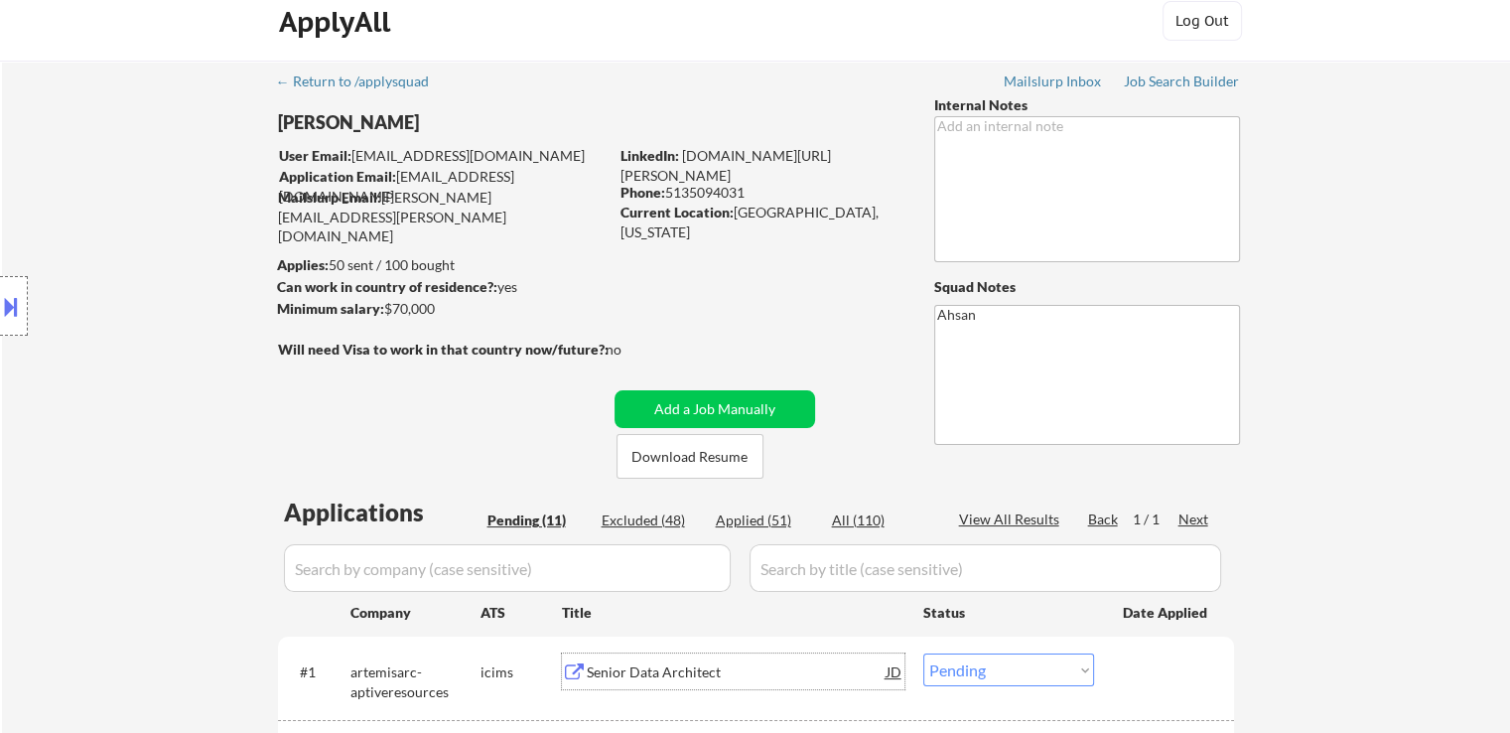
scroll to position [0, 0]
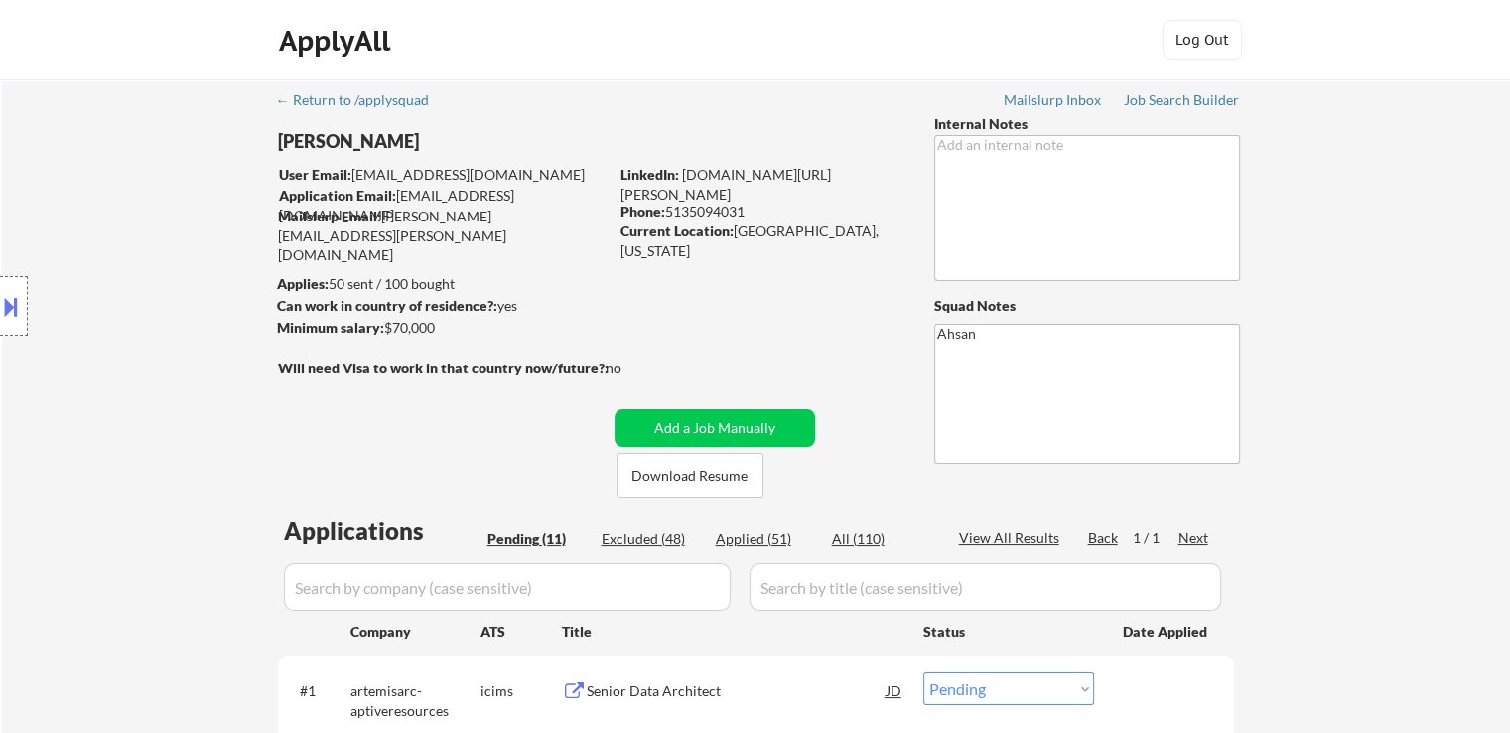
drag, startPoint x: 439, startPoint y: 323, endPoint x: 387, endPoint y: 324, distance: 51.6
click at [387, 324] on div "Minimum salary: $70,000" at bounding box center [442, 328] width 331 height 20
copy div "$70,000"
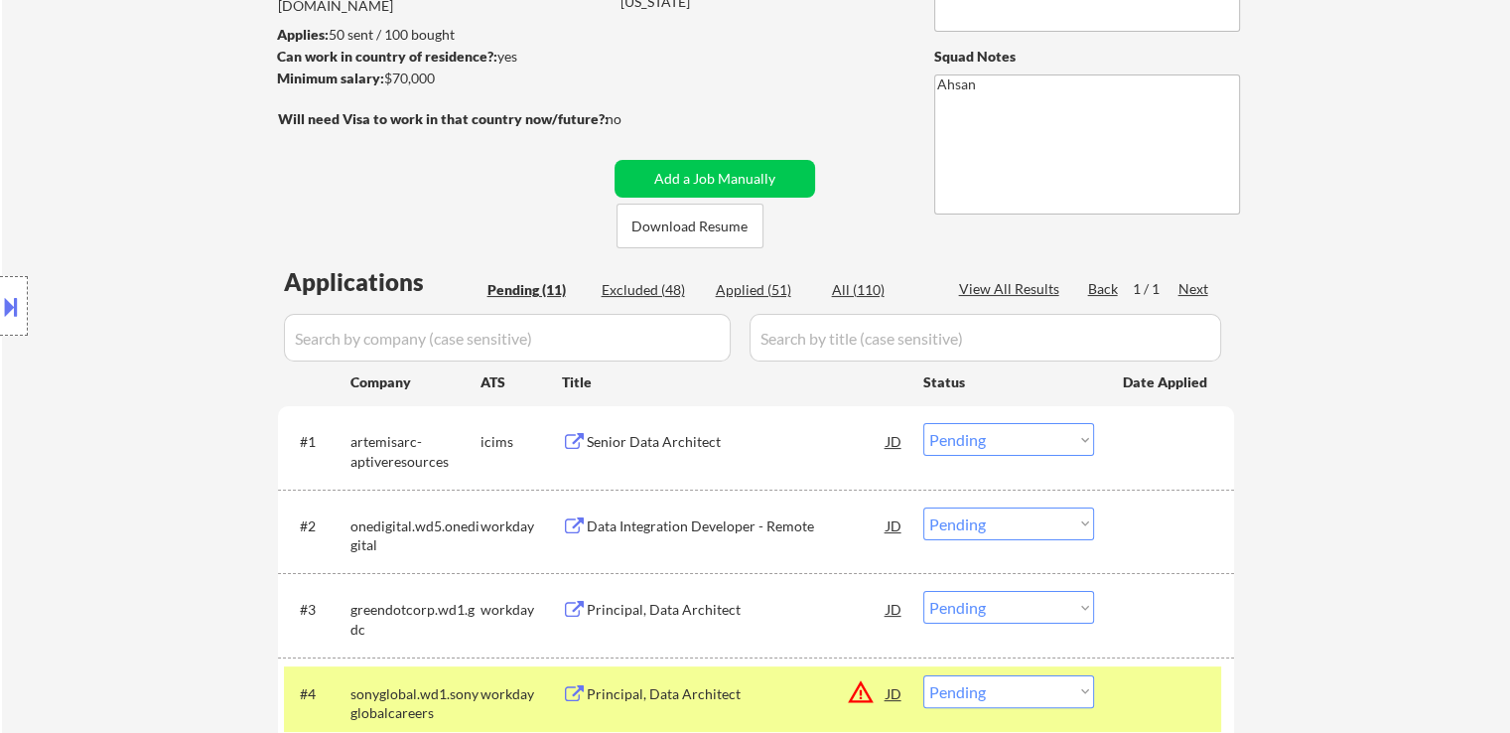
scroll to position [298, 0]
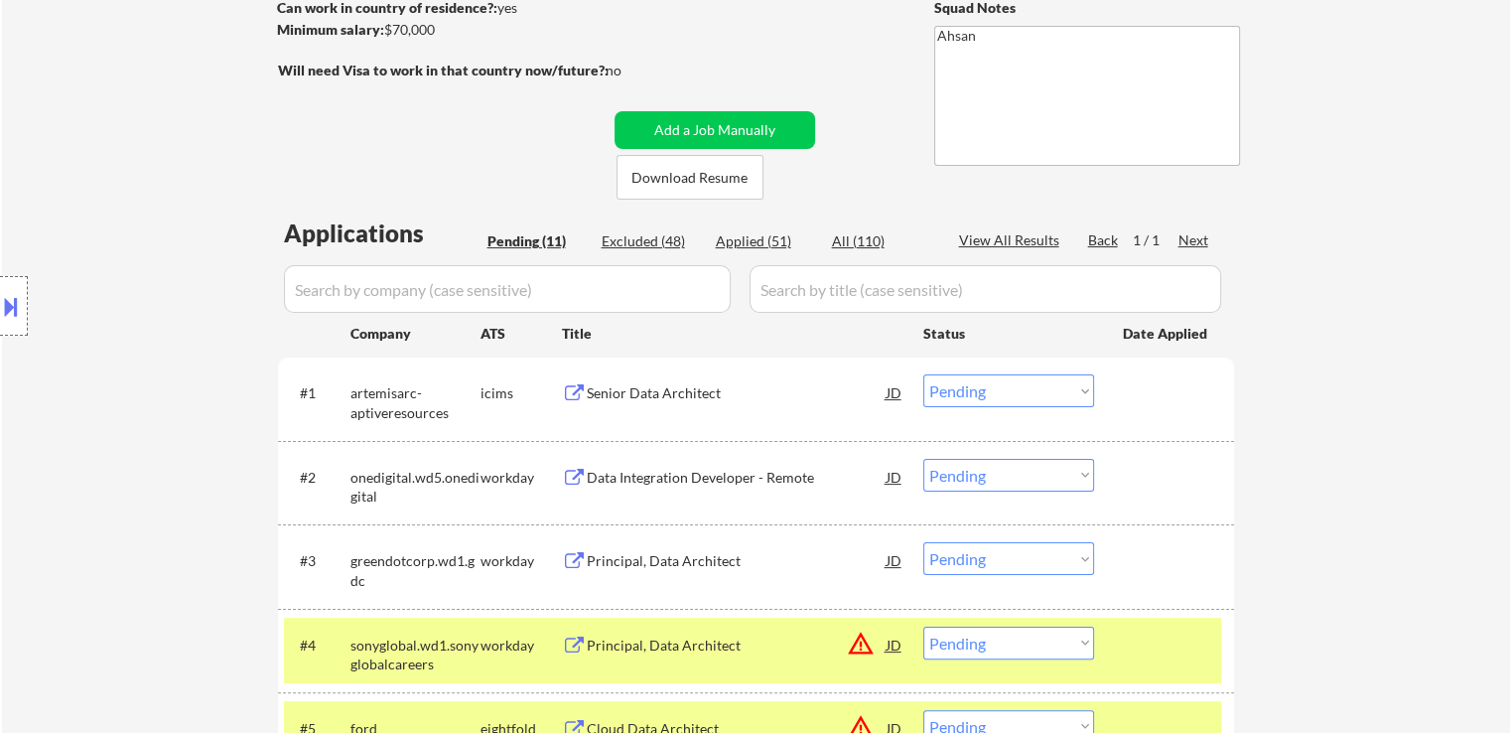
click at [1014, 394] on select "Choose an option... Pending Applied Excluded (Questions) Excluded (Expired) Exc…" at bounding box center [1008, 390] width 171 height 33
click at [923, 374] on select "Choose an option... Pending Applied Excluded (Questions) Excluded (Expired) Exc…" at bounding box center [1008, 390] width 171 height 33
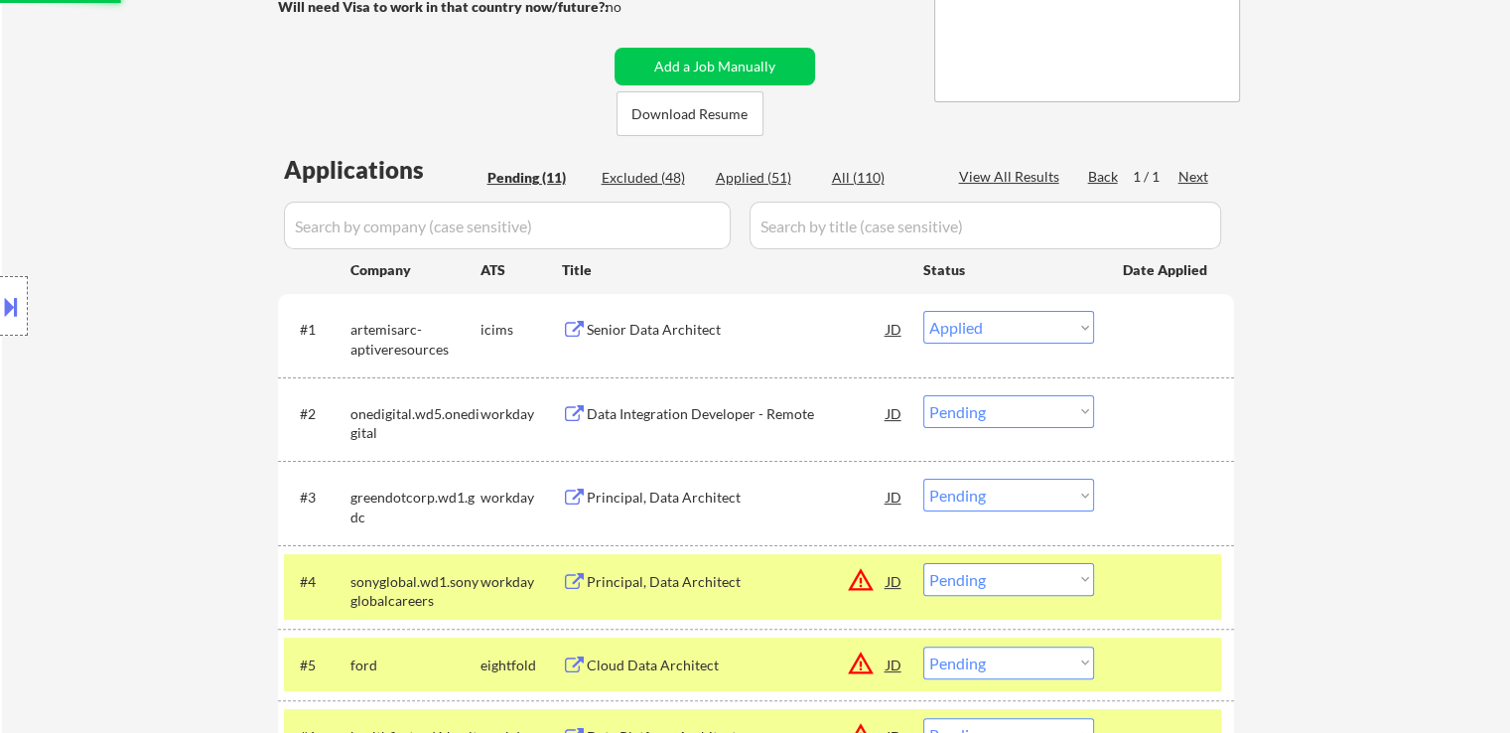
scroll to position [397, 0]
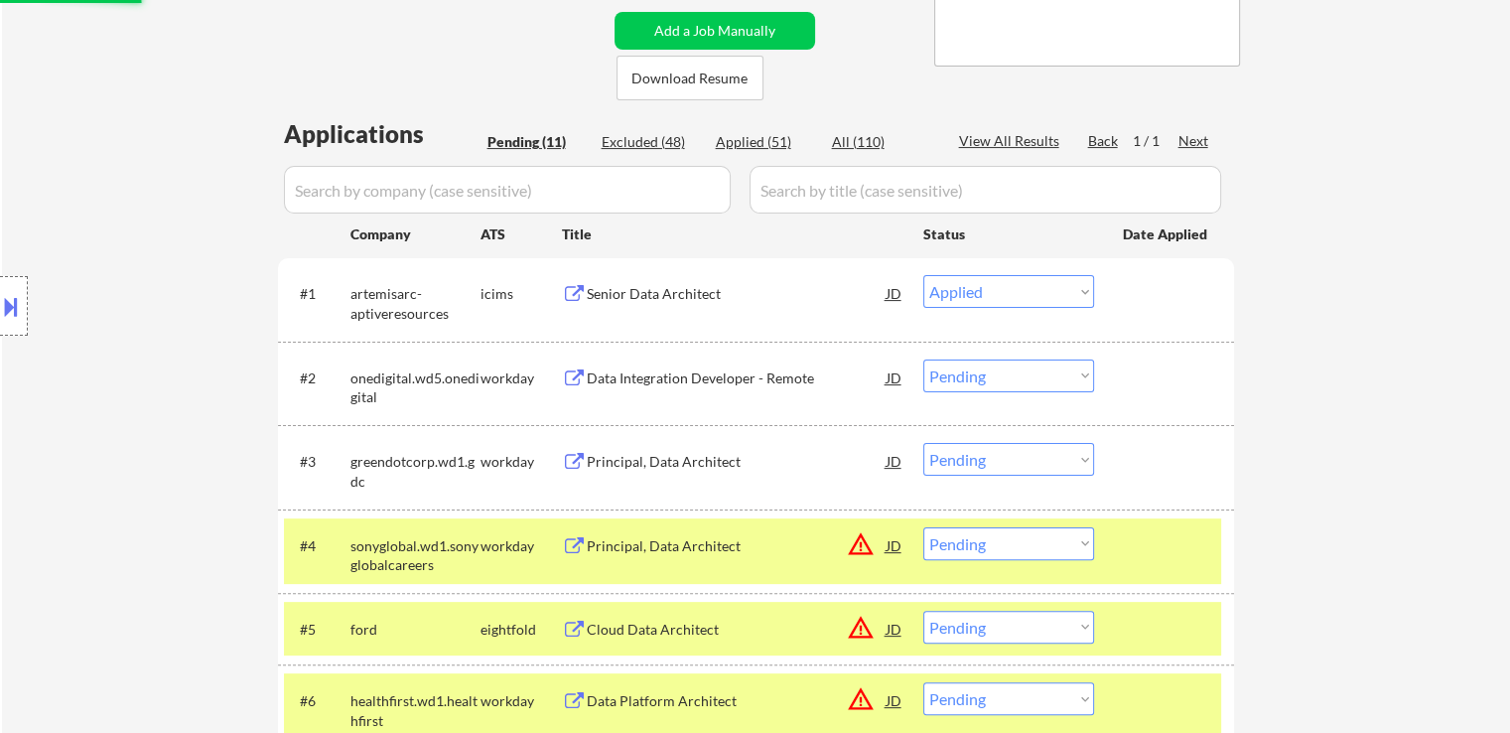
drag, startPoint x: 110, startPoint y: 370, endPoint x: 131, endPoint y: 361, distance: 22.7
click at [110, 366] on div "Location Inclusions:" at bounding box center [177, 306] width 355 height 368
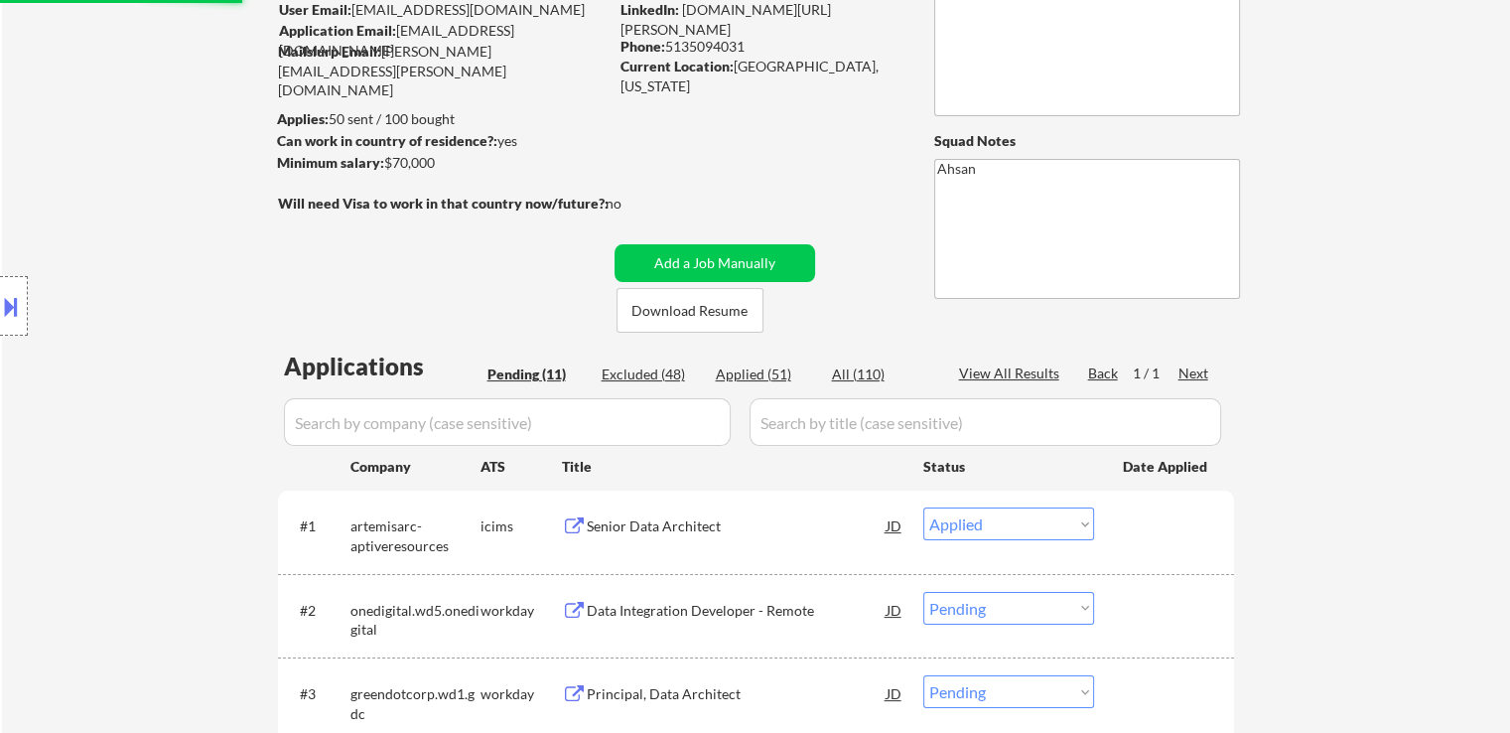
scroll to position [0, 0]
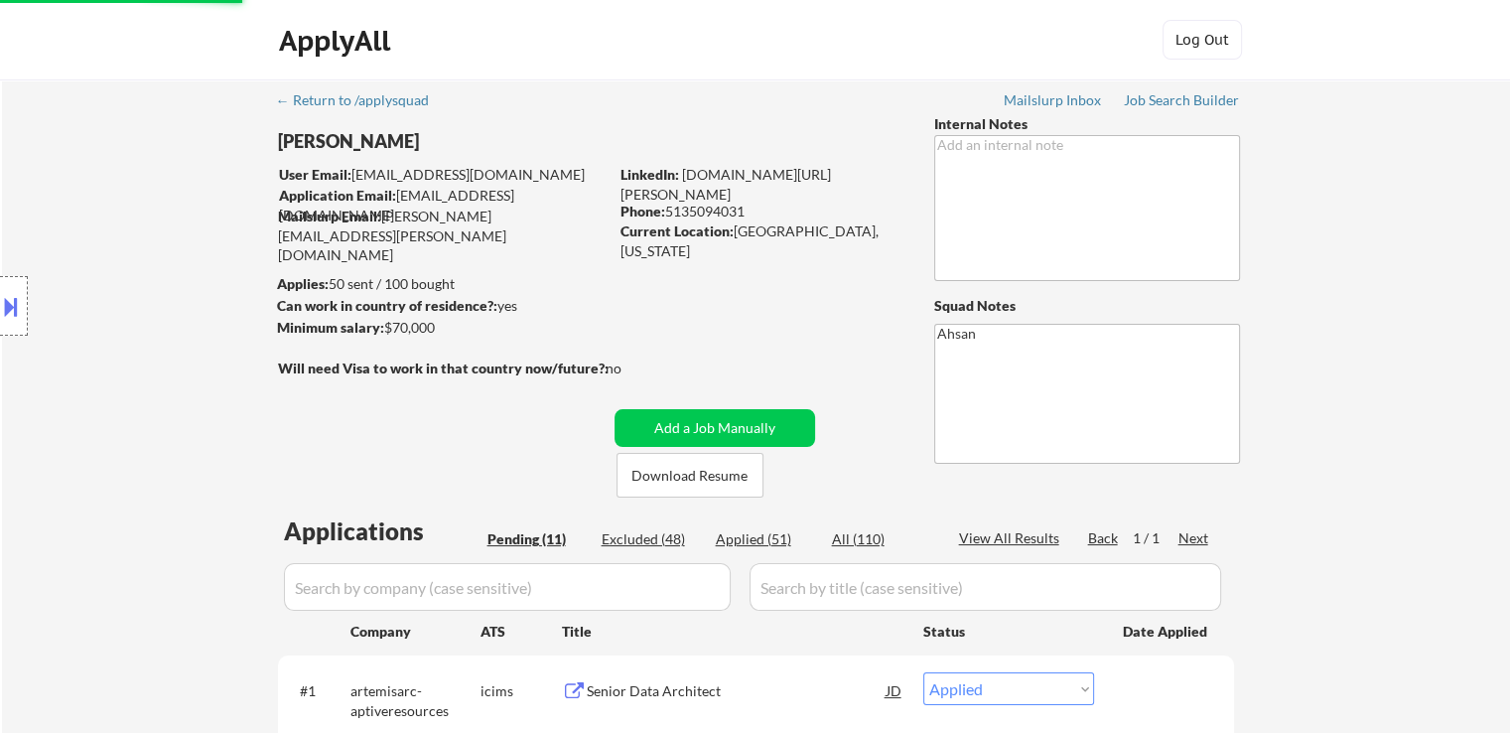
click at [180, 426] on div "Location Inclusions:" at bounding box center [177, 306] width 355 height 368
select select ""pending""
